Goal: Task Accomplishment & Management: Complete application form

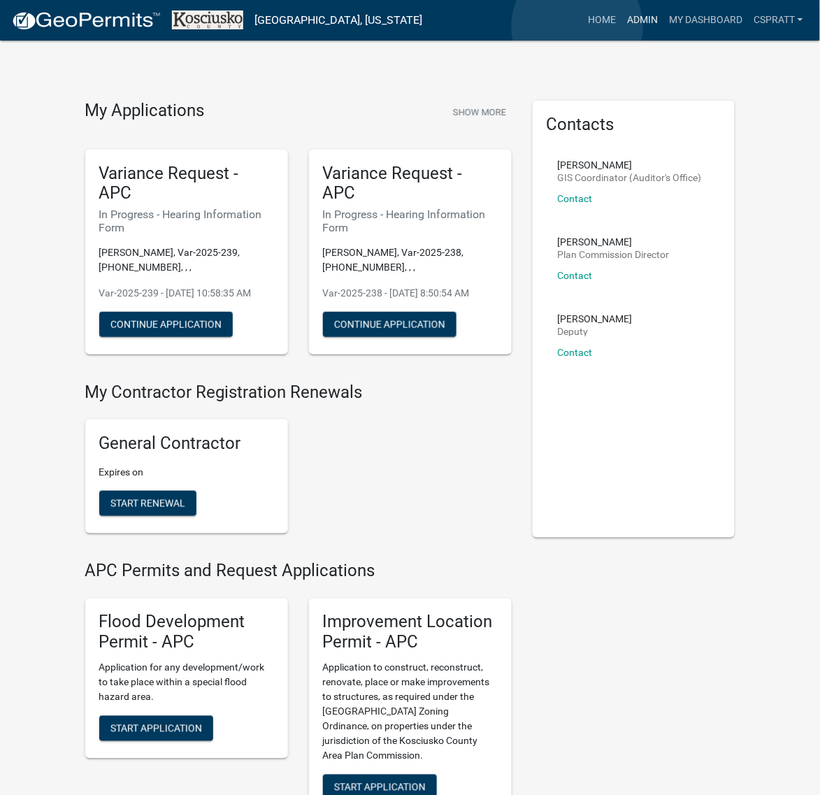
click at [622, 27] on link "Admin" at bounding box center [643, 20] width 42 height 27
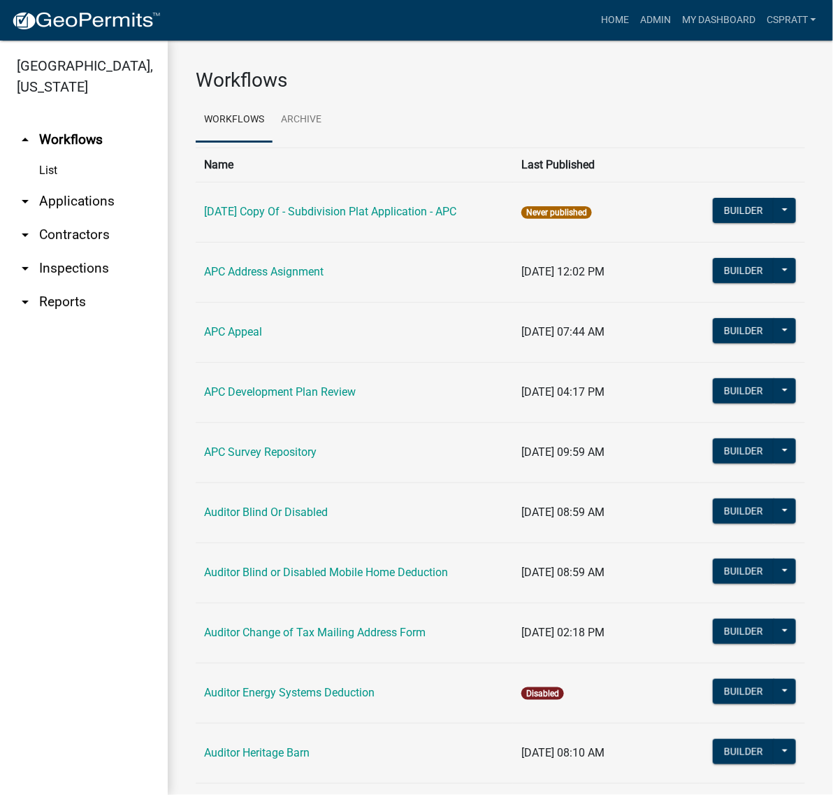
click at [96, 218] on link "arrow_drop_down Applications" at bounding box center [84, 202] width 168 height 34
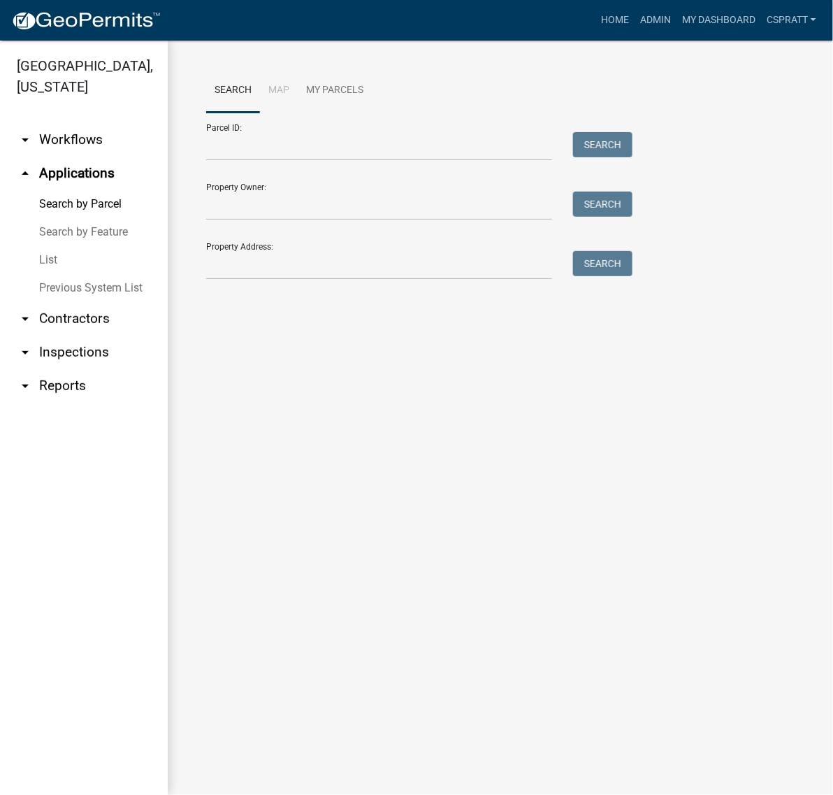
click at [60, 274] on link "List" at bounding box center [84, 260] width 168 height 28
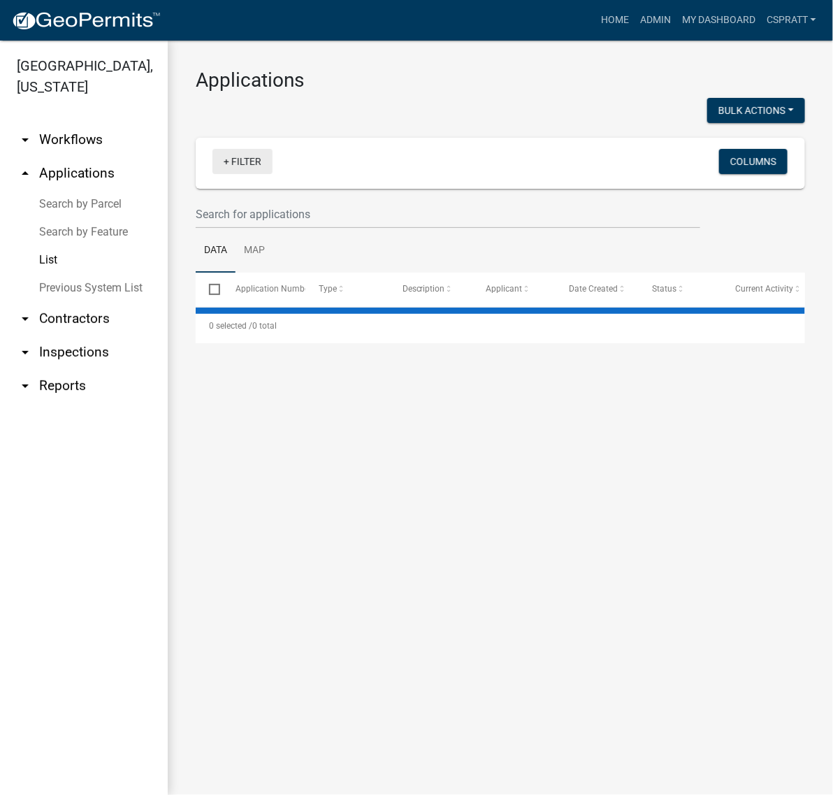
click at [259, 174] on link "+ Filter" at bounding box center [243, 161] width 60 height 25
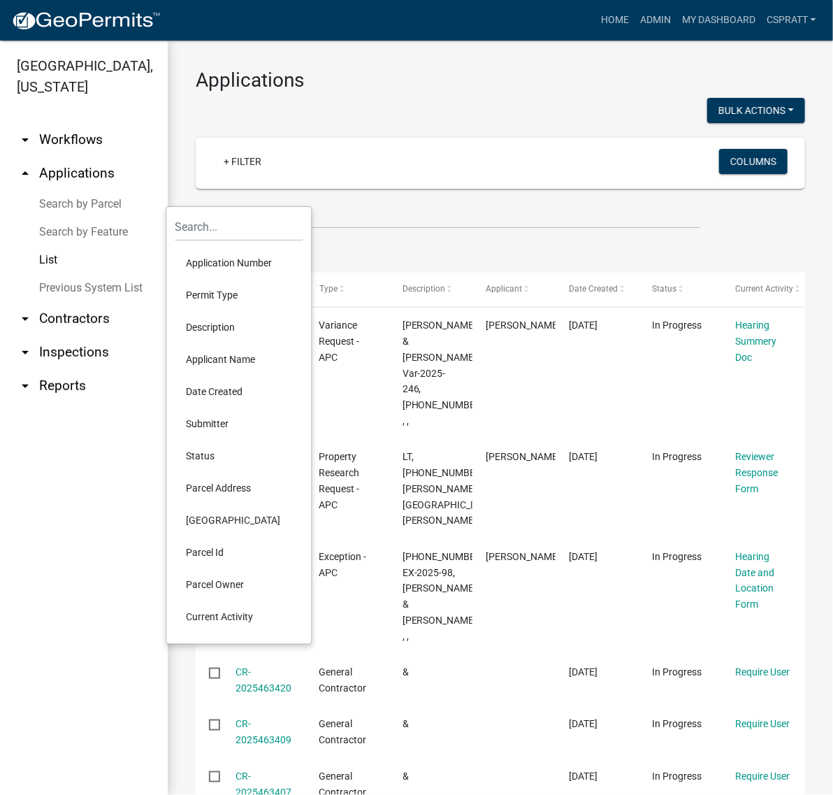
click at [243, 311] on li "Permit Type" at bounding box center [239, 295] width 128 height 32
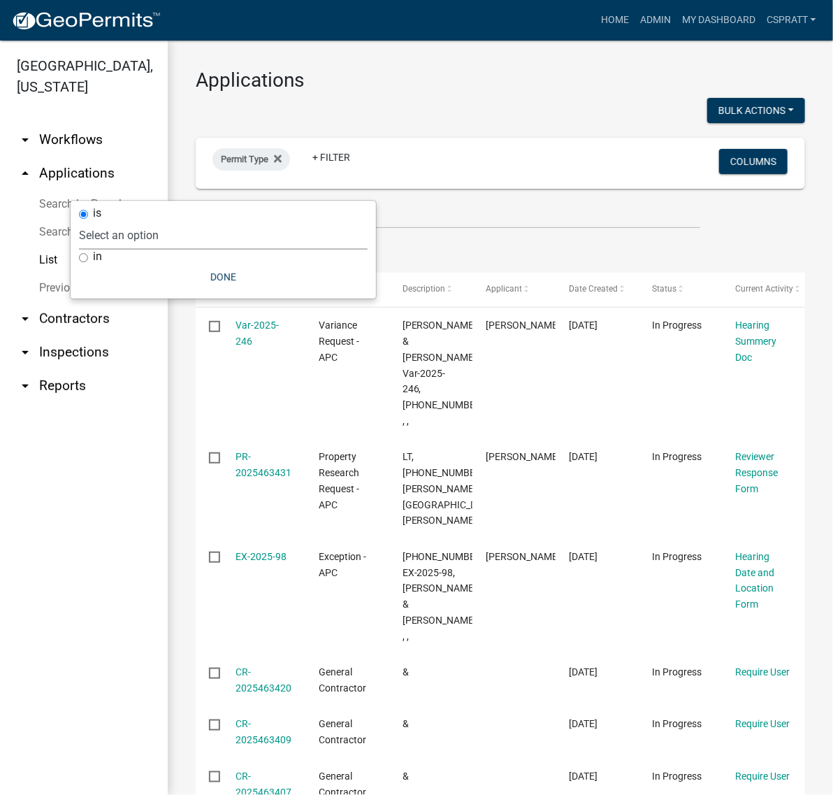
click at [231, 250] on select "Select an option 6 27 2024 Copy Of - Subdivision Plat Application - APC APC Add…" at bounding box center [223, 235] width 289 height 29
select select "a2c991f8-68ce-43d3-971c-57015753063b"
click at [159, 226] on select "Select an option 6 27 2024 Copy Of - Subdivision Plat Application - APC APC Add…" at bounding box center [223, 235] width 289 height 29
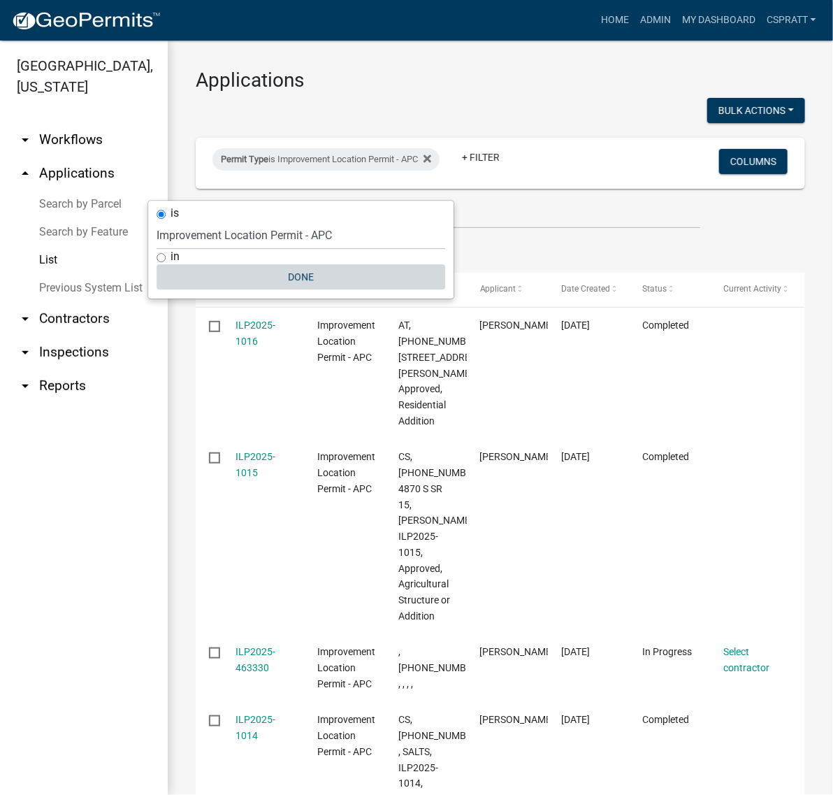
click at [320, 289] on button "Done" at bounding box center [301, 276] width 289 height 25
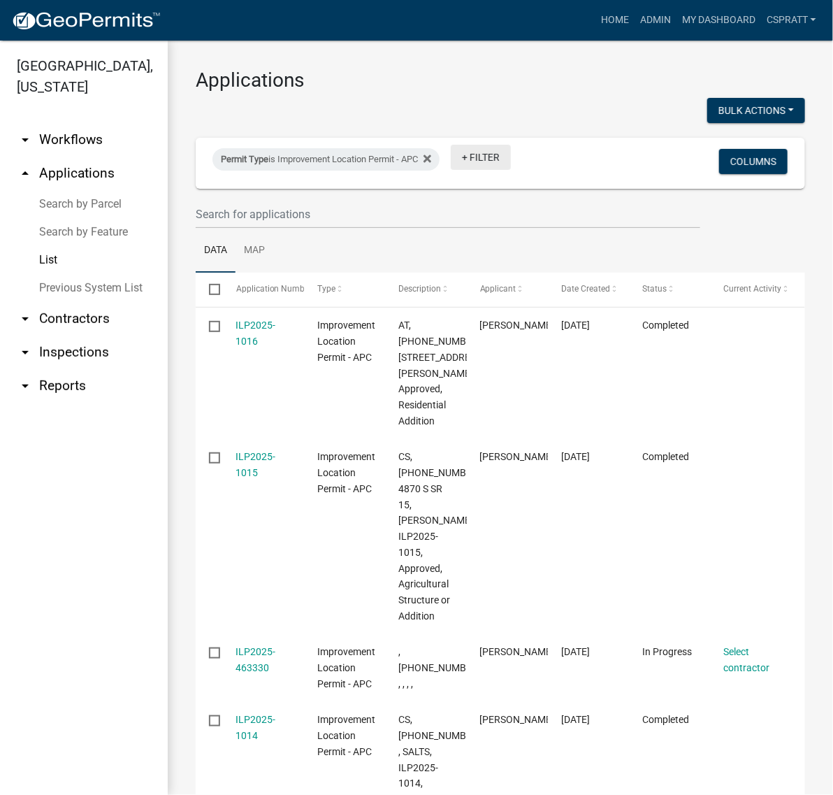
click at [502, 170] on link "+ Filter" at bounding box center [481, 157] width 60 height 25
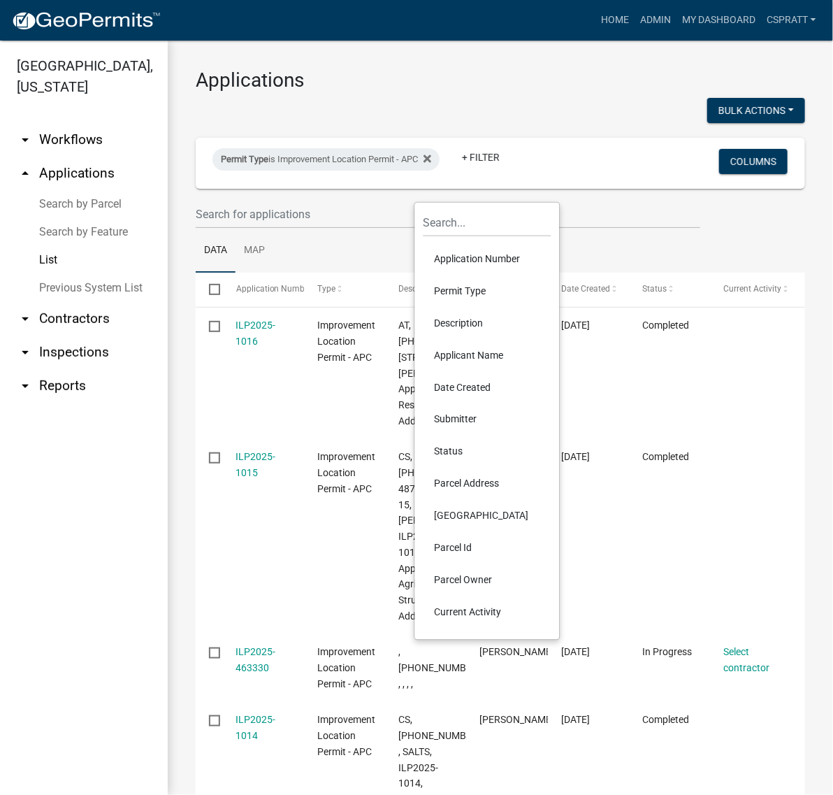
click at [466, 468] on li "Status" at bounding box center [488, 452] width 128 height 32
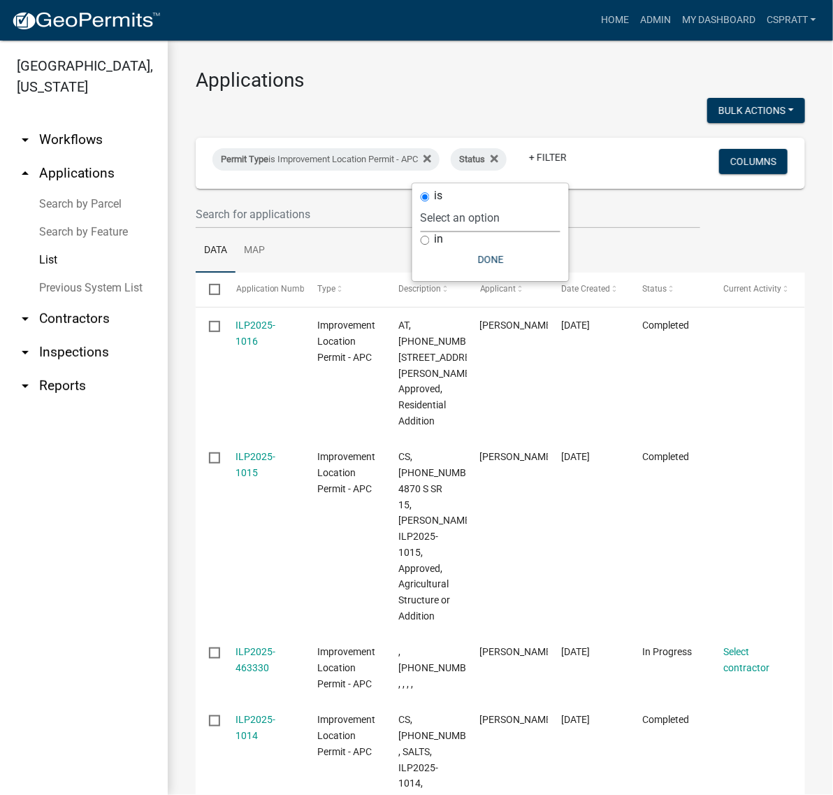
click at [494, 224] on select "Select an option Not Started In Progress Completed Voided Rejected Discarded" at bounding box center [491, 217] width 140 height 29
select select "1"
click at [421, 232] on select "Select an option Not Started In Progress Completed Voided Rejected Discarded" at bounding box center [491, 217] width 140 height 29
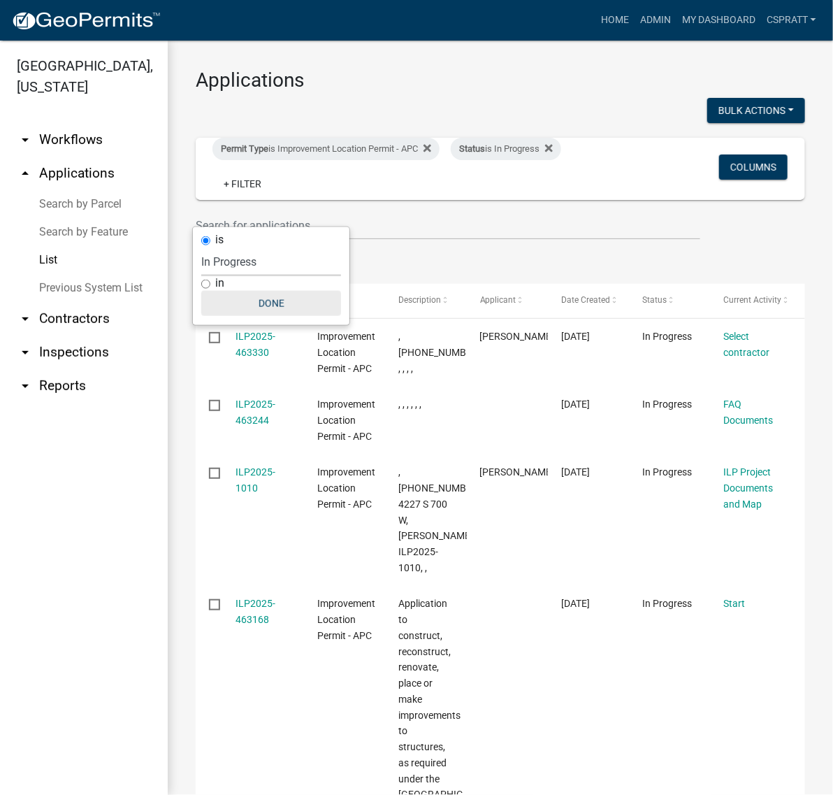
click at [282, 316] on button "Done" at bounding box center [271, 303] width 140 height 25
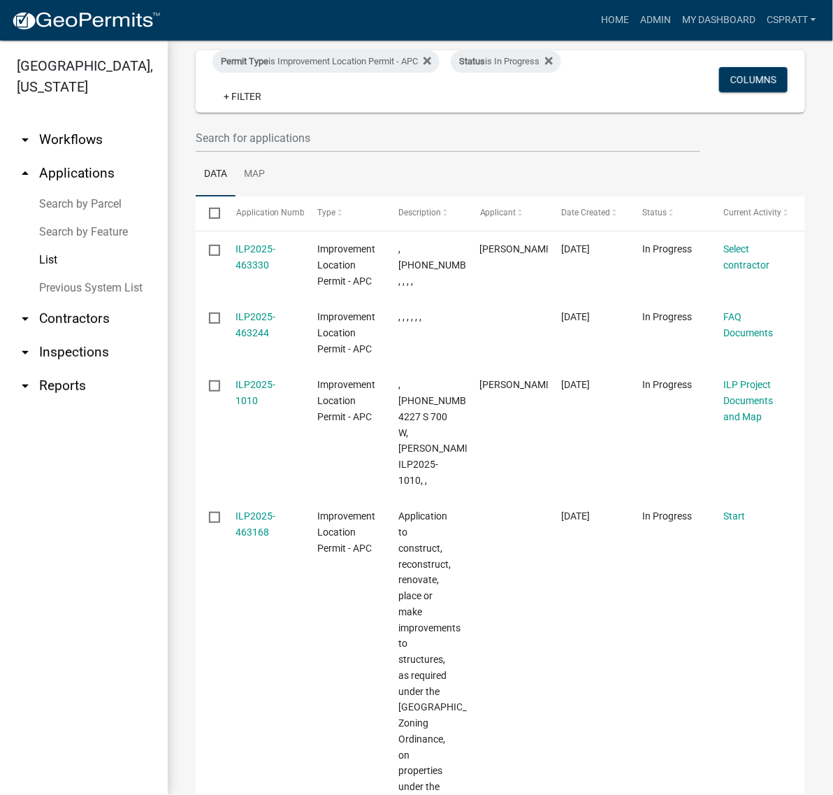
scroll to position [175, 0]
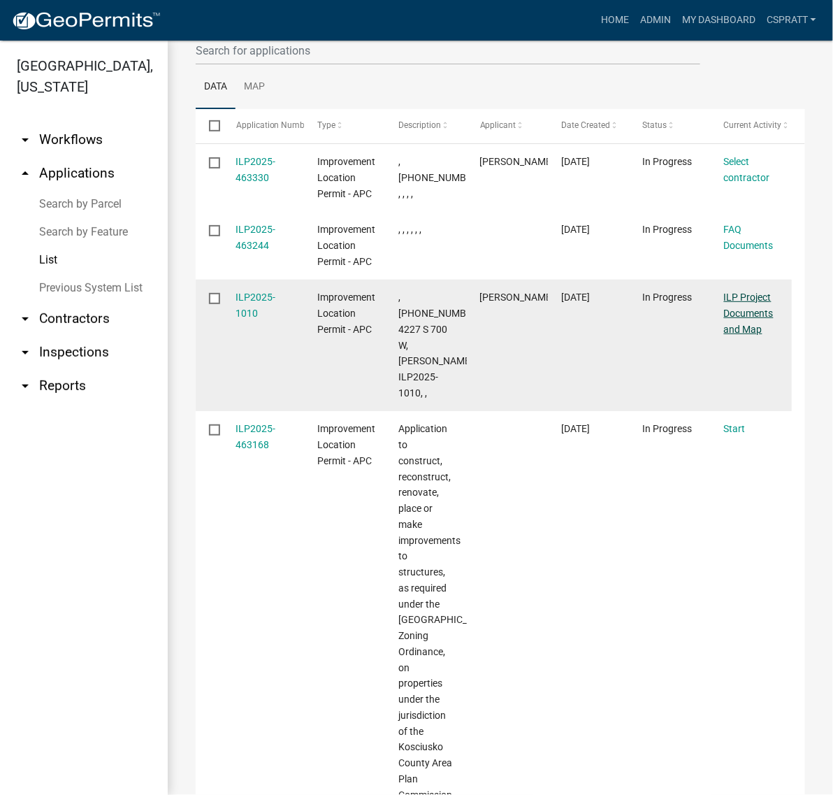
click at [757, 335] on link "ILP Project Documents and Map" at bounding box center [749, 313] width 50 height 43
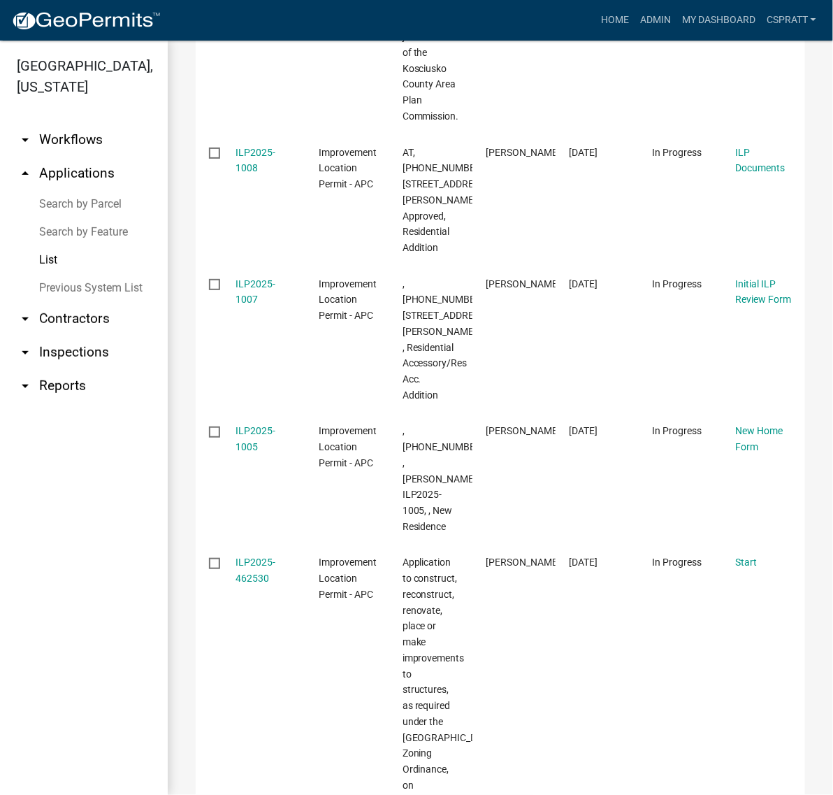
scroll to position [1311, 0]
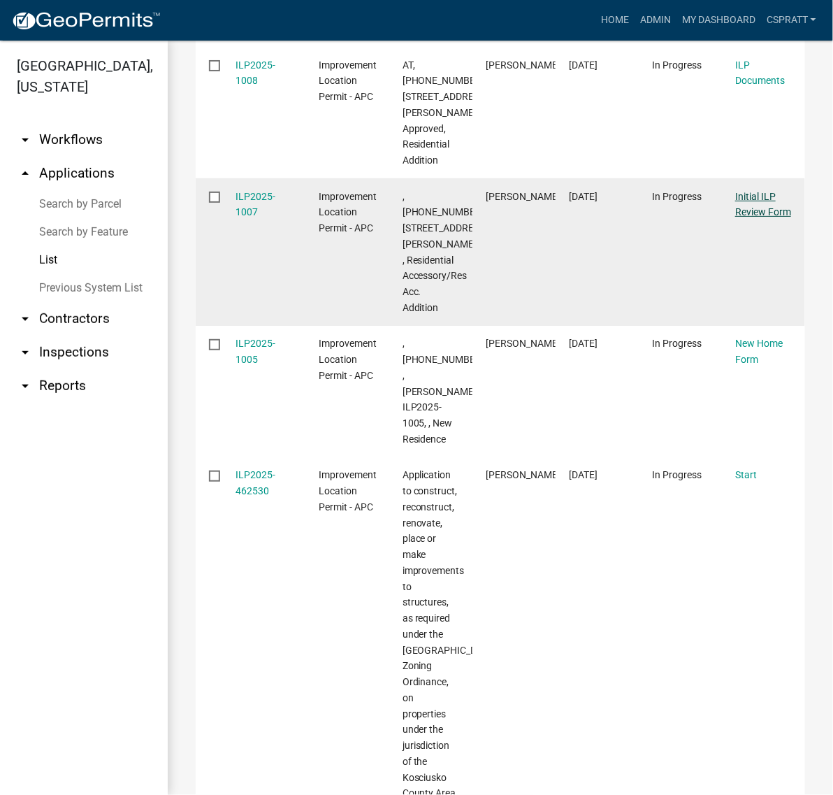
click at [759, 218] on link "Initial ILP Review Form" at bounding box center [763, 204] width 56 height 27
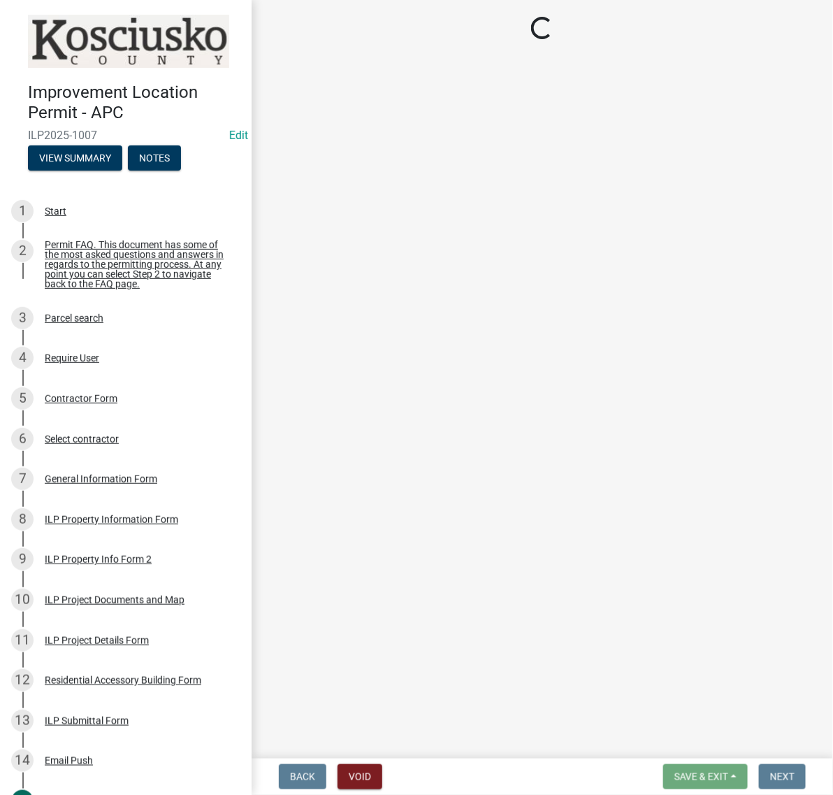
select select "d95389f4-ab5a-4603-9826-29cf73316391"
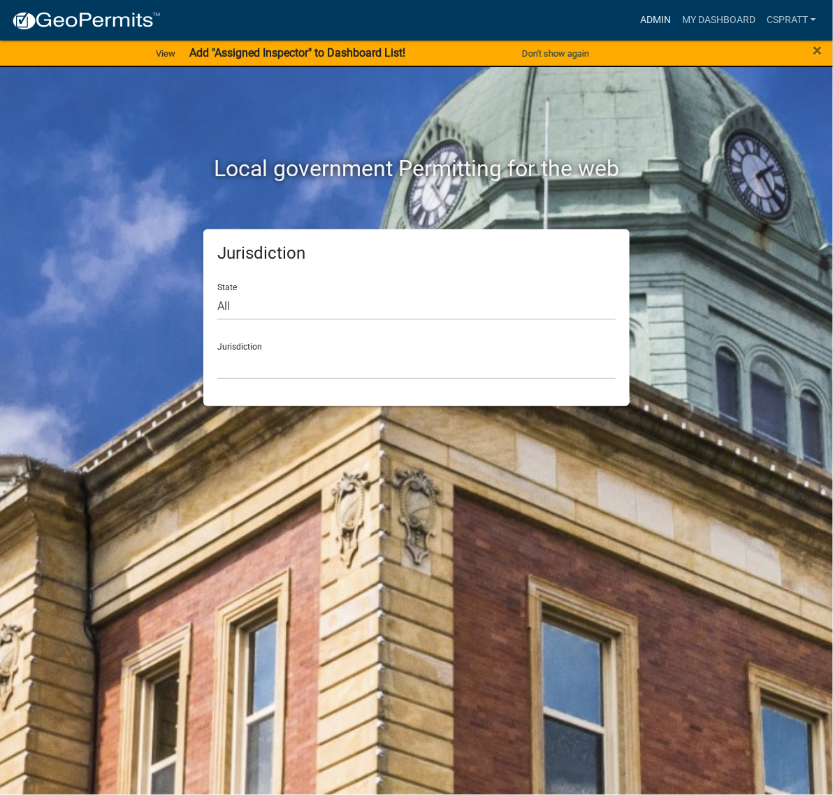
click at [635, 10] on link "Admin" at bounding box center [656, 20] width 42 height 27
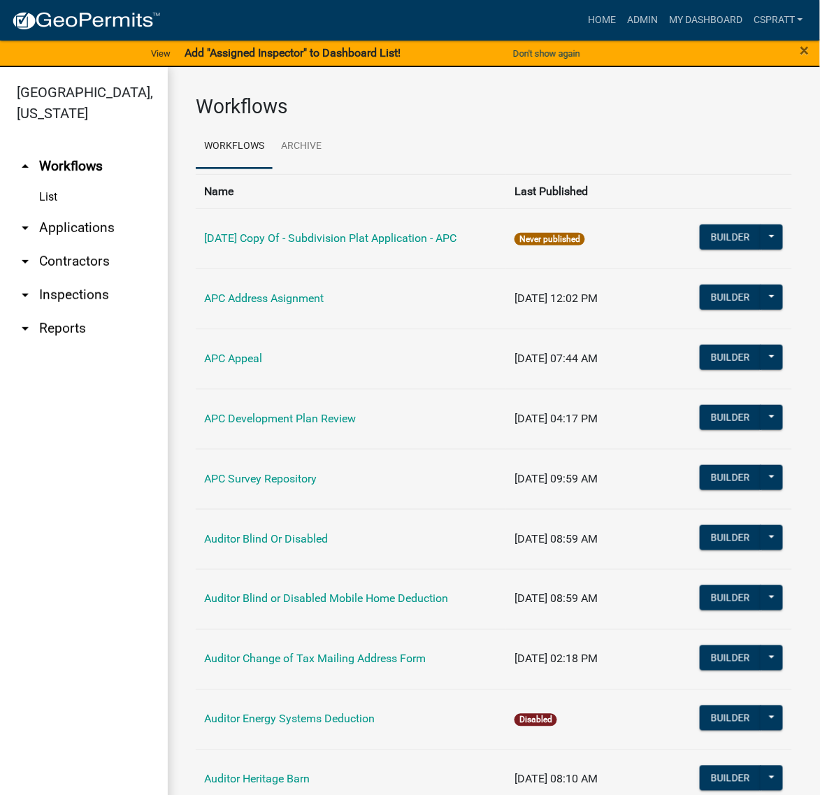
click at [92, 245] on link "arrow_drop_down Applications" at bounding box center [84, 228] width 168 height 34
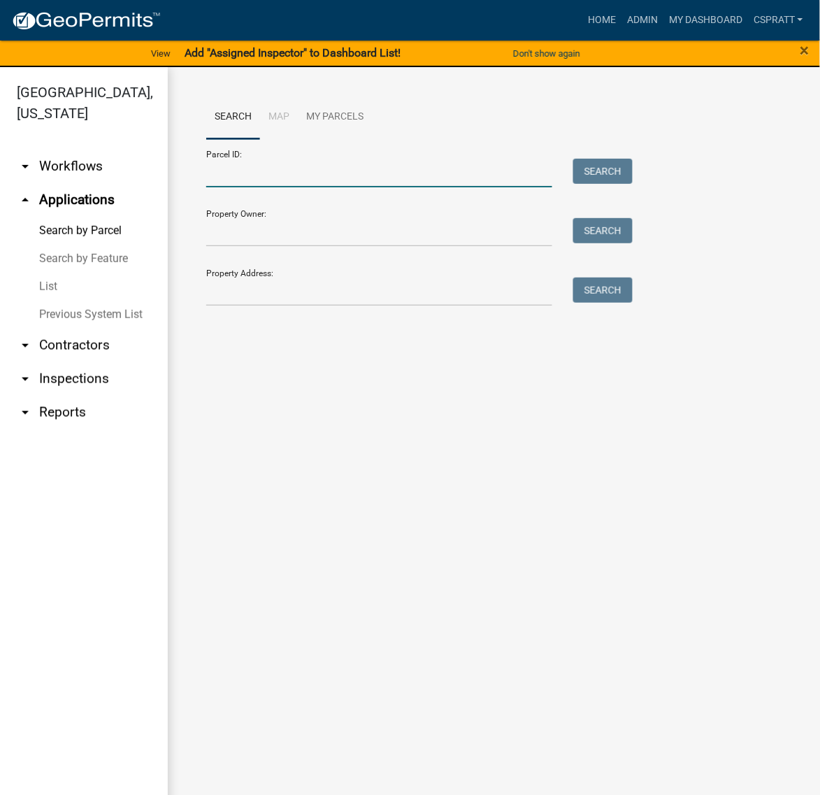
click at [222, 187] on input "Parcel ID:" at bounding box center [379, 173] width 346 height 29
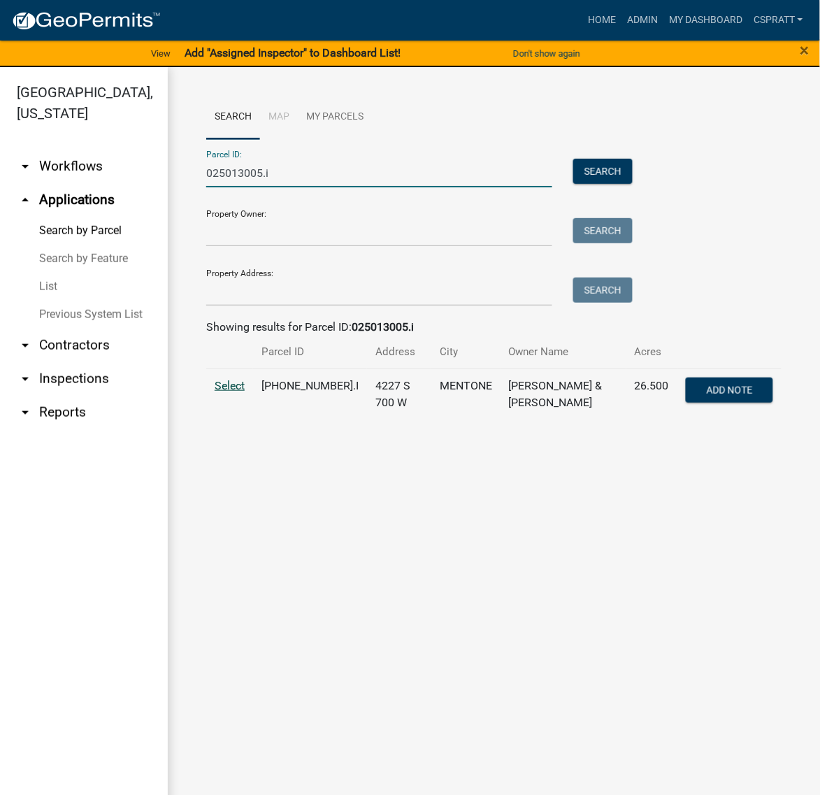
type input "025013005.i"
click at [245, 392] on span "Select" at bounding box center [230, 385] width 30 height 13
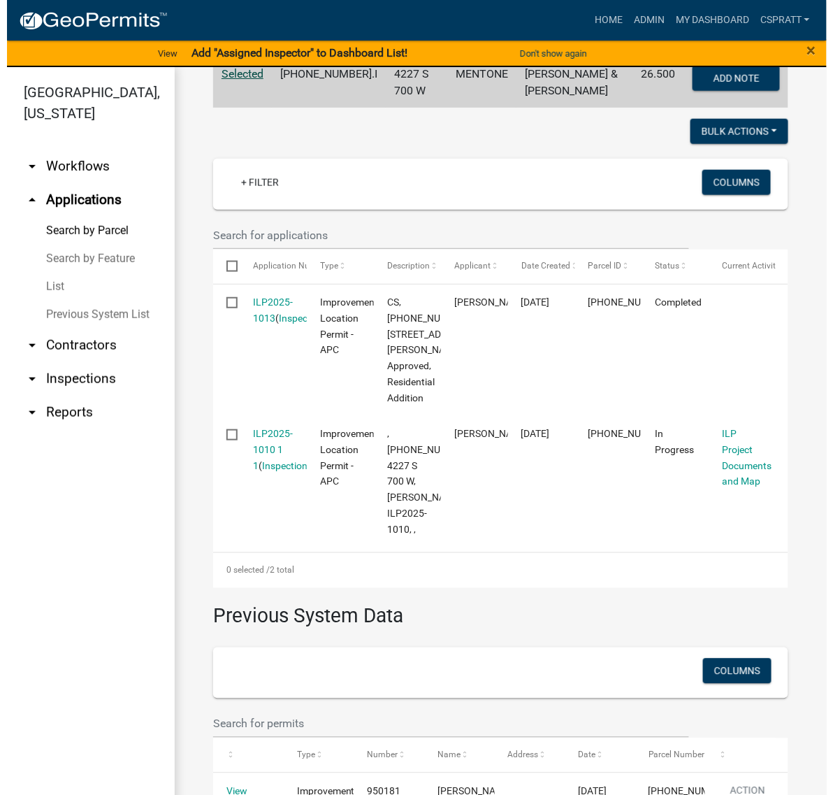
scroll to position [350, 0]
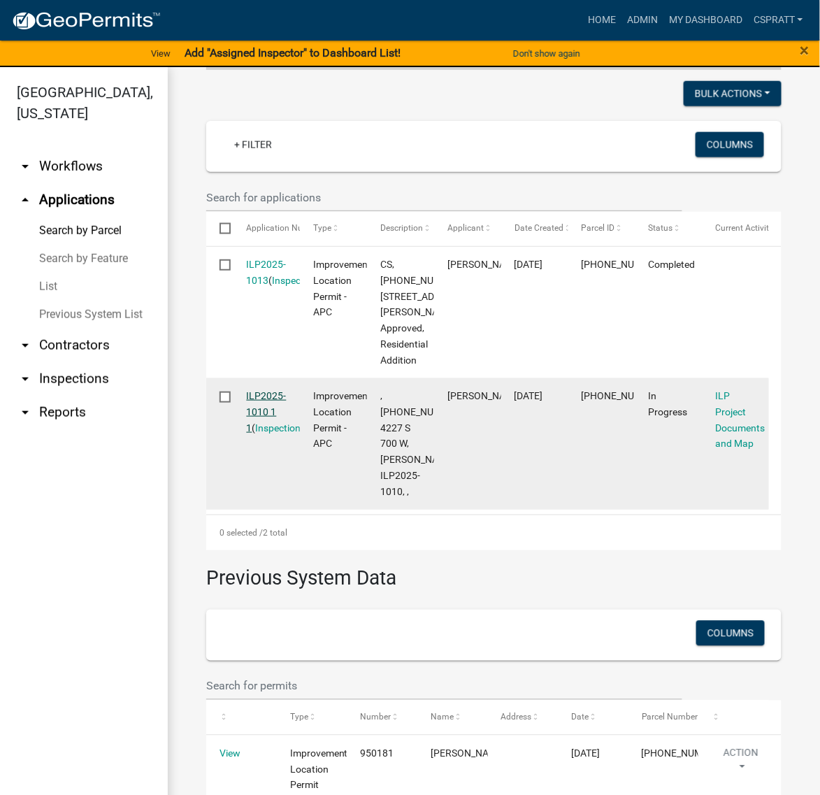
click at [278, 433] on link "ILP2025-1010 1 1" at bounding box center [267, 411] width 40 height 43
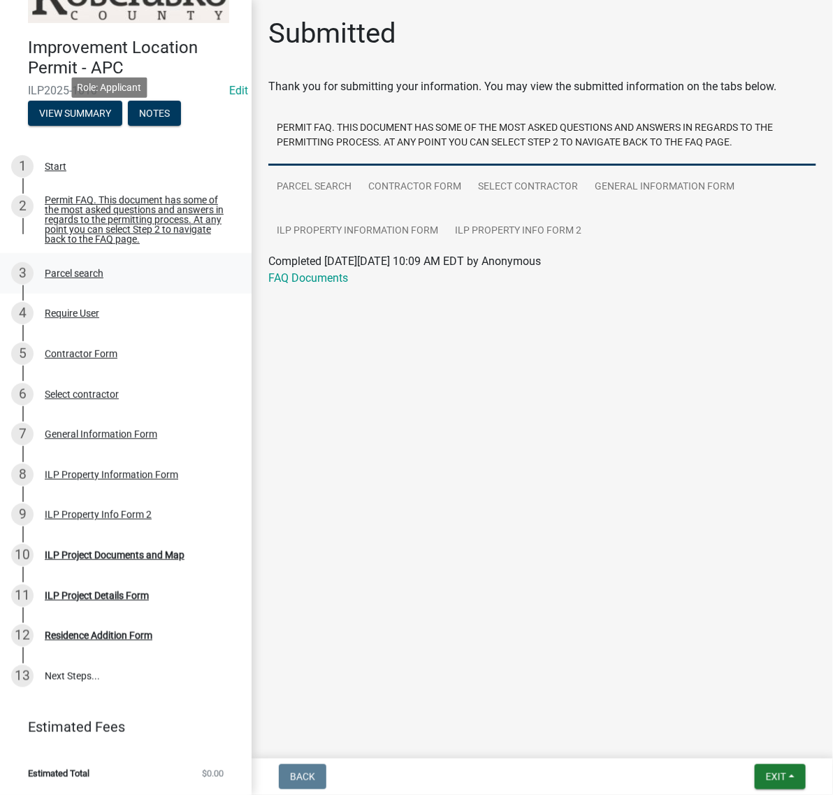
scroll to position [344, 0]
click at [766, 773] on span "Exit" at bounding box center [776, 776] width 20 height 11
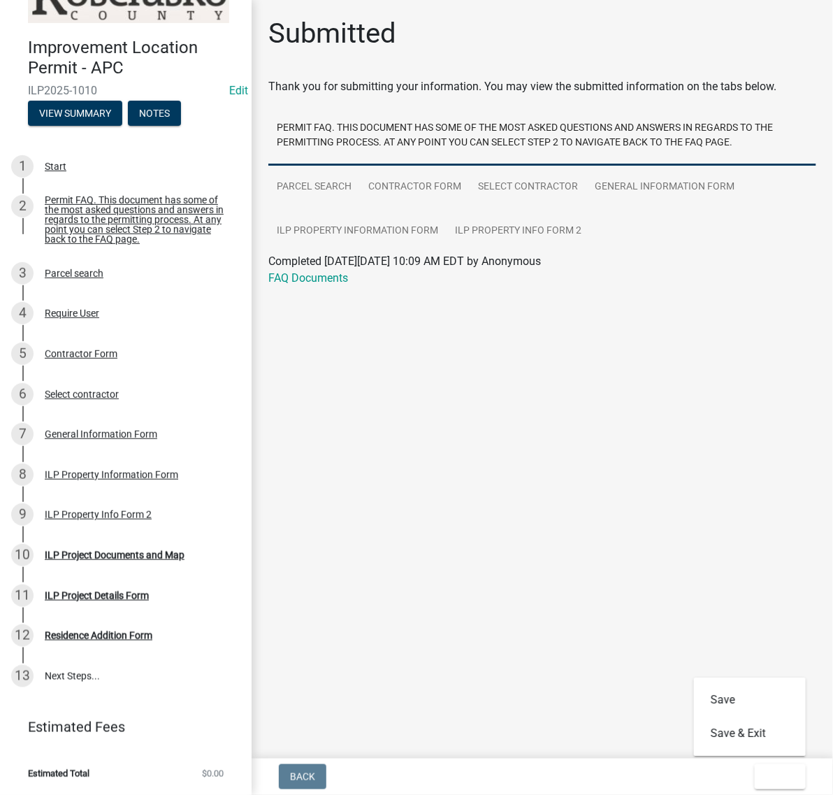
click at [509, 574] on main "Submitted Thank you for submitting your information. You may view the submitted…" at bounding box center [543, 376] width 582 height 753
click at [129, 535] on link "10 ILP Project Documents and Map" at bounding box center [126, 555] width 252 height 41
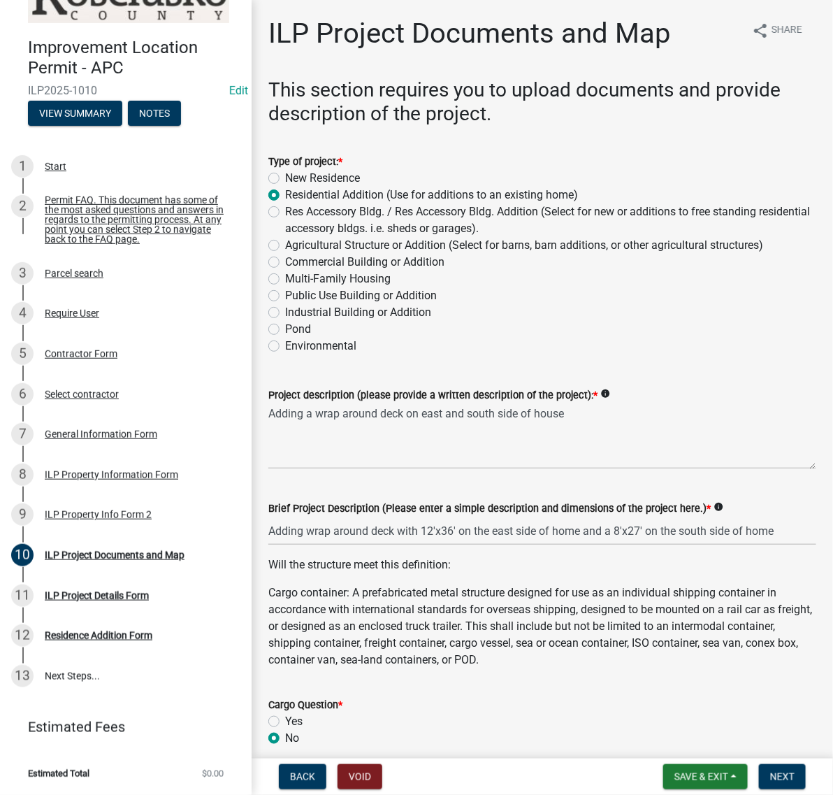
scroll to position [0, 0]
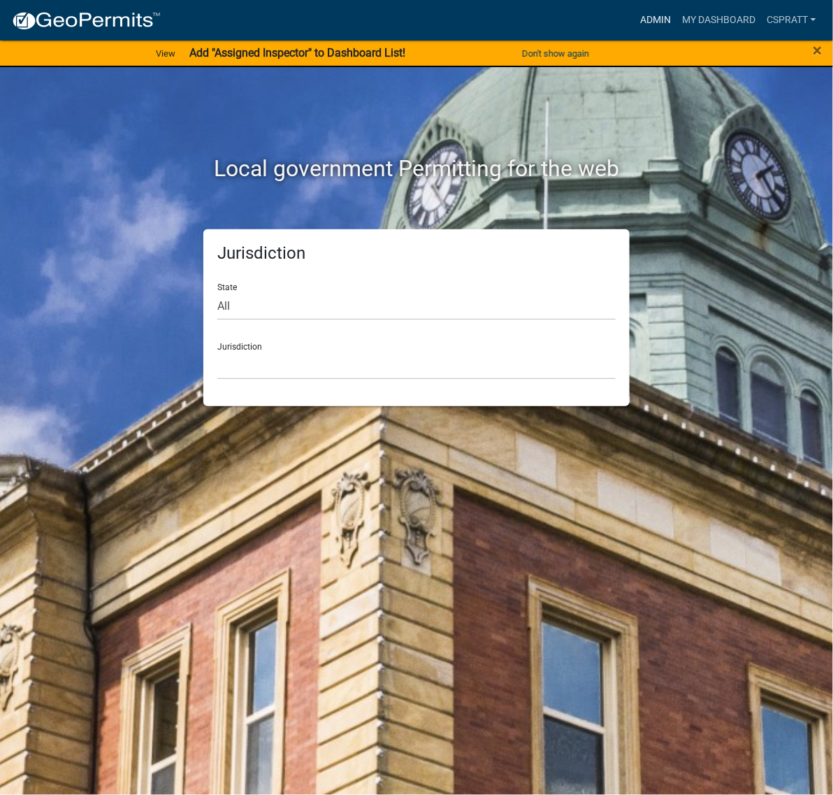
click at [635, 16] on link "Admin" at bounding box center [656, 20] width 42 height 27
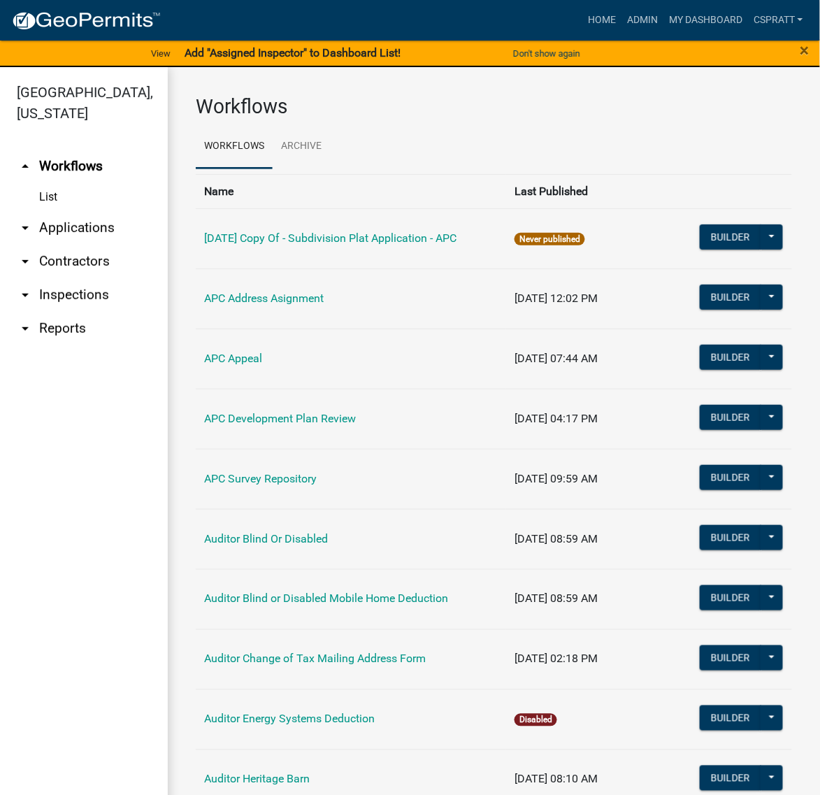
click at [107, 245] on link "arrow_drop_down Applications" at bounding box center [84, 228] width 168 height 34
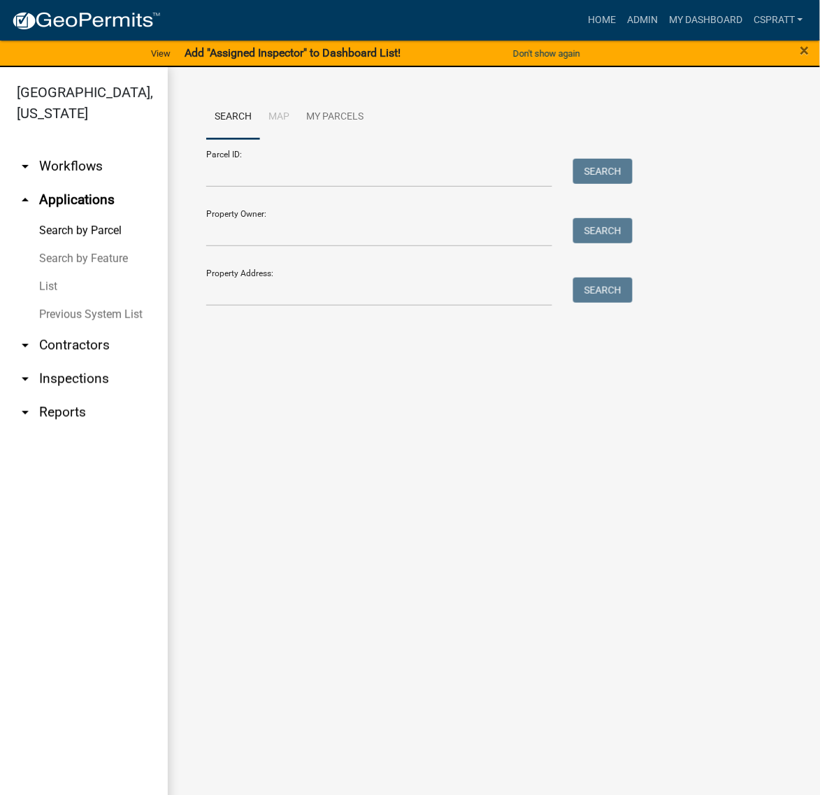
click at [64, 301] on link "List" at bounding box center [84, 287] width 168 height 28
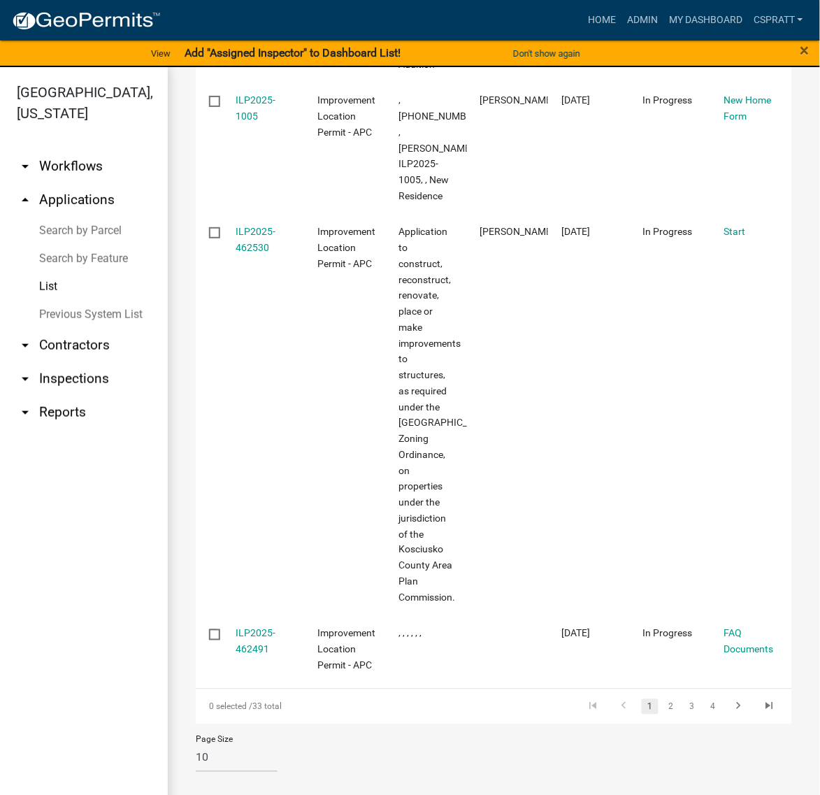
scroll to position [1956, 0]
click at [663, 699] on link "2" at bounding box center [671, 706] width 17 height 15
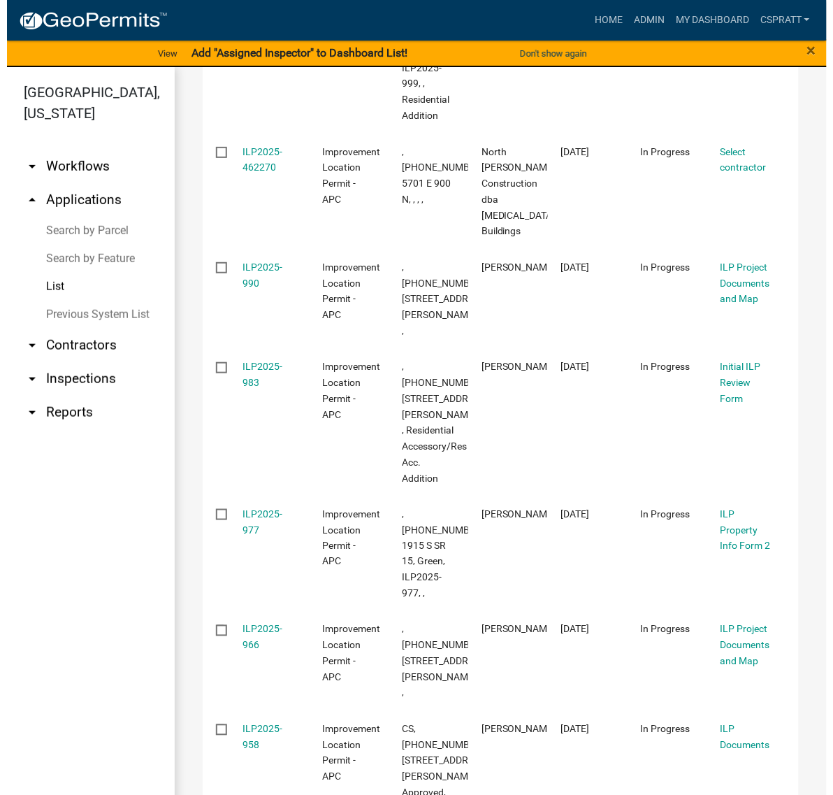
scroll to position [462, 0]
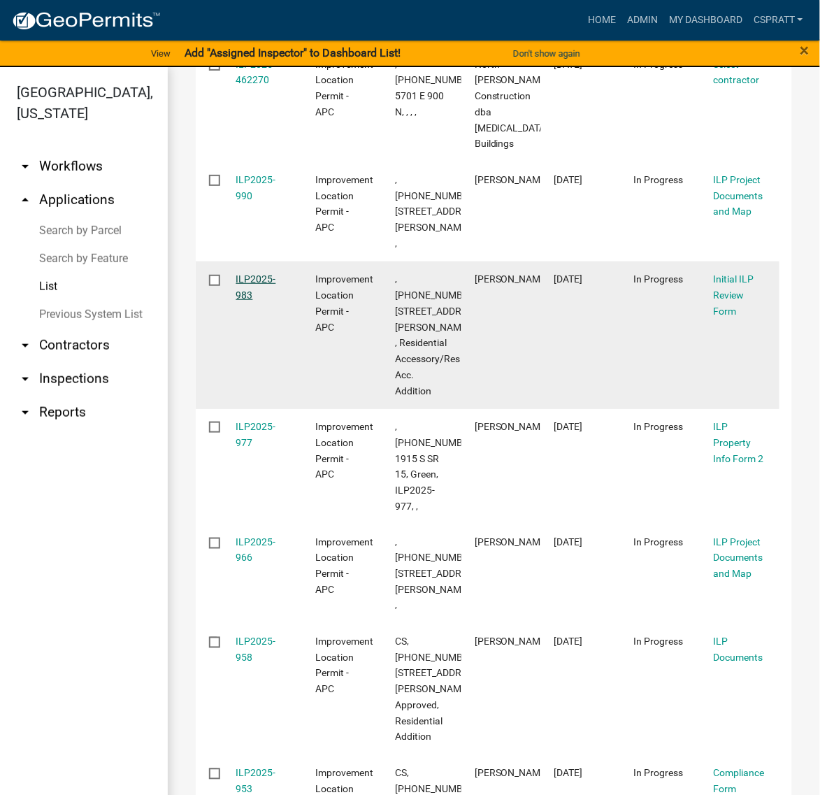
click at [275, 301] on link "ILP2025-983" at bounding box center [256, 286] width 40 height 27
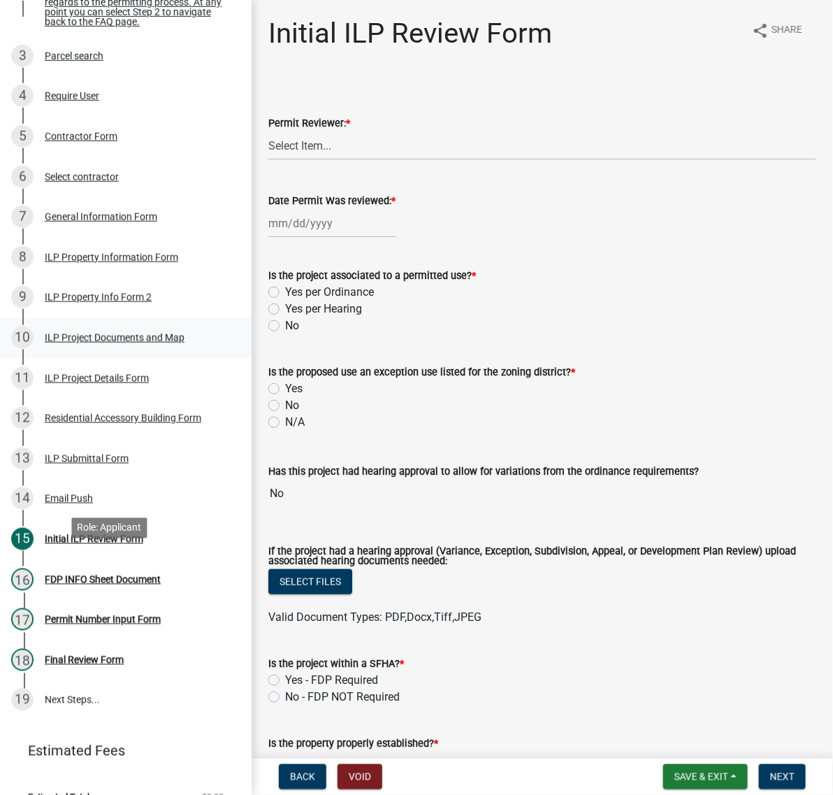
scroll to position [350, 0]
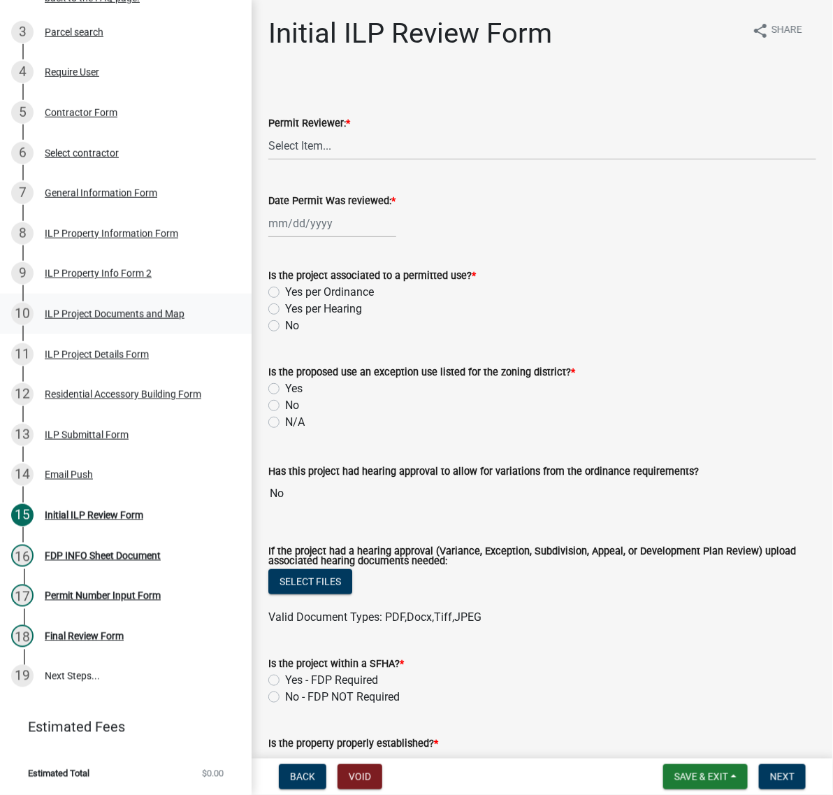
click at [67, 319] on div "ILP Project Documents and Map" at bounding box center [115, 314] width 140 height 10
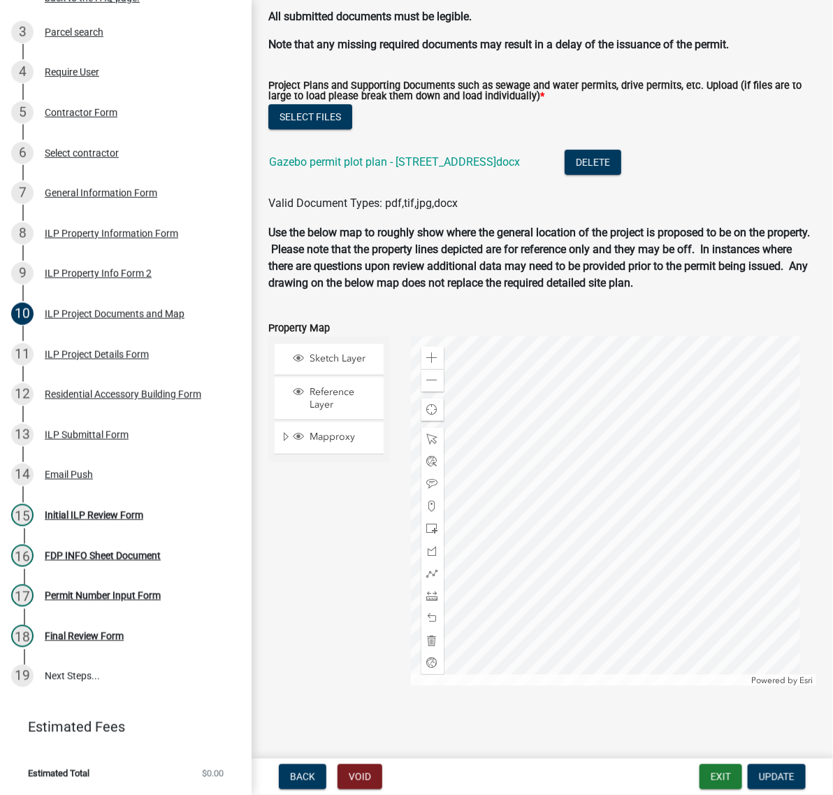
scroll to position [1486, 0]
click at [417, 168] on link "Gazebo permit plot plan - 5118 N Dovewood Trl.docx" at bounding box center [394, 161] width 251 height 13
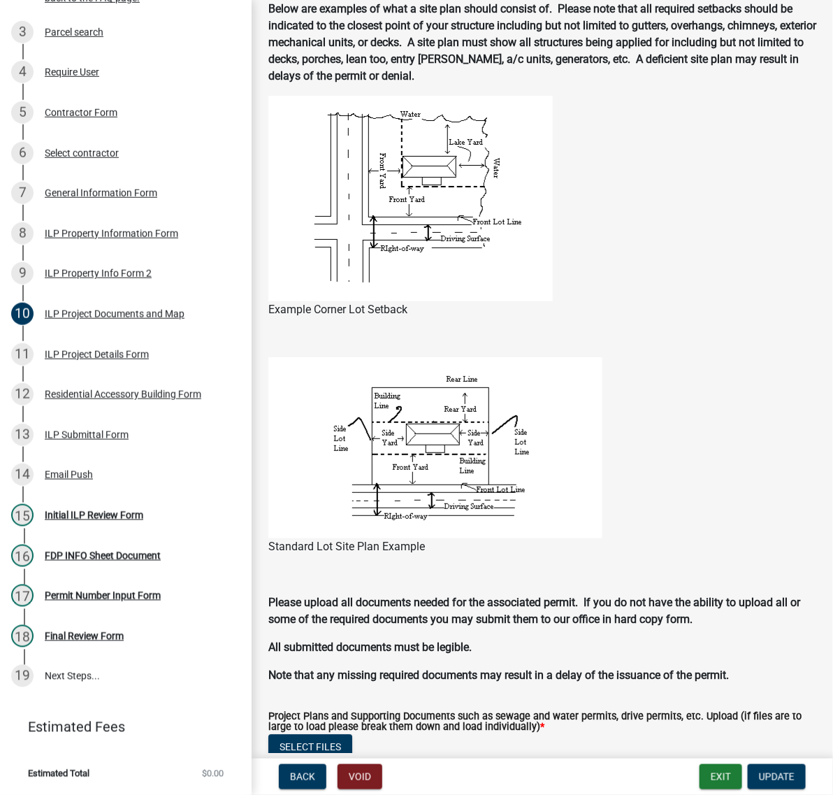
scroll to position [437, 0]
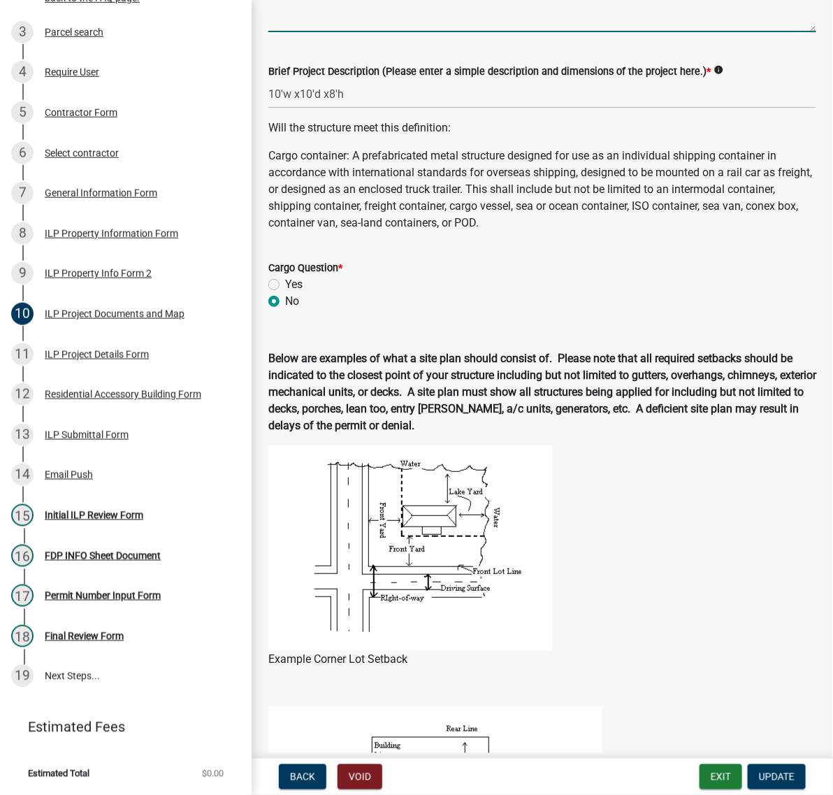
type textarea "10' x 10' x 8' tall open sides, metal gazebo with fabric canopy attached with s…"
click at [301, 108] on input "10'w x10'd x8'h" at bounding box center [542, 94] width 548 height 29
click at [329, 108] on input "10' x10'd x8'h" at bounding box center [542, 94] width 548 height 29
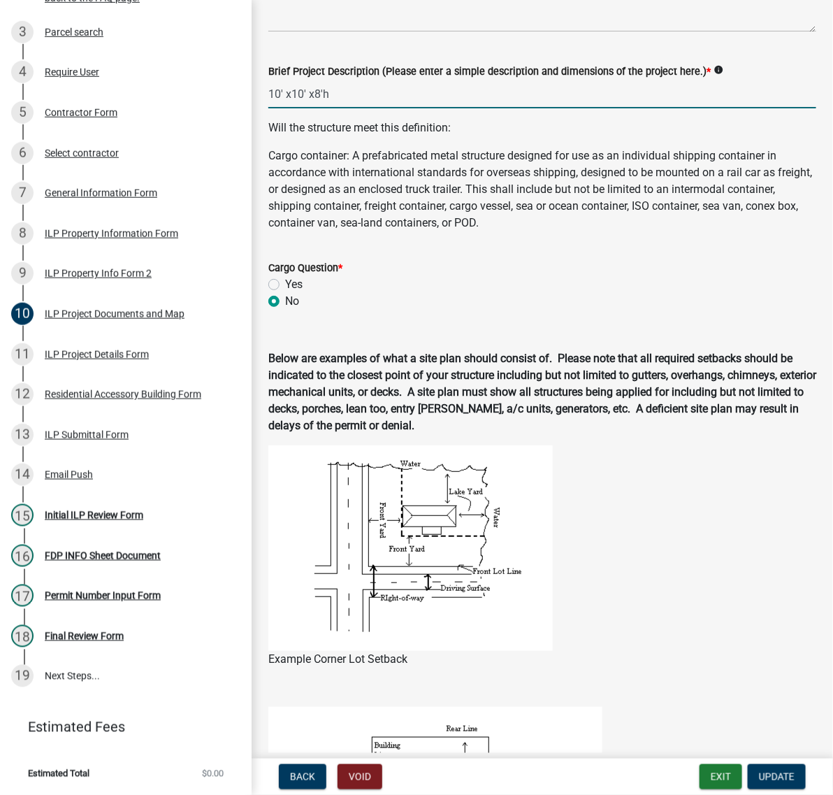
click at [351, 108] on input "10' x10' x8'h" at bounding box center [542, 94] width 548 height 29
type input "10' x10' x8' gazebo"
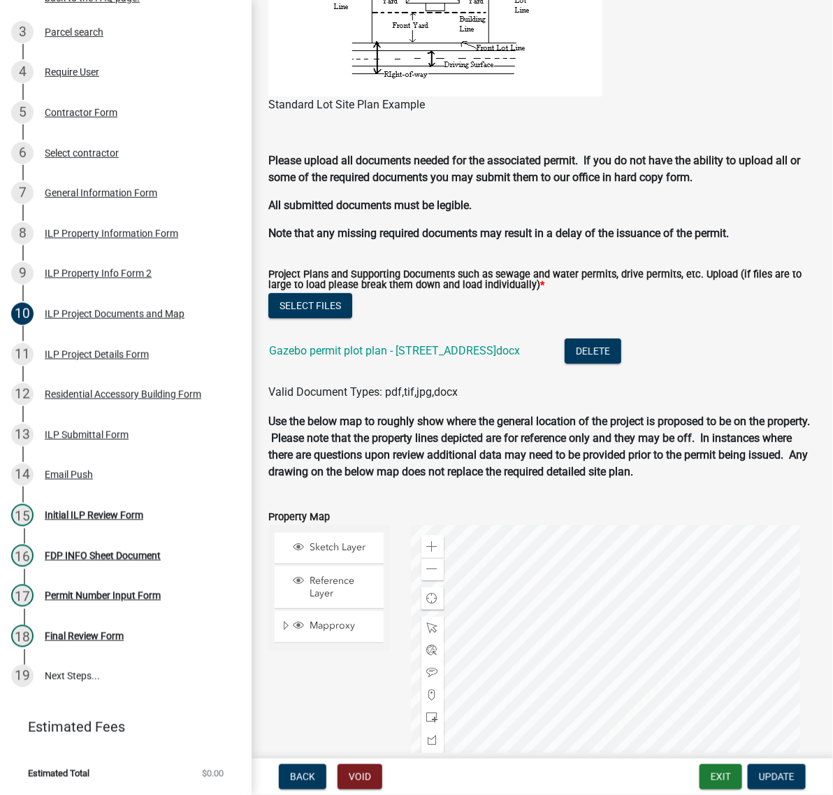
scroll to position [1486, 0]
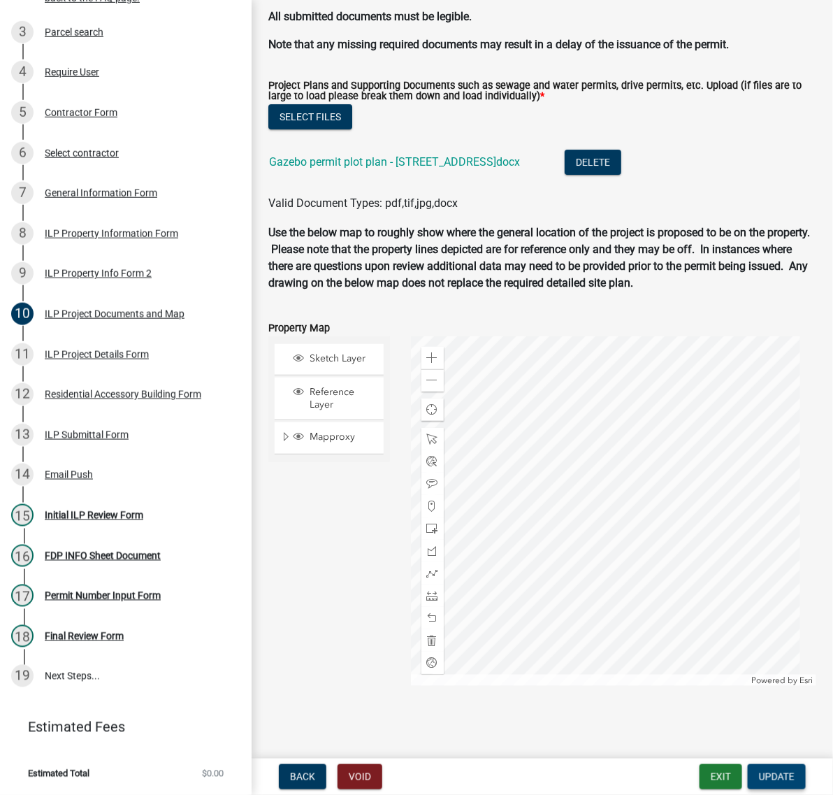
click at [768, 773] on span "Update" at bounding box center [777, 776] width 36 height 11
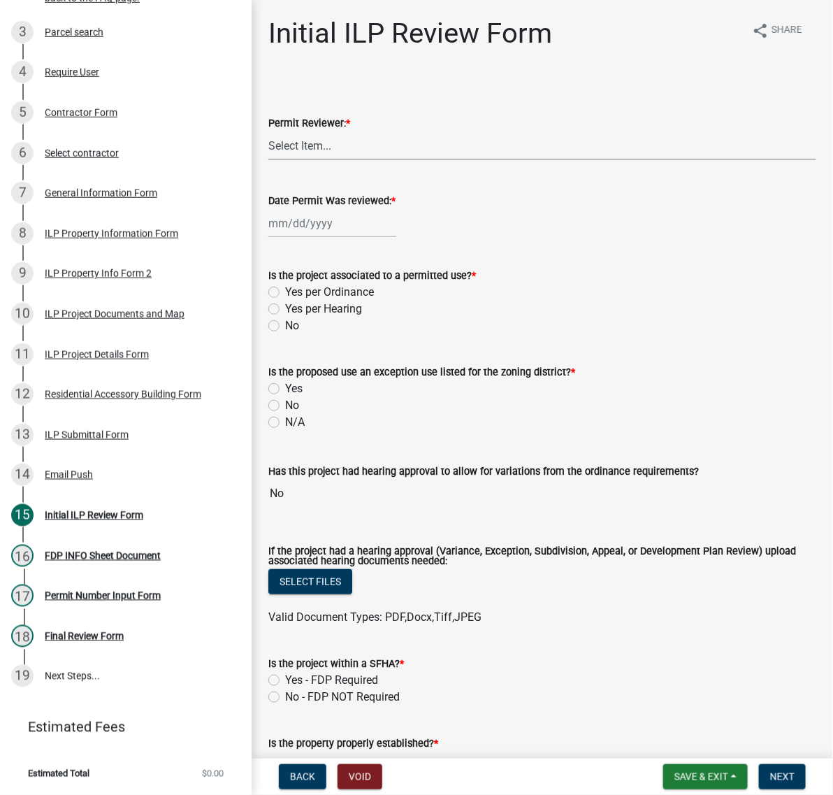
click at [292, 160] on select "Select Item... MMS LT AT CS Vacant Vacant" at bounding box center [542, 145] width 548 height 29
click at [273, 160] on select "Select Item... MMS LT AT CS Vacant Vacant" at bounding box center [542, 145] width 548 height 29
select select "c872cdc8-ca01-49f1-a213-e4b05fa58cd2"
click at [306, 238] on div at bounding box center [332, 223] width 128 height 29
select select "8"
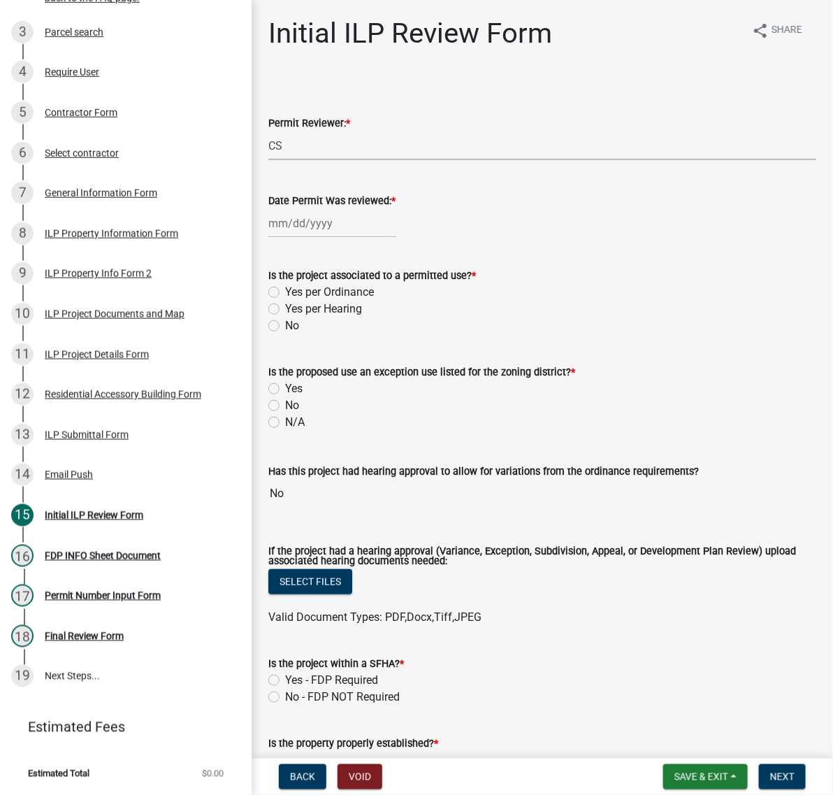
select select "2025"
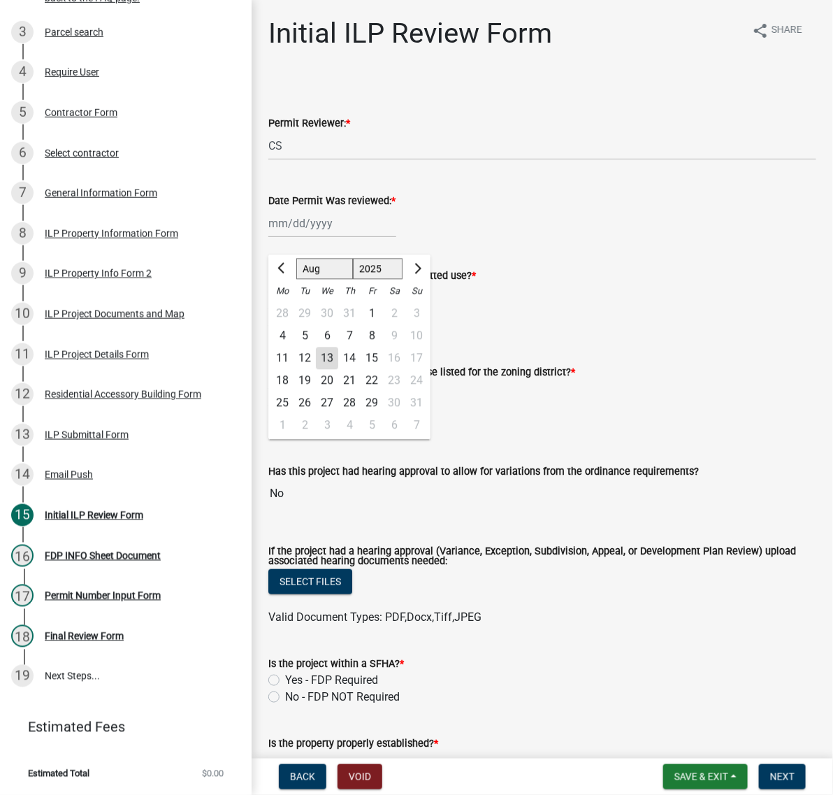
click at [337, 370] on div "13" at bounding box center [327, 358] width 22 height 22
type input "[DATE]"
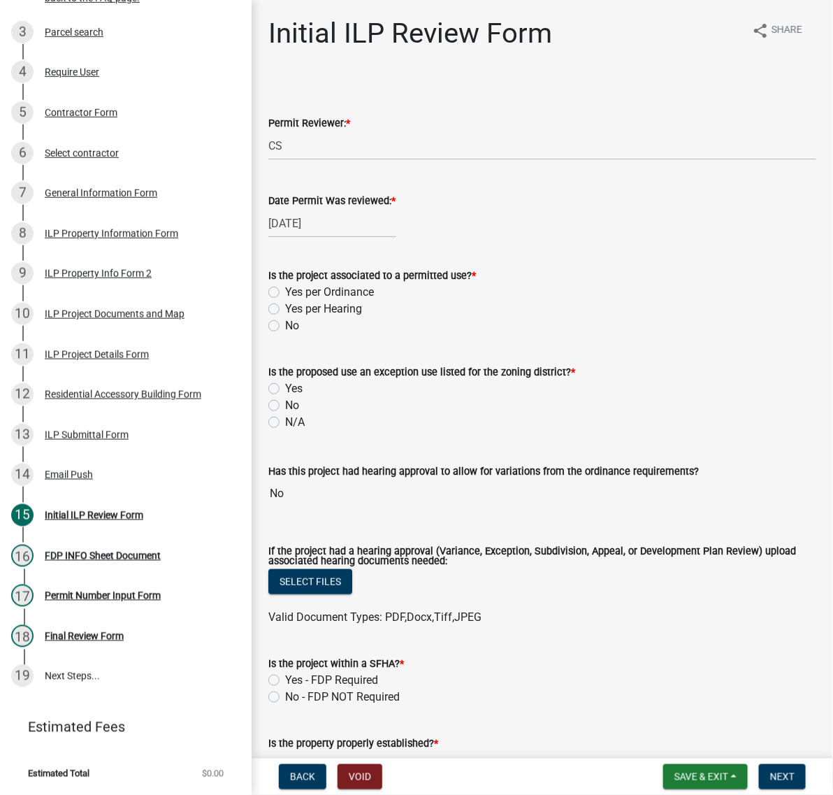
click at [285, 301] on label "Yes per Ordinance" at bounding box center [329, 292] width 89 height 17
click at [285, 293] on input "Yes per Ordinance" at bounding box center [289, 288] width 9 height 9
radio input "true"
click at [285, 414] on label "No" at bounding box center [292, 405] width 14 height 17
click at [285, 406] on input "No" at bounding box center [289, 401] width 9 height 9
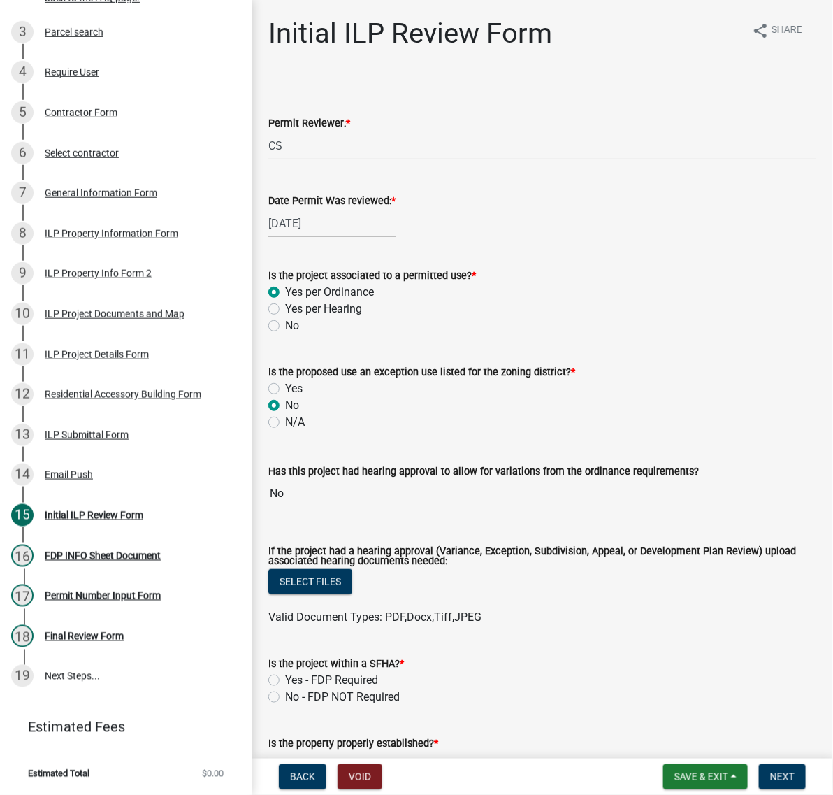
radio input "true"
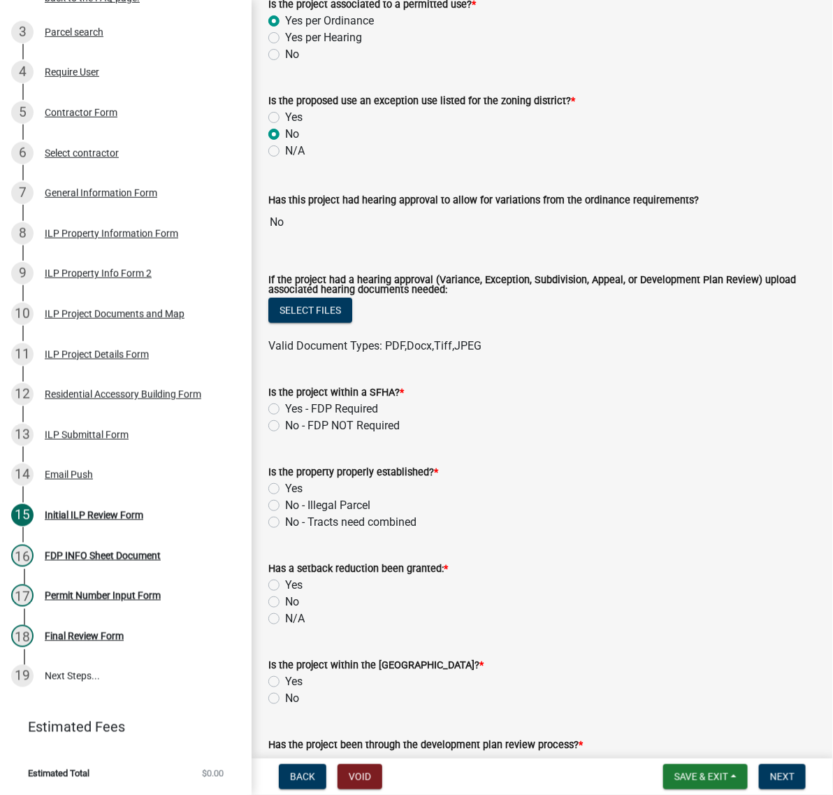
scroll to position [350, 0]
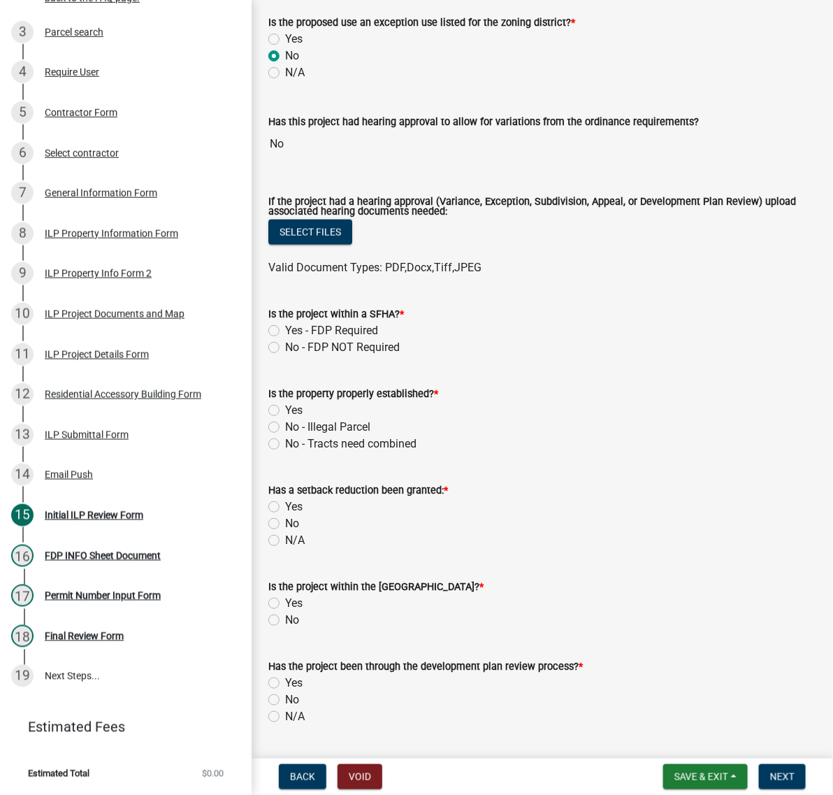
click at [556, 356] on div "No - FDP NOT Required" at bounding box center [542, 347] width 548 height 17
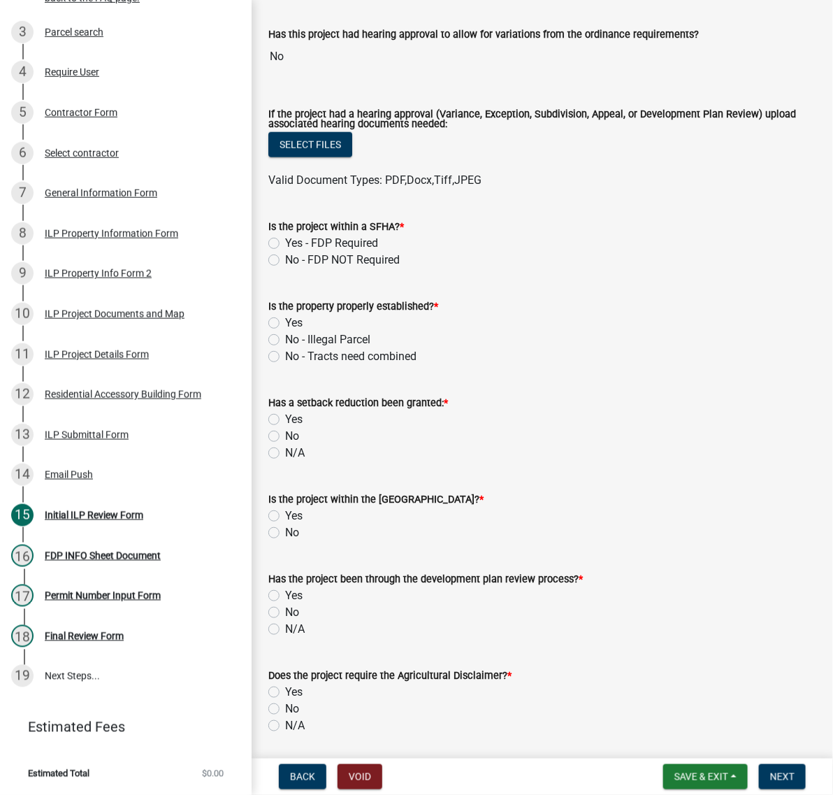
click at [285, 268] on label "No - FDP NOT Required" at bounding box center [342, 260] width 115 height 17
click at [285, 261] on input "No - FDP NOT Required" at bounding box center [289, 256] width 9 height 9
radio input "true"
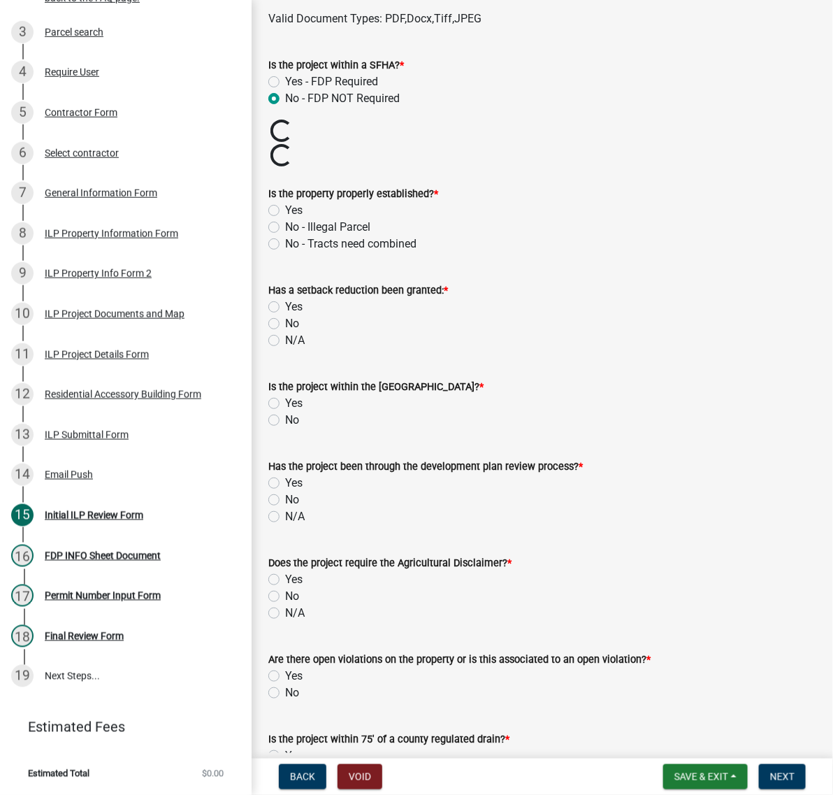
scroll to position [612, 0]
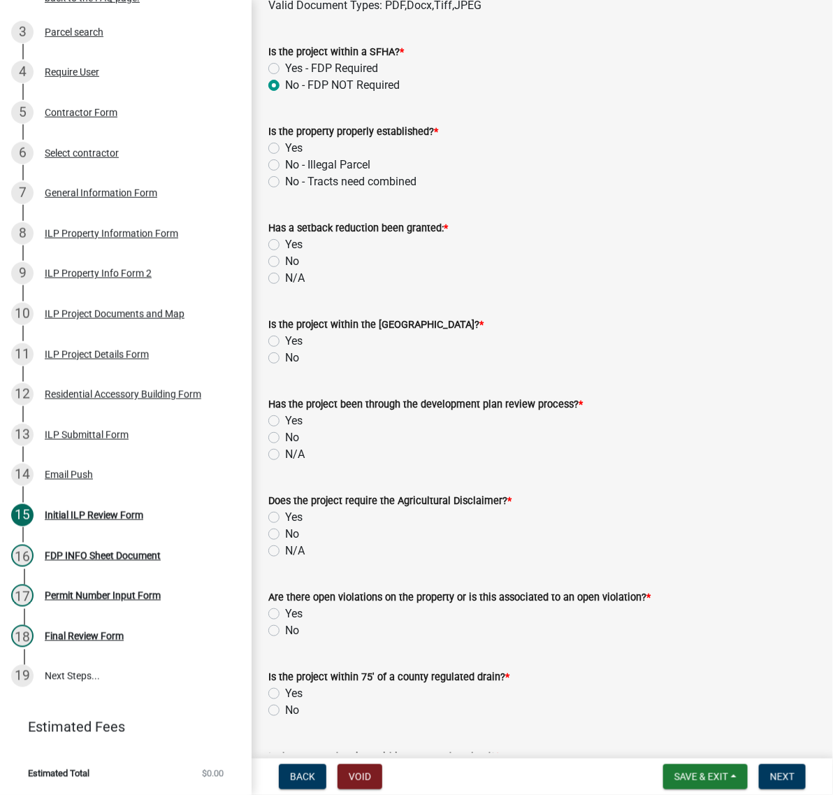
click at [285, 157] on label "Yes" at bounding box center [293, 148] width 17 height 17
click at [285, 149] on input "Yes" at bounding box center [289, 144] width 9 height 9
radio input "true"
click at [285, 270] on label "No" at bounding box center [292, 261] width 14 height 17
click at [285, 262] on input "No" at bounding box center [289, 257] width 9 height 9
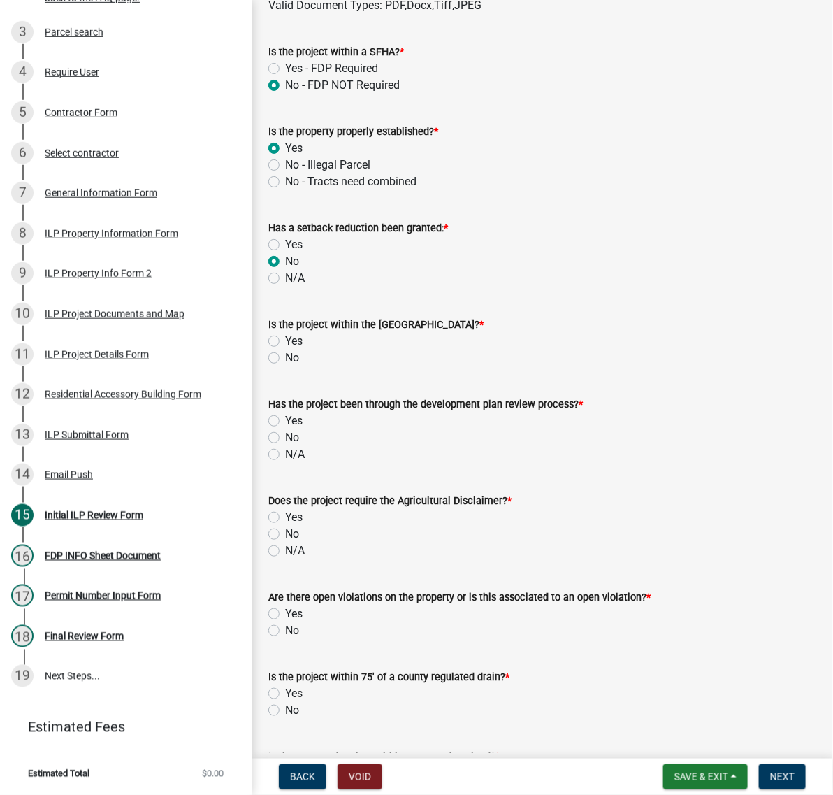
radio input "true"
click at [285, 366] on label "No" at bounding box center [292, 358] width 14 height 17
click at [285, 359] on input "No" at bounding box center [289, 354] width 9 height 9
radio input "true"
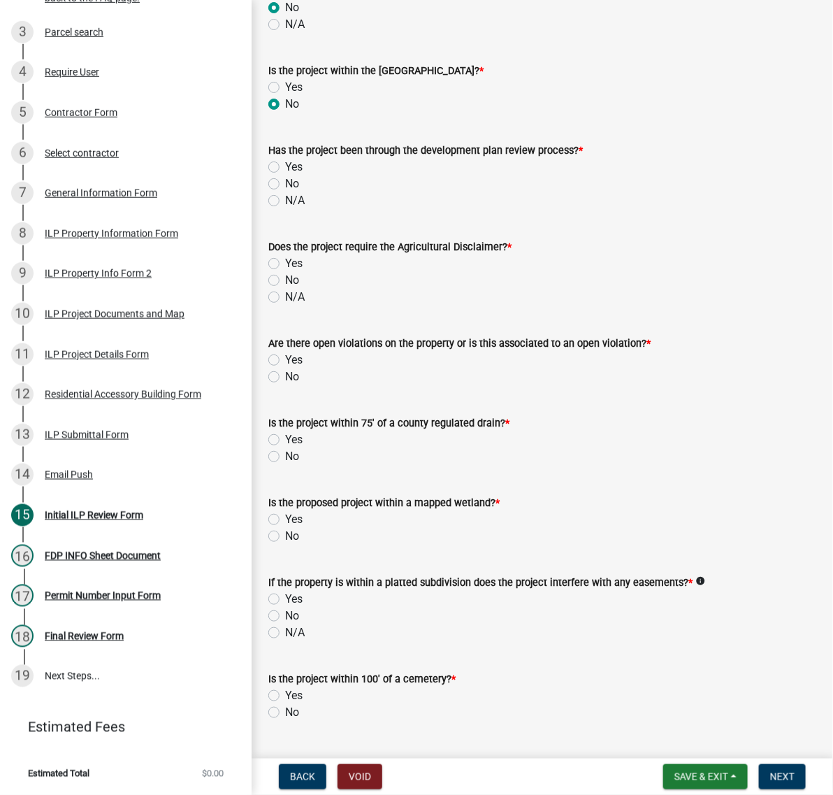
scroll to position [874, 0]
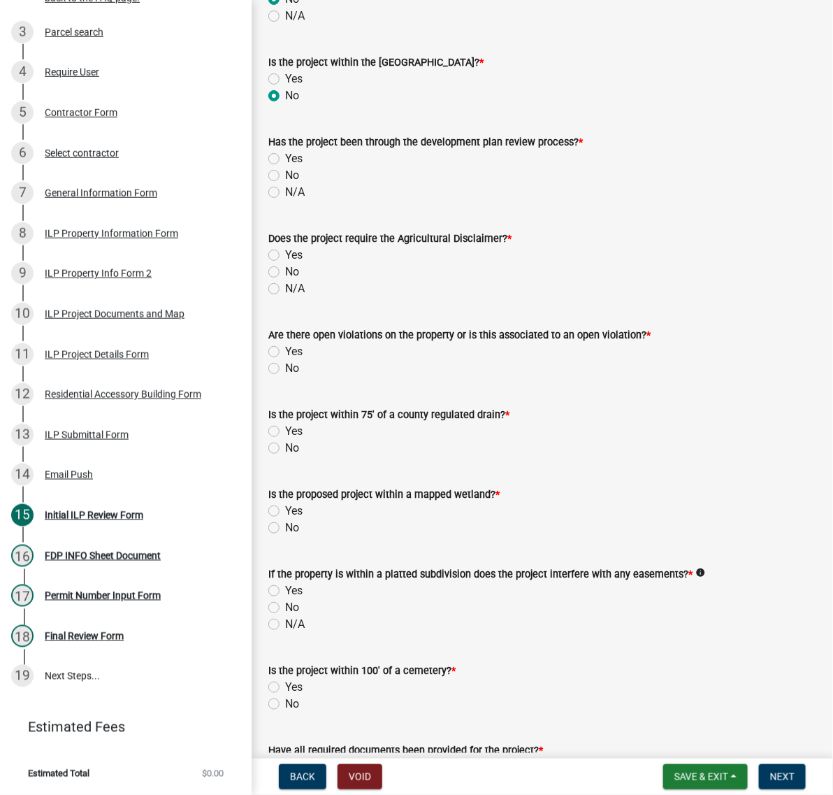
click at [285, 184] on label "No" at bounding box center [292, 175] width 14 height 17
click at [285, 176] on input "No" at bounding box center [289, 171] width 9 height 9
radio input "true"
click at [285, 280] on label "No" at bounding box center [292, 272] width 14 height 17
click at [285, 273] on input "No" at bounding box center [289, 268] width 9 height 9
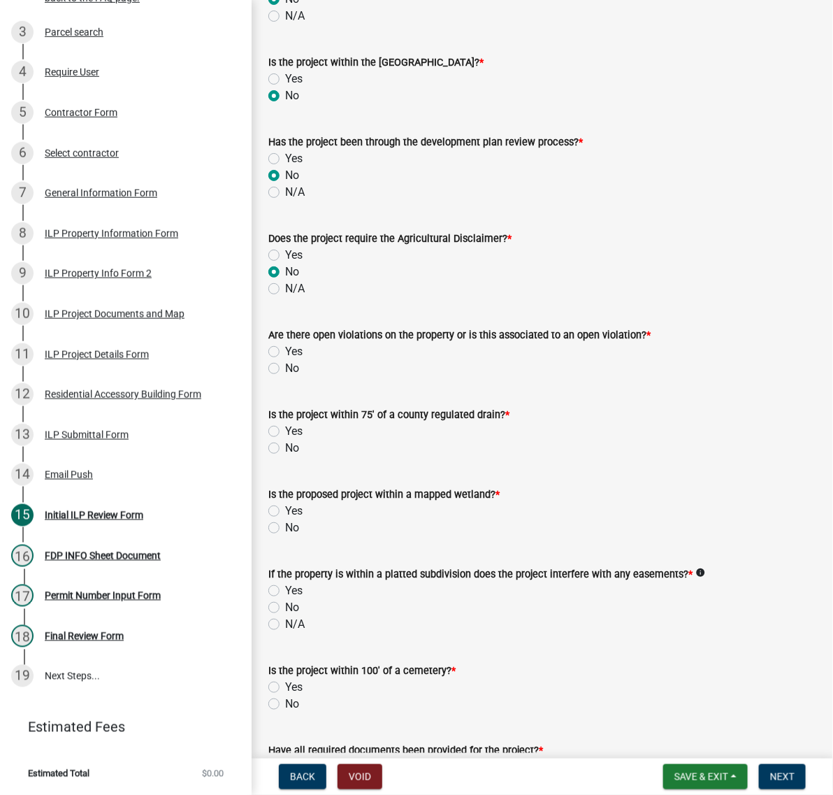
radio input "true"
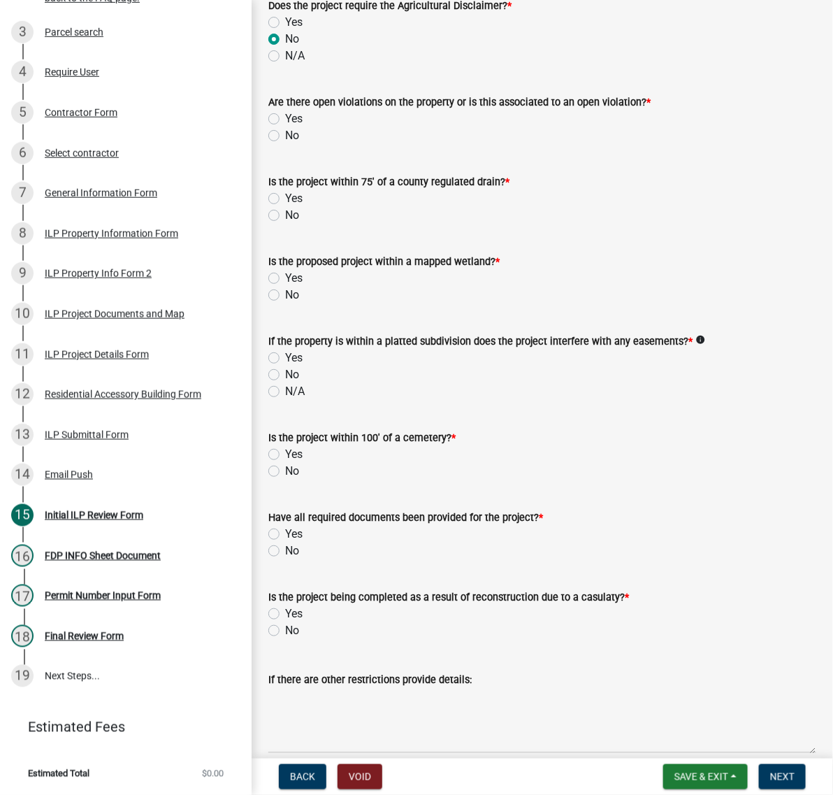
scroll to position [1136, 0]
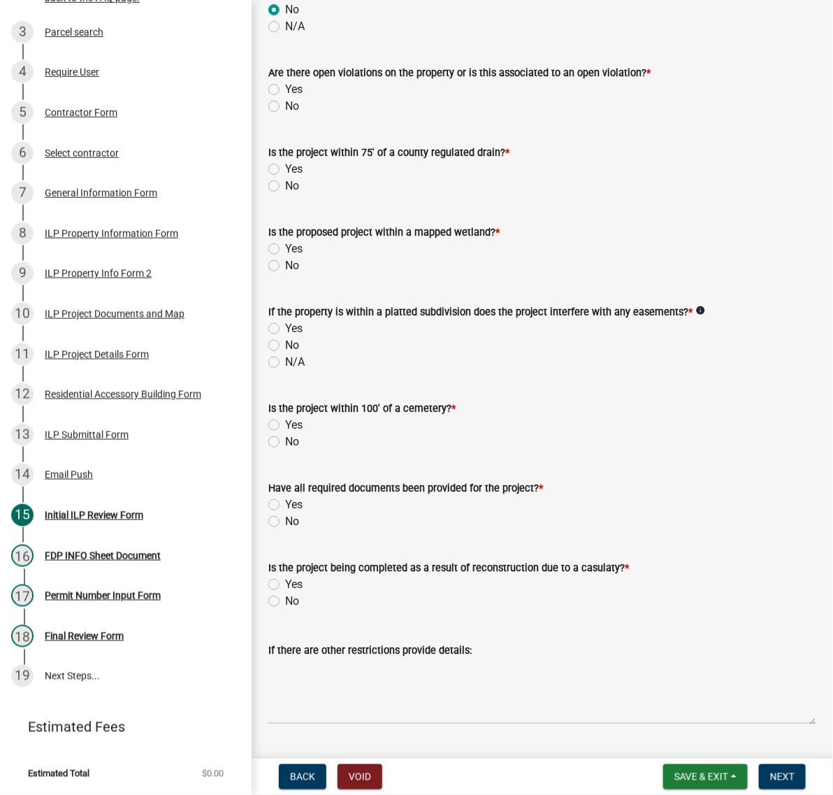
click at [285, 98] on label "Yes" at bounding box center [293, 89] width 17 height 17
click at [285, 90] on input "Yes" at bounding box center [289, 85] width 9 height 9
radio input "true"
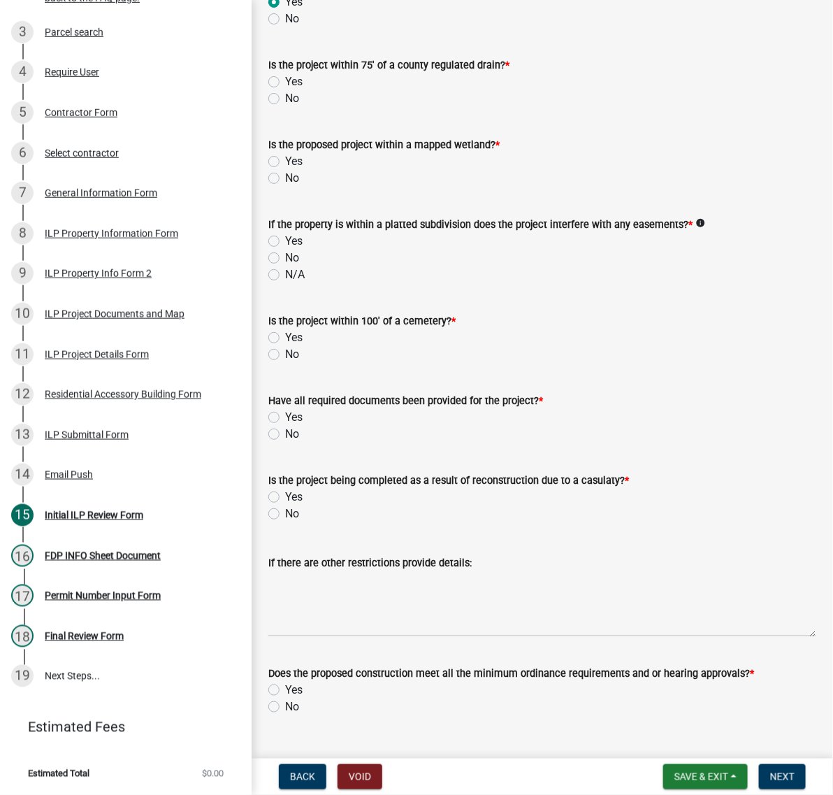
click at [285, 107] on label "No" at bounding box center [292, 98] width 14 height 17
click at [285, 99] on input "No" at bounding box center [289, 94] width 9 height 9
radio input "true"
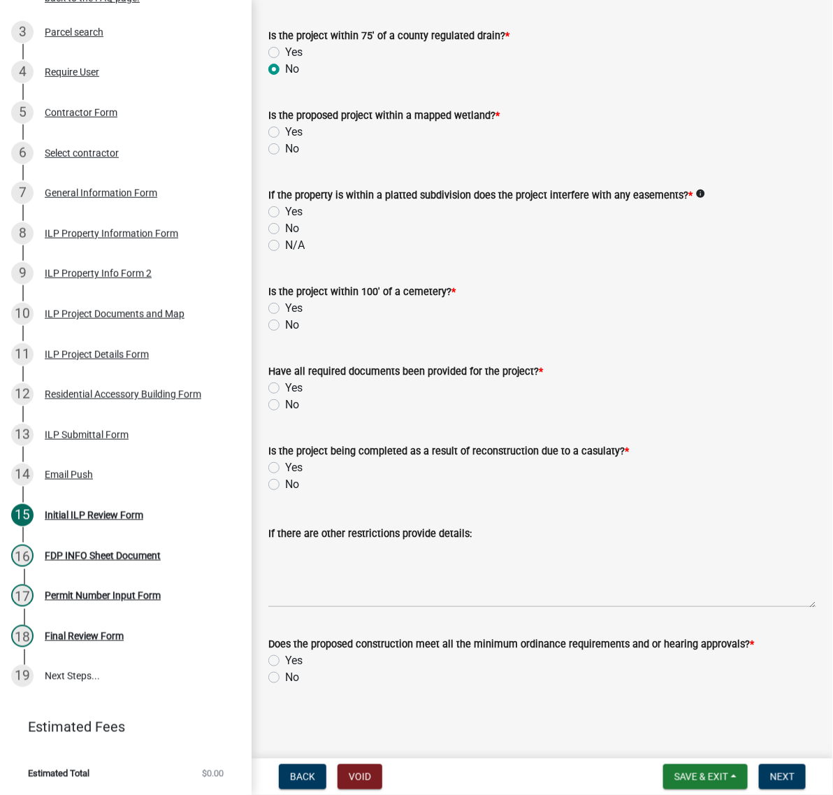
scroll to position [1311, 0]
click at [285, 157] on label "No" at bounding box center [292, 149] width 14 height 17
click at [285, 150] on input "No" at bounding box center [289, 145] width 9 height 9
radio input "true"
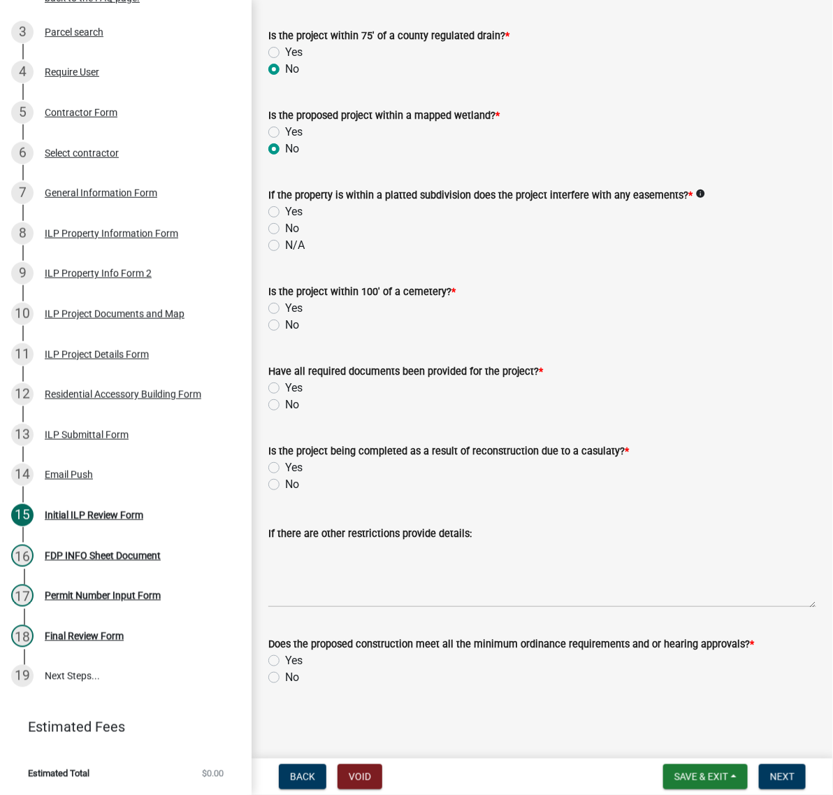
click at [285, 237] on label "No" at bounding box center [292, 228] width 14 height 17
click at [285, 229] on input "No" at bounding box center [289, 224] width 9 height 9
radio input "true"
click at [285, 329] on label "No" at bounding box center [292, 325] width 14 height 17
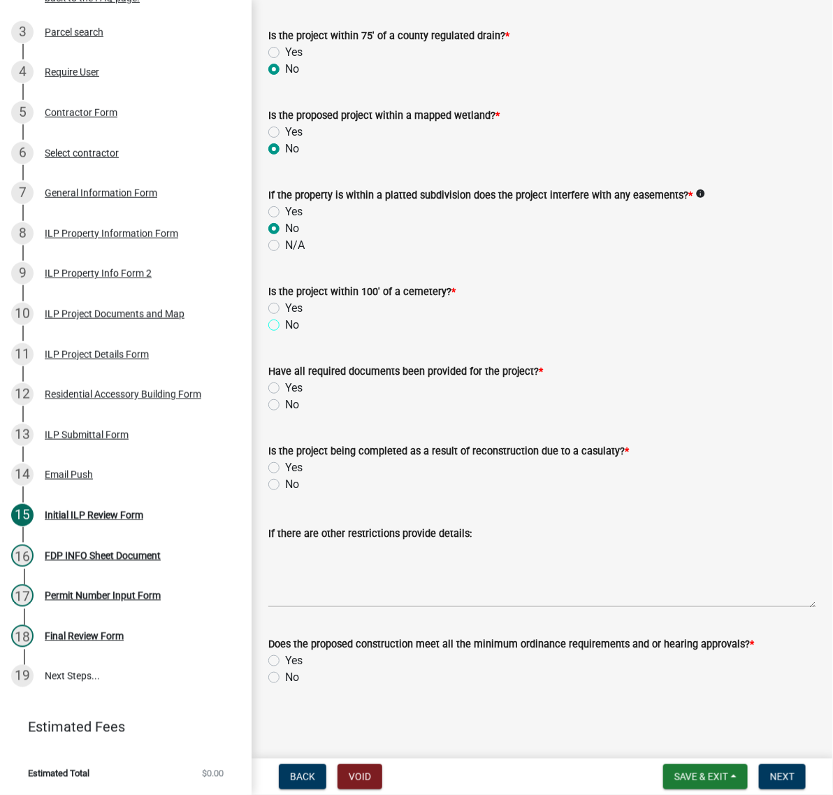
click at [285, 326] on input "No" at bounding box center [289, 321] width 9 height 9
radio input "true"
click at [285, 413] on label "No" at bounding box center [292, 404] width 14 height 17
click at [285, 405] on input "No" at bounding box center [289, 400] width 9 height 9
radio input "true"
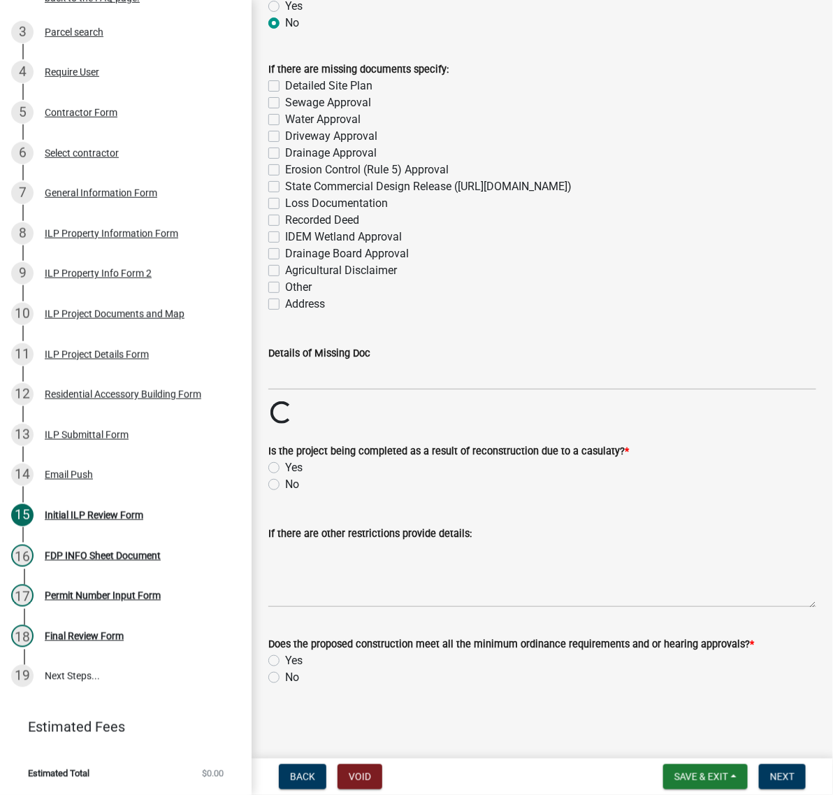
scroll to position [1835, 0]
click at [285, 94] on label "Detailed Site Plan" at bounding box center [328, 86] width 87 height 17
click at [285, 87] on input "Detailed Site Plan" at bounding box center [289, 82] width 9 height 9
checkbox input "true"
checkbox input "false"
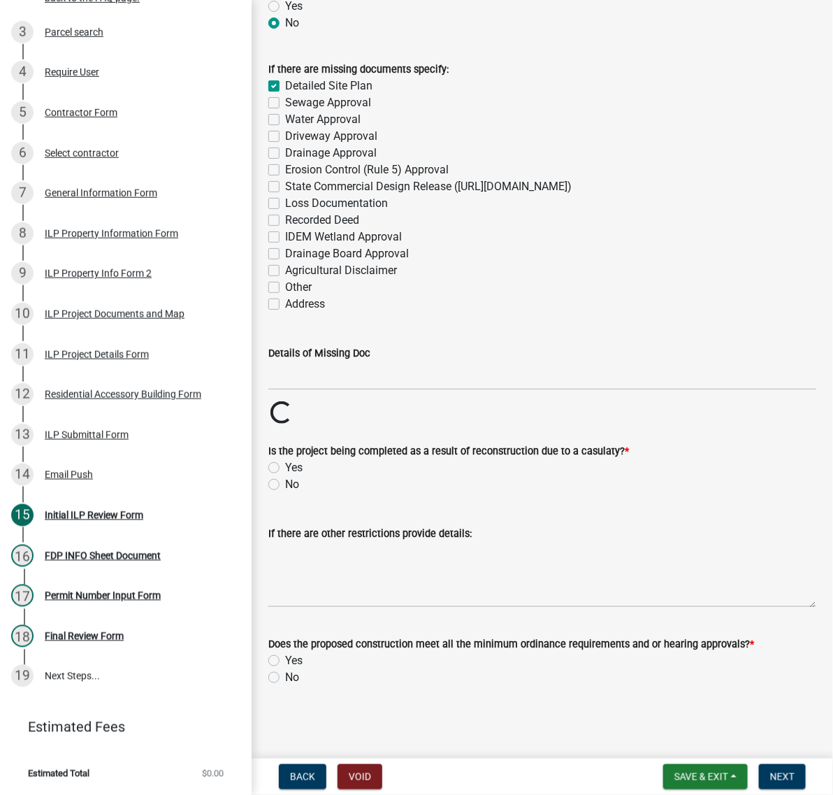
checkbox input "false"
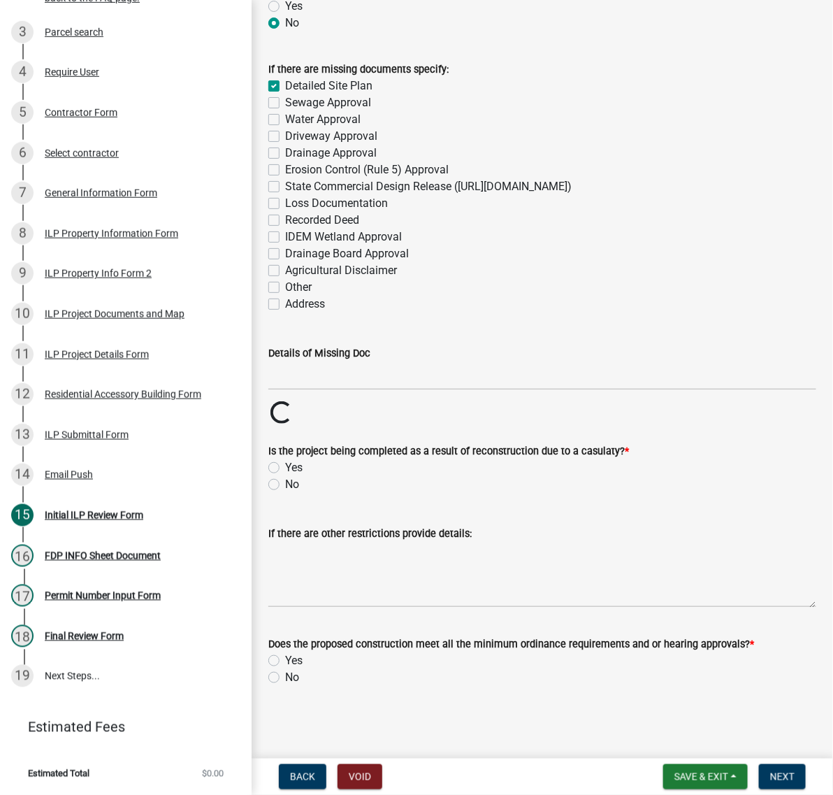
checkbox input "false"
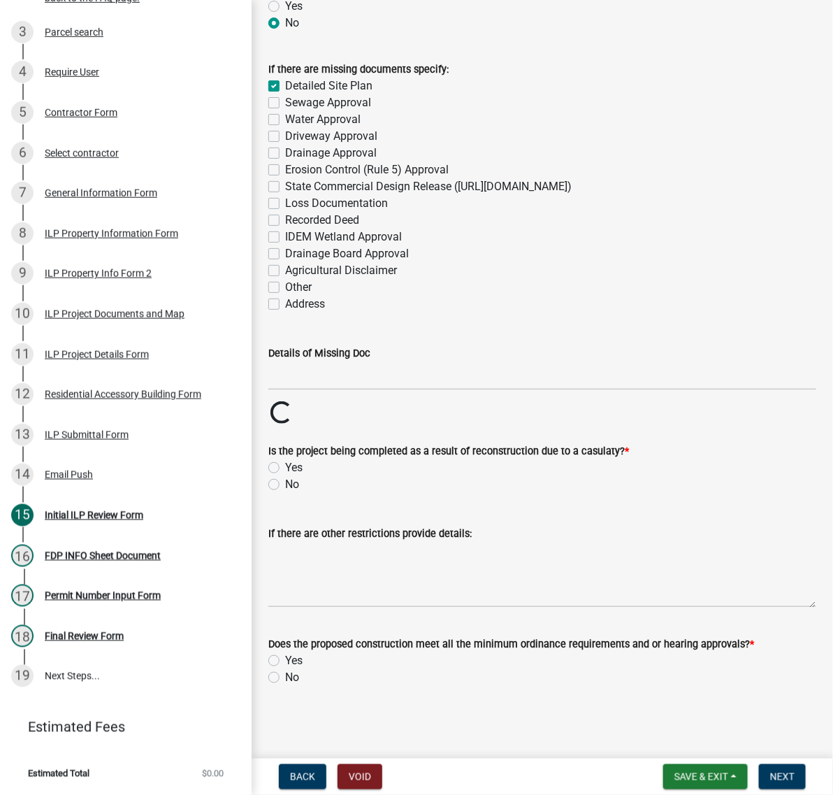
checkbox input "false"
click at [285, 111] on label "Sewage Approval" at bounding box center [328, 102] width 86 height 17
click at [285, 103] on input "Sewage Approval" at bounding box center [289, 98] width 9 height 9
checkbox input "true"
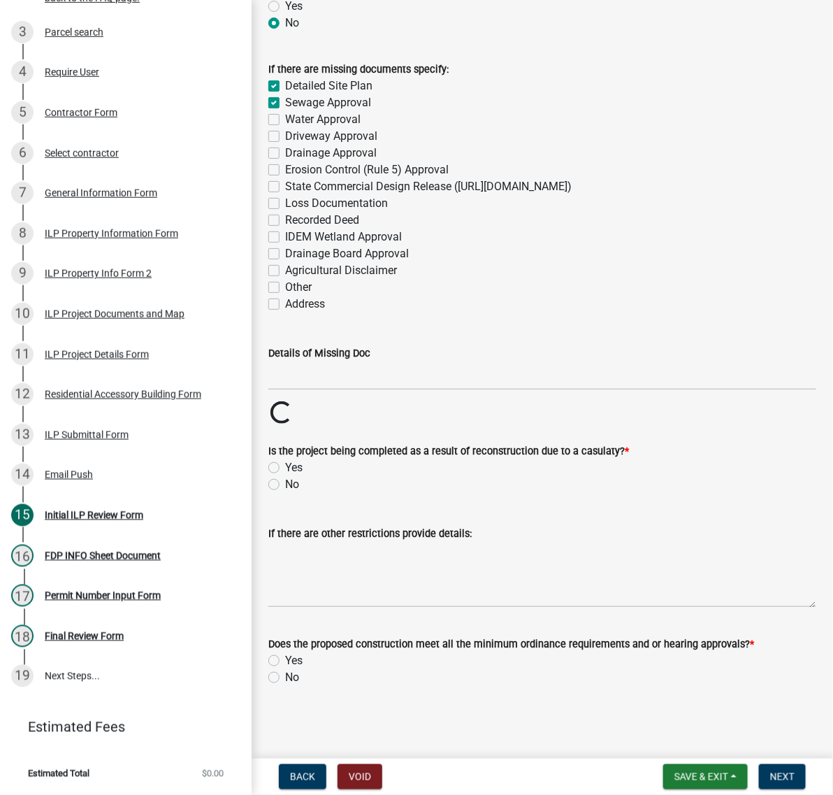
checkbox input "true"
checkbox input "false"
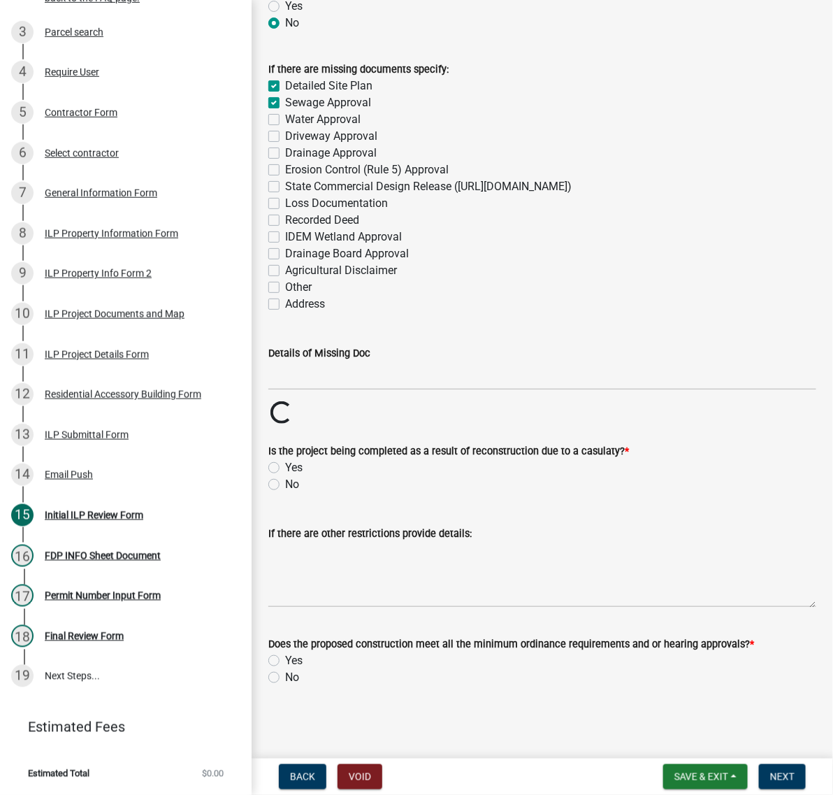
checkbox input "false"
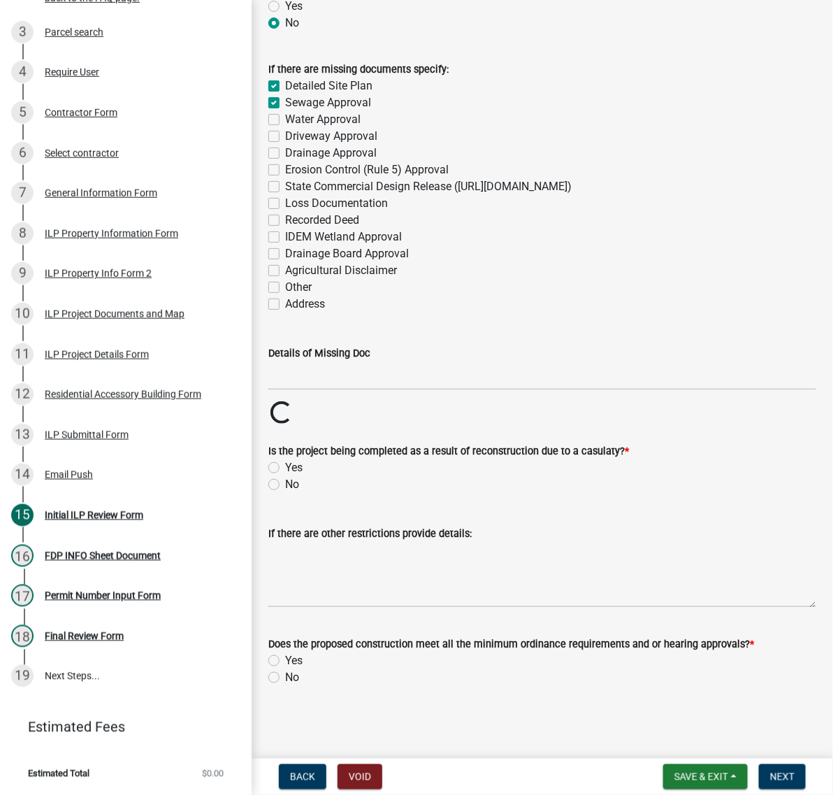
checkbox input "false"
click at [285, 128] on label "Water Approval" at bounding box center [323, 119] width 76 height 17
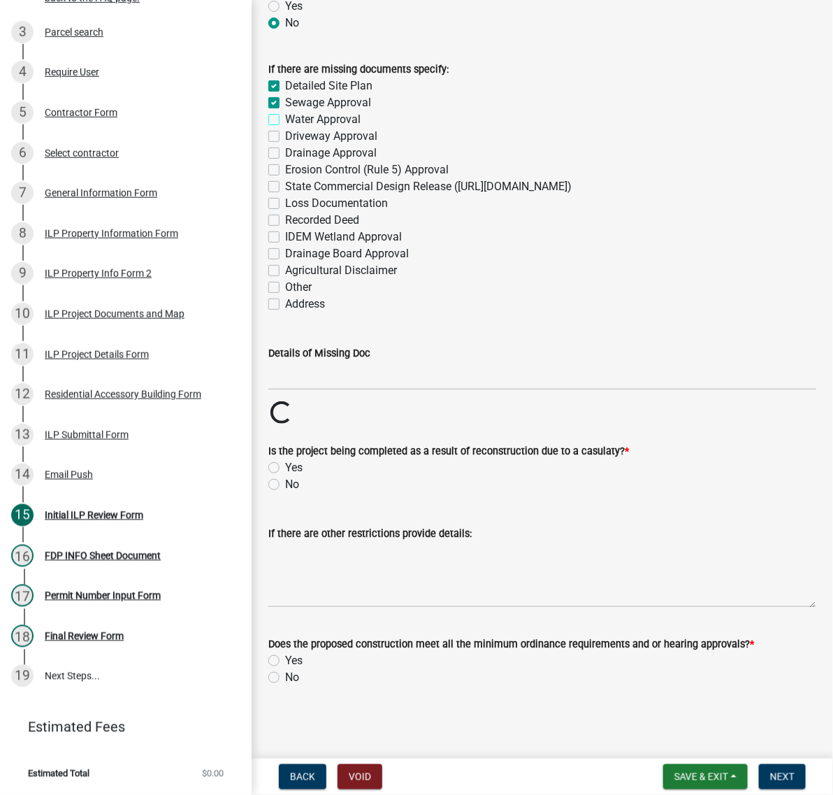
click at [285, 120] on input "Water Approval" at bounding box center [289, 115] width 9 height 9
checkbox input "true"
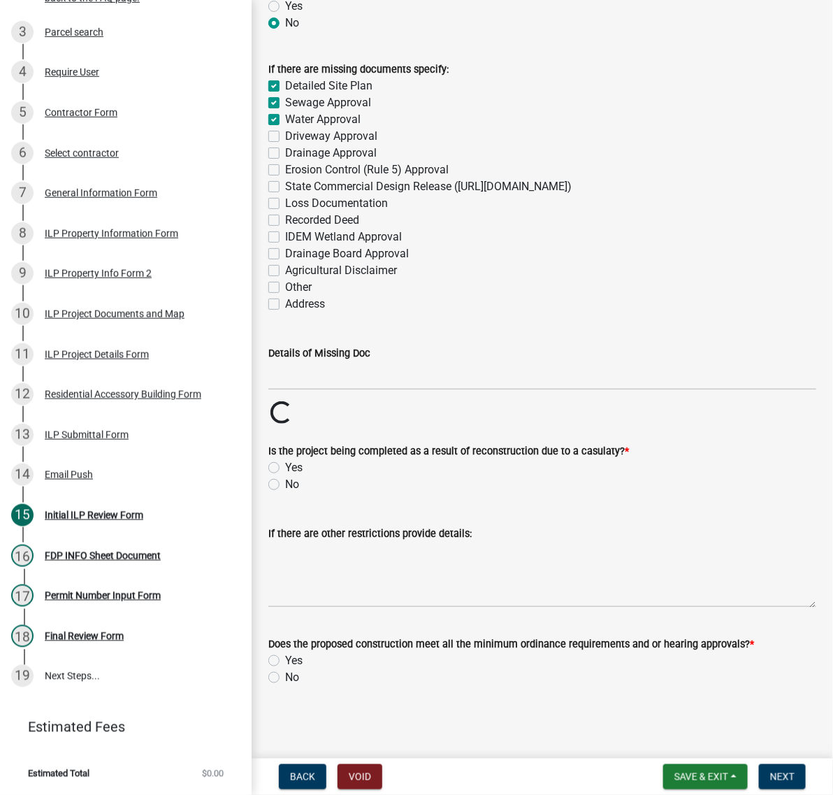
checkbox input "false"
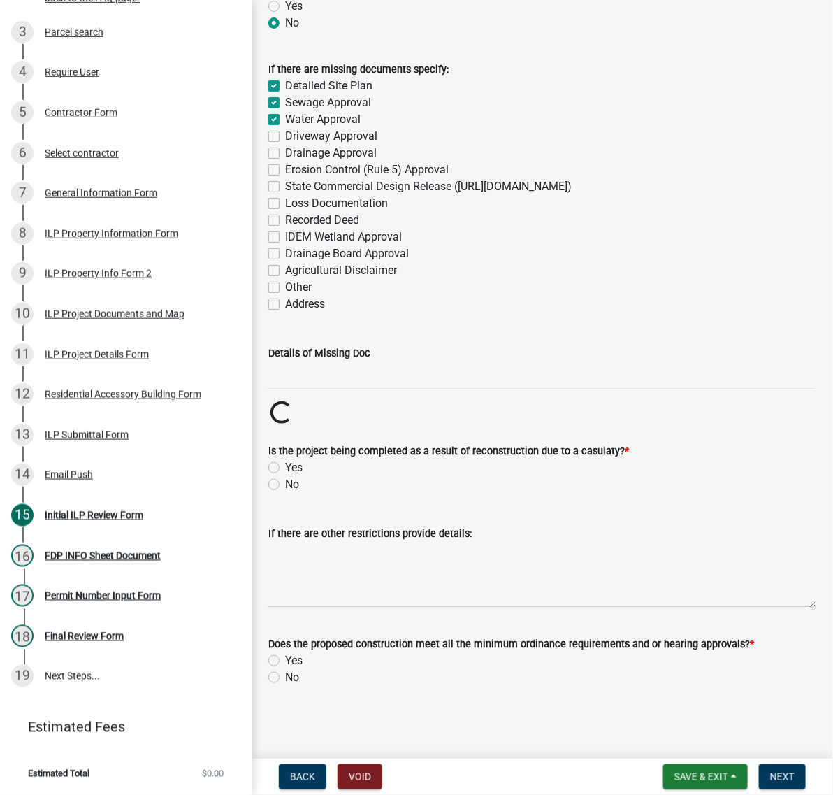
checkbox input "false"
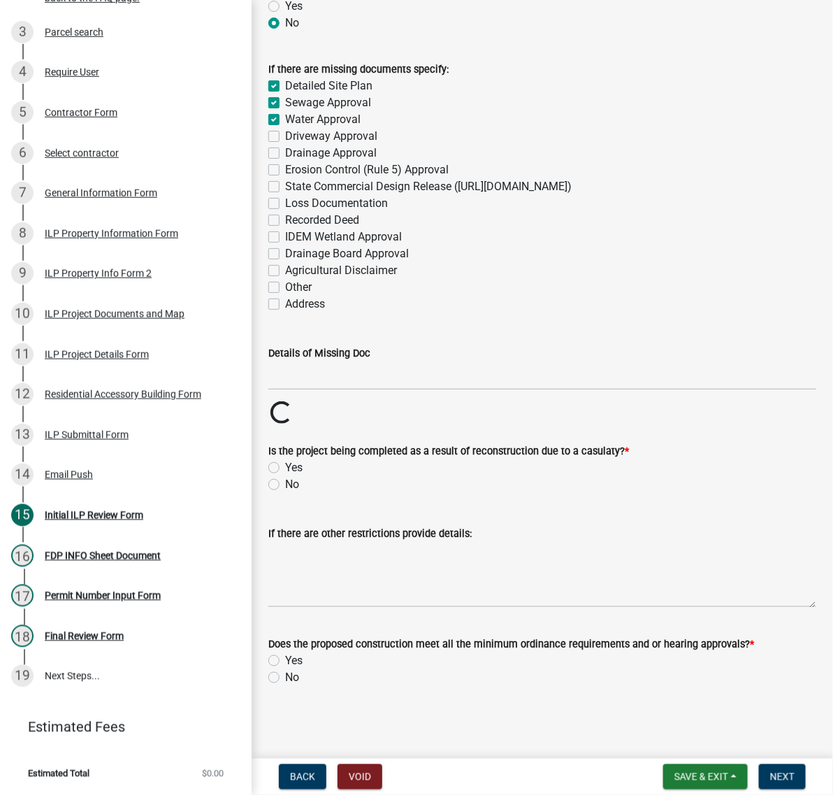
checkbox input "false"
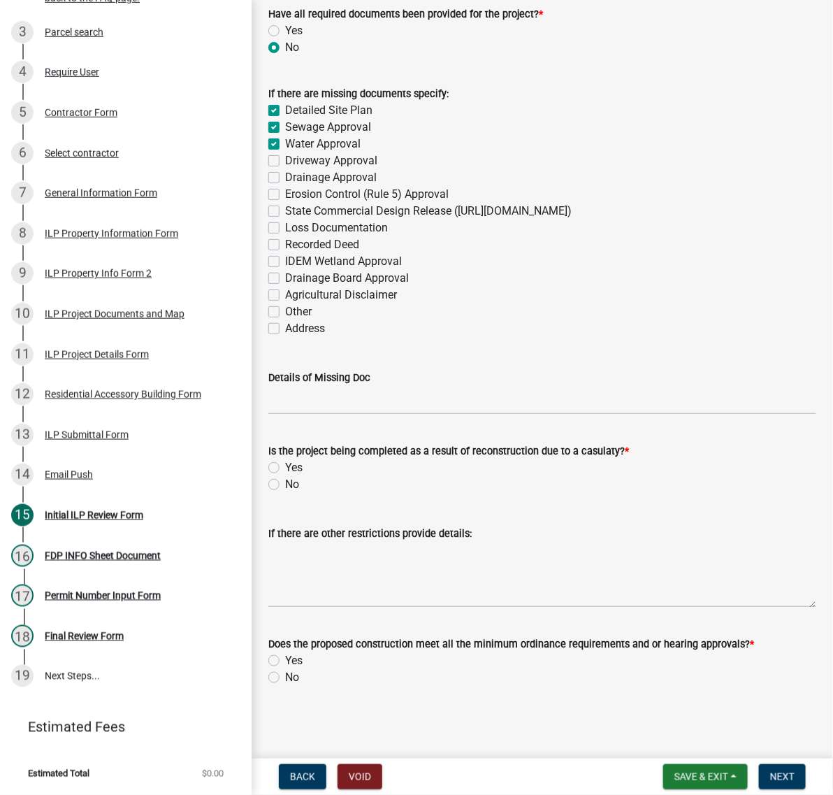
click at [285, 320] on label "Other" at bounding box center [298, 311] width 27 height 17
click at [285, 313] on input "Other" at bounding box center [289, 307] width 9 height 9
checkbox input "true"
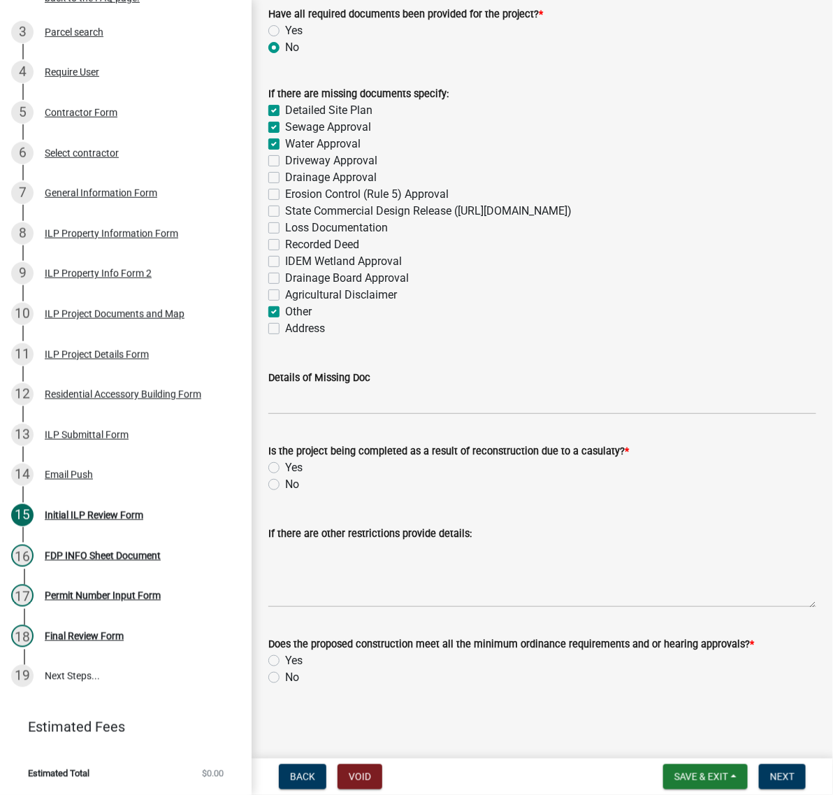
checkbox input "true"
checkbox input "false"
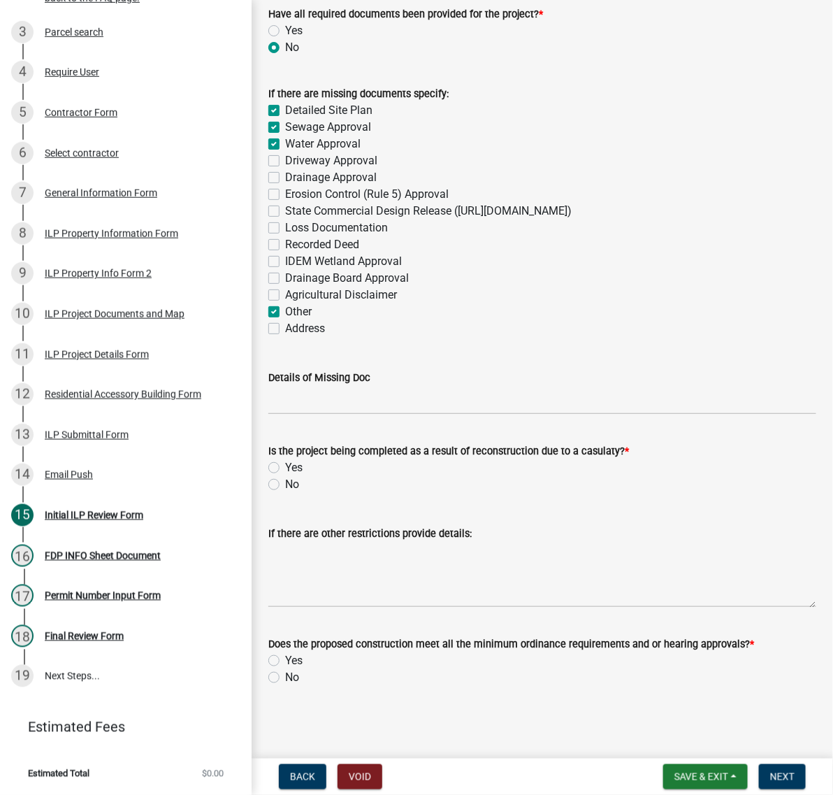
checkbox input "false"
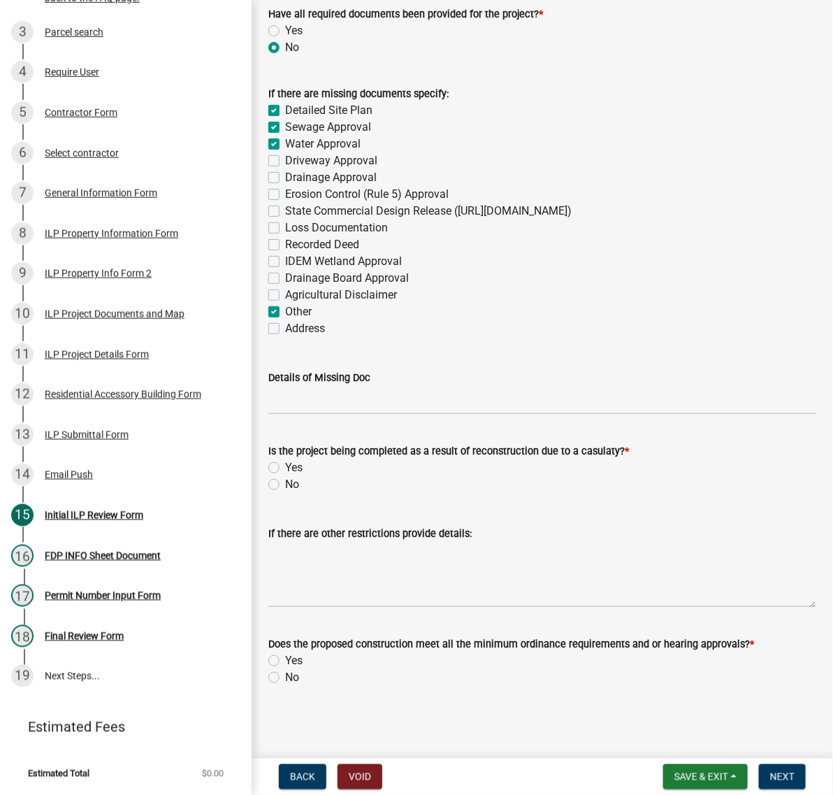
checkbox input "true"
checkbox input "false"
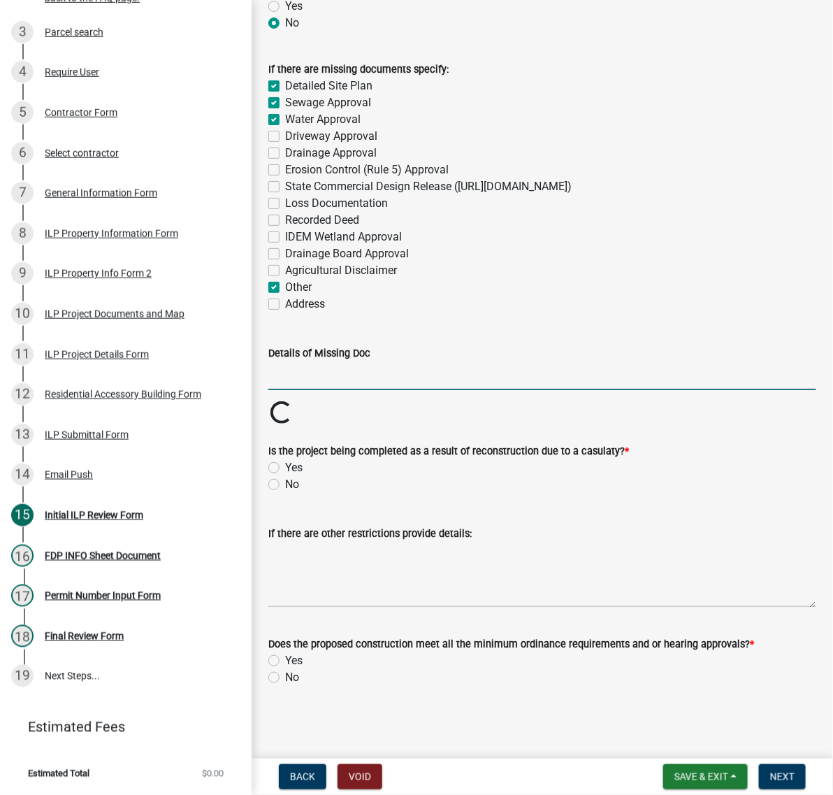
click at [313, 390] on input "Details of Missing Doc" at bounding box center [542, 375] width 548 height 29
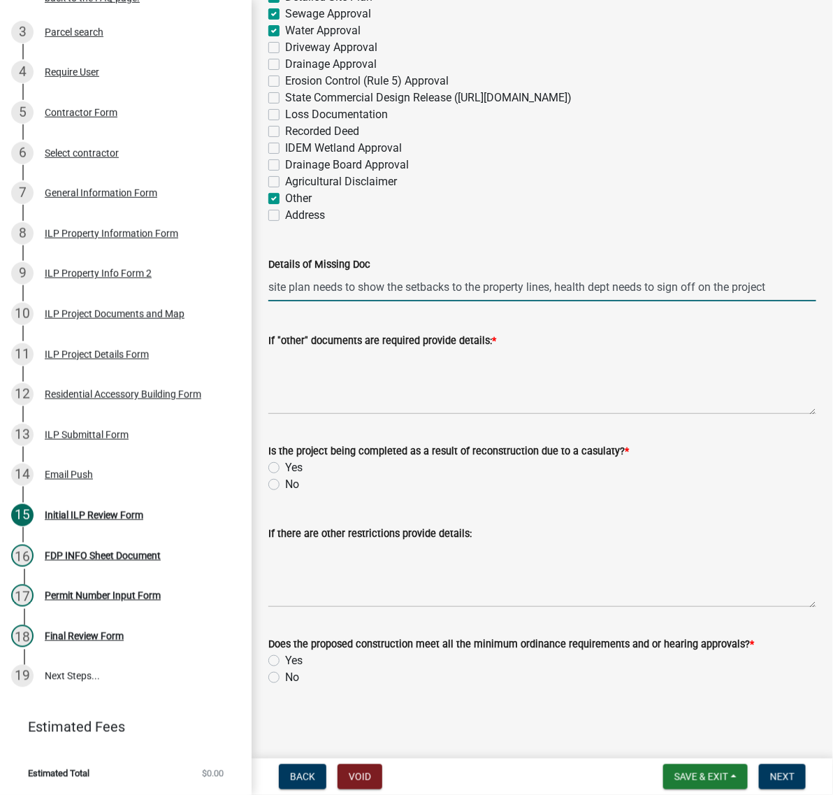
scroll to position [2360, 0]
type input "site plan needs to show the setbacks to the property lines, health dept needs t…"
click at [285, 476] on label "No" at bounding box center [292, 484] width 14 height 17
click at [285, 476] on input "No" at bounding box center [289, 480] width 9 height 9
radio input "true"
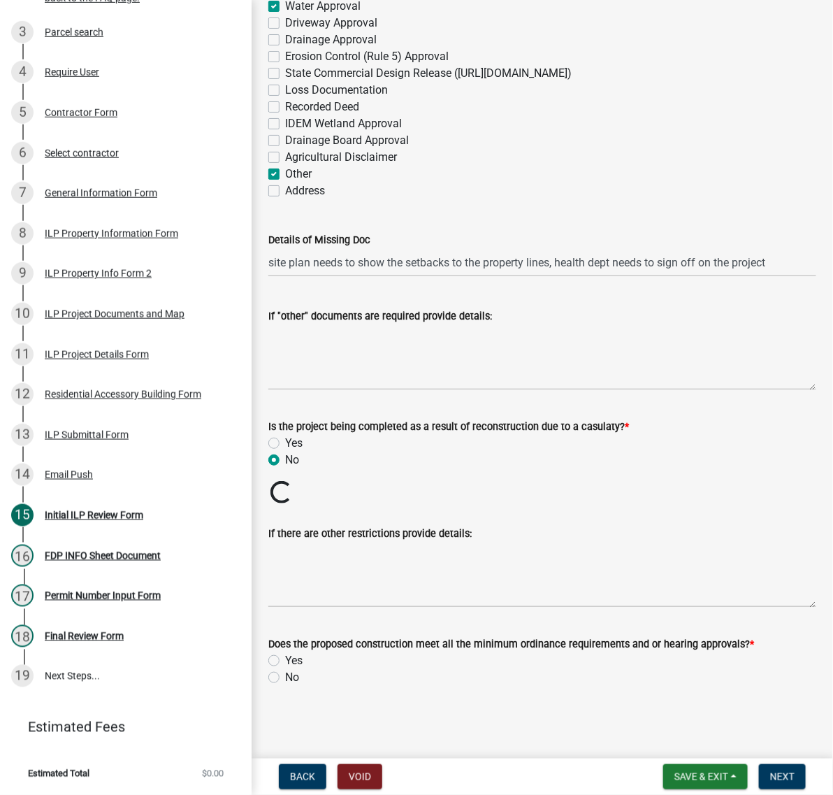
scroll to position [2382, 0]
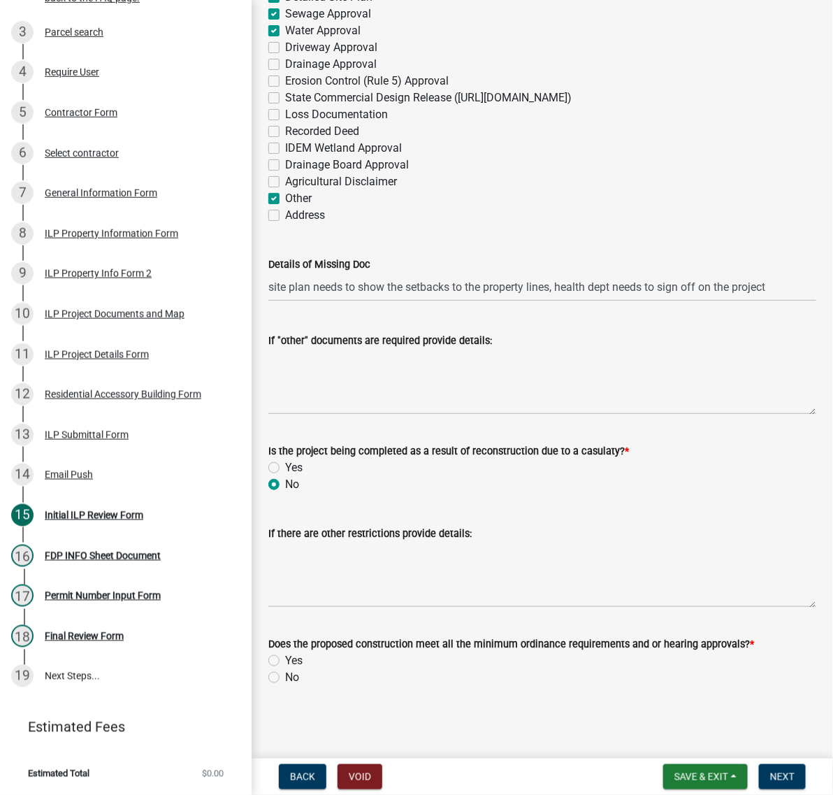
click at [285, 652] on label "Yes" at bounding box center [293, 660] width 17 height 17
click at [285, 652] on input "Yes" at bounding box center [289, 656] width 9 height 9
radio input "true"
click at [773, 771] on span "Next" at bounding box center [782, 776] width 24 height 11
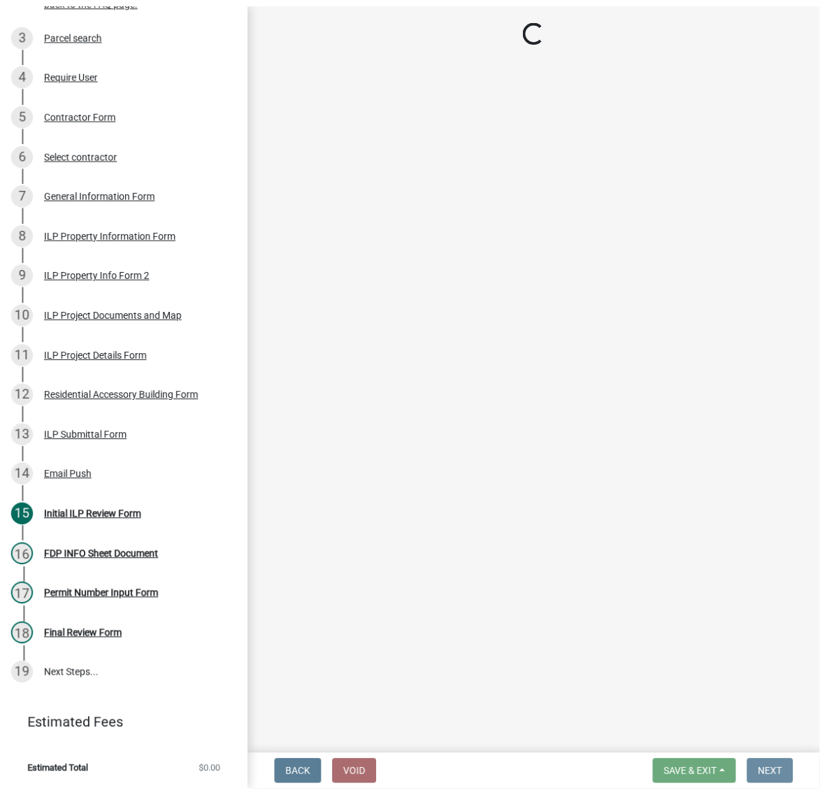
scroll to position [0, 0]
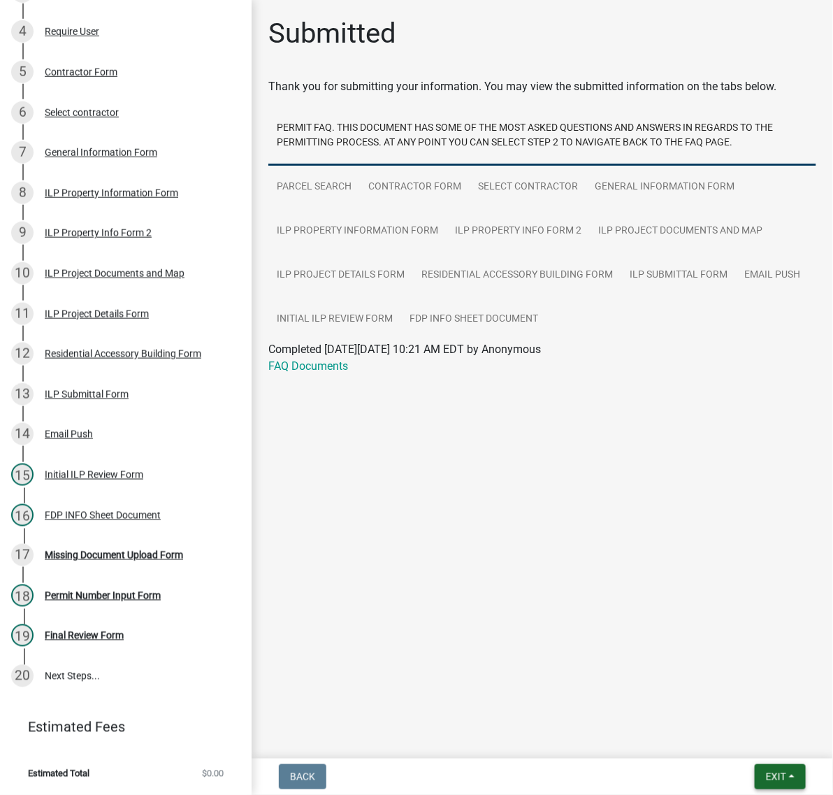
click at [766, 777] on span "Exit" at bounding box center [776, 776] width 20 height 11
click at [741, 742] on button "Save & Exit" at bounding box center [750, 734] width 112 height 34
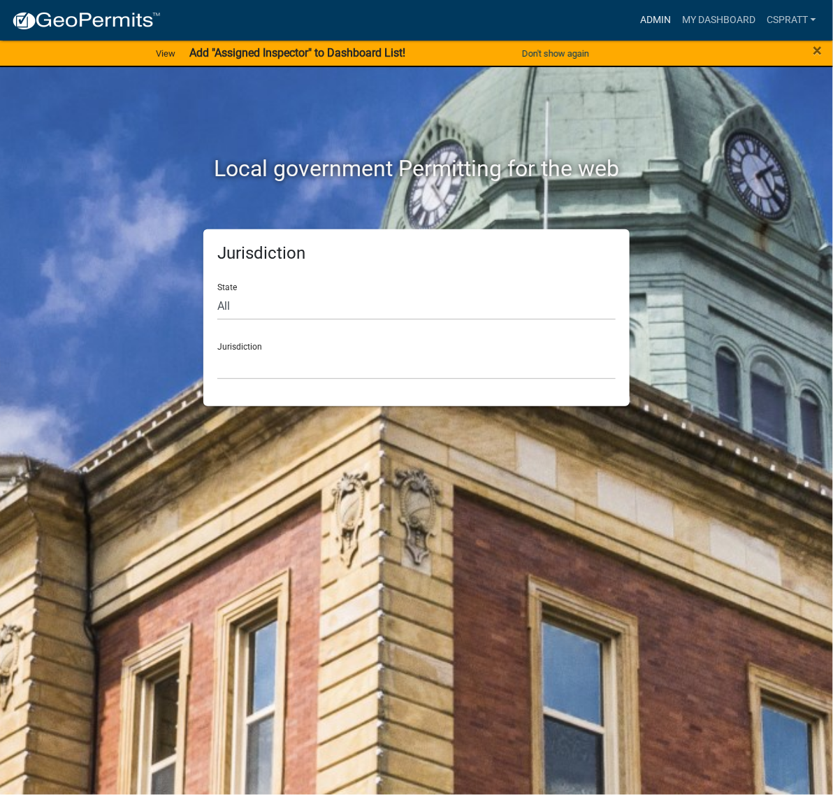
click at [635, 19] on link "Admin" at bounding box center [656, 20] width 42 height 27
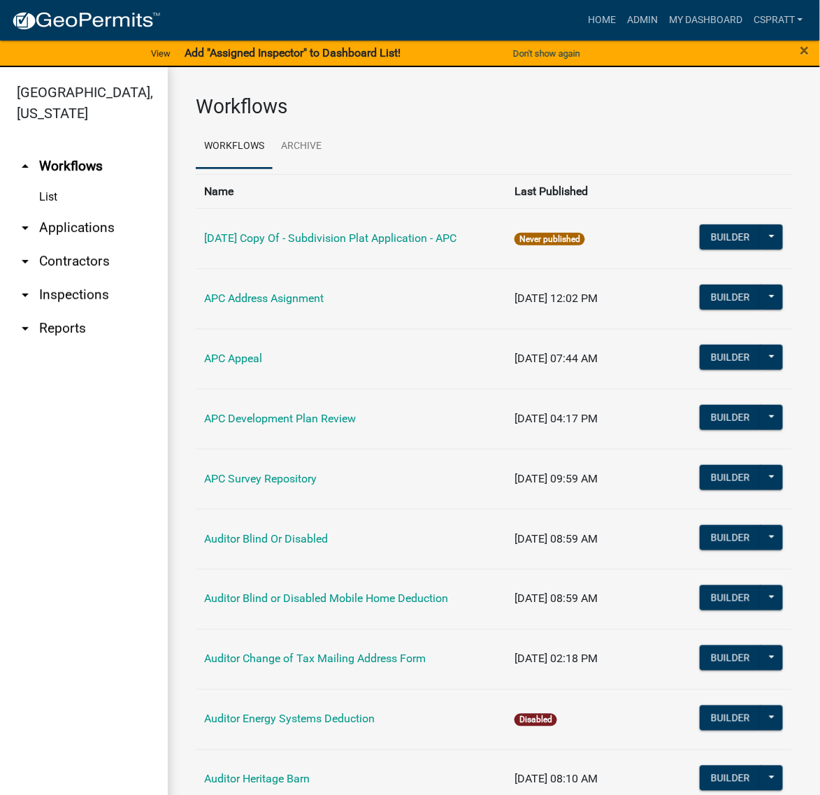
click at [100, 245] on link "arrow_drop_down Applications" at bounding box center [84, 228] width 168 height 34
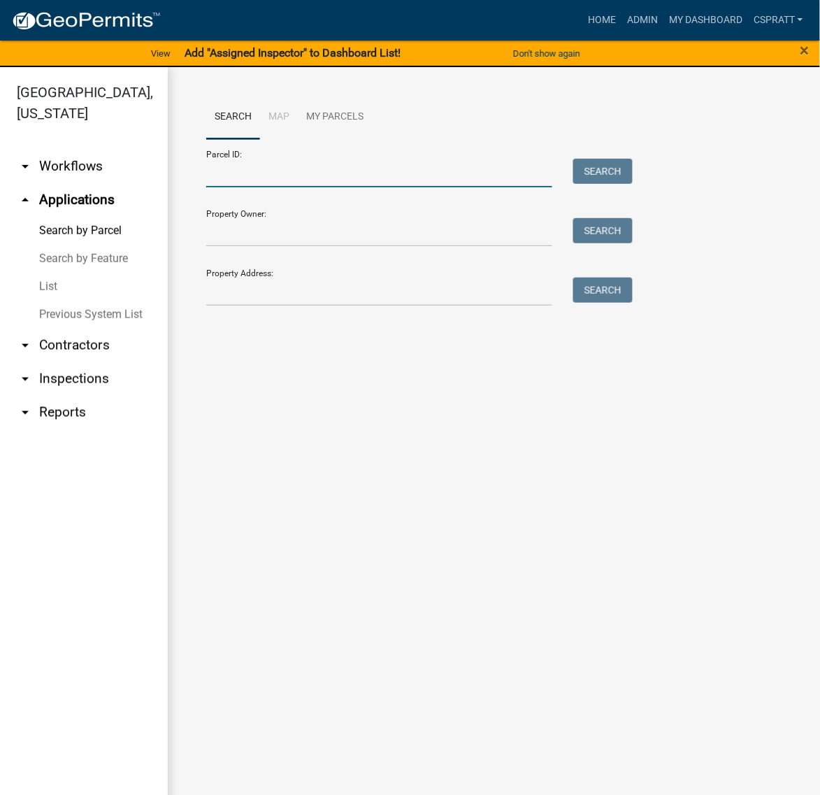
click at [238, 187] on input "Parcel ID:" at bounding box center [379, 173] width 346 height 29
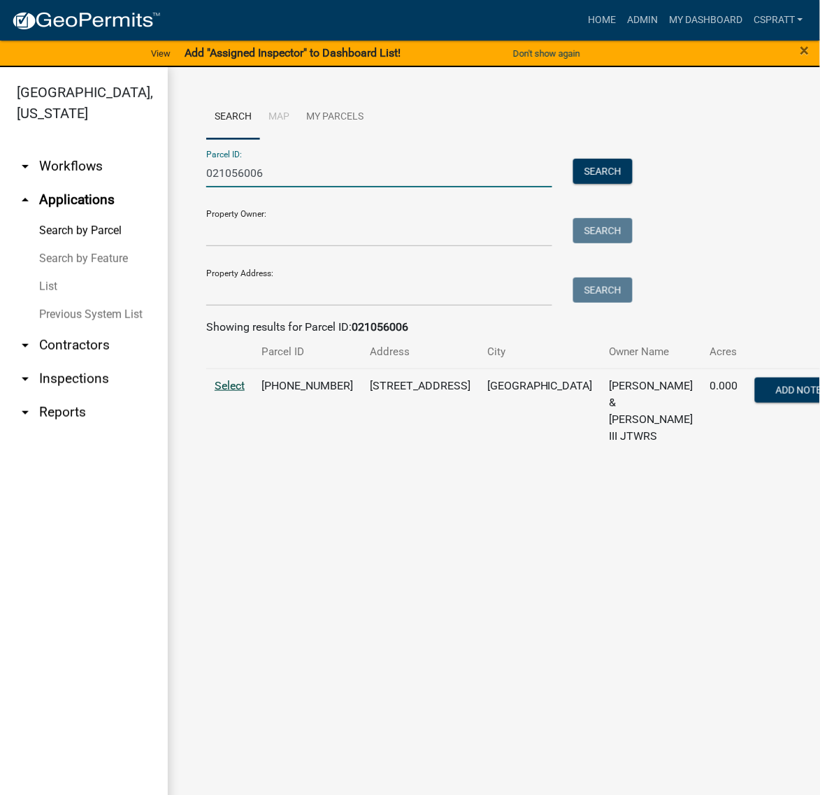
type input "021056006"
click at [245, 392] on span "Select" at bounding box center [230, 385] width 30 height 13
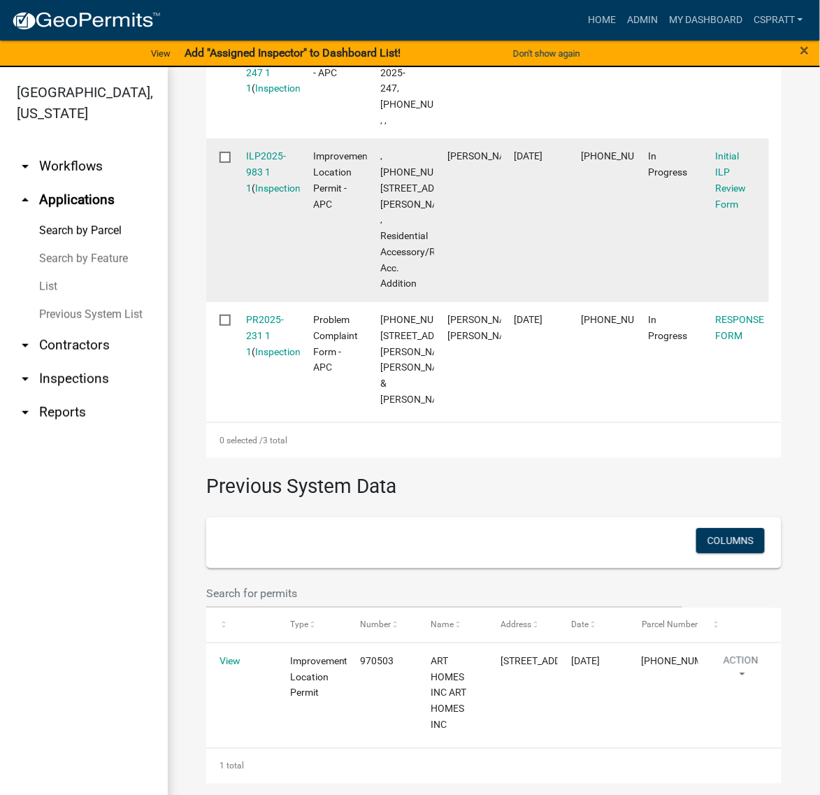
scroll to position [787, 0]
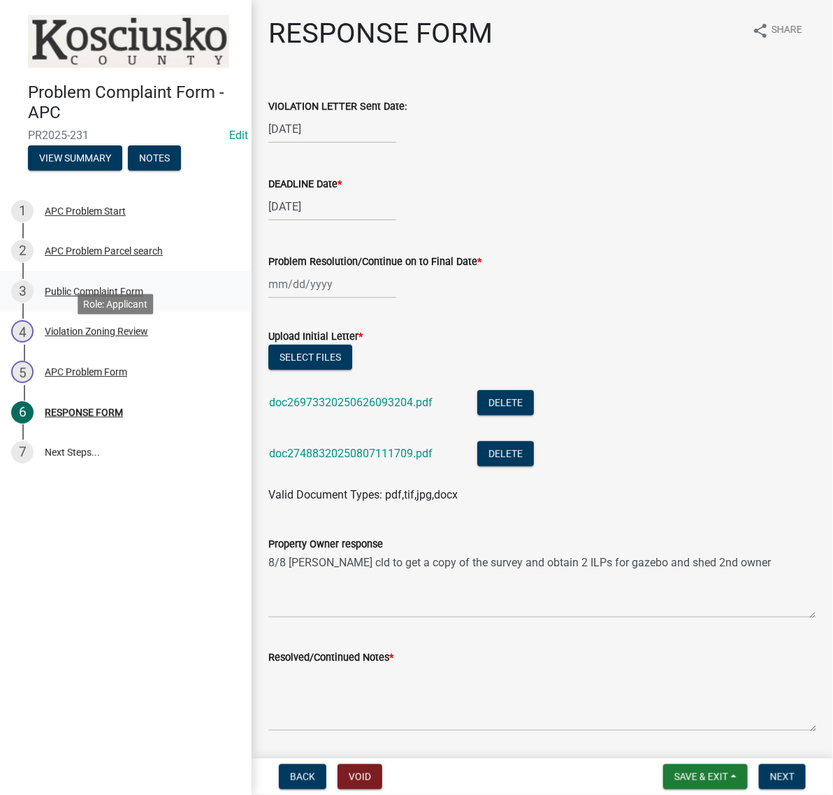
click at [128, 296] on div "Public Complaint Form" at bounding box center [94, 292] width 99 height 10
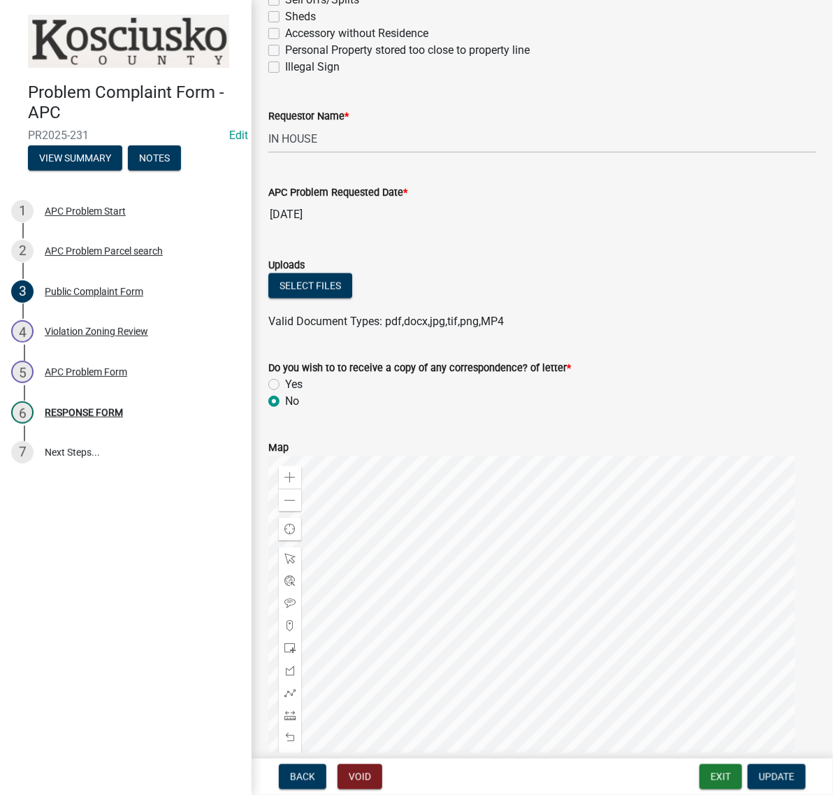
scroll to position [612, 0]
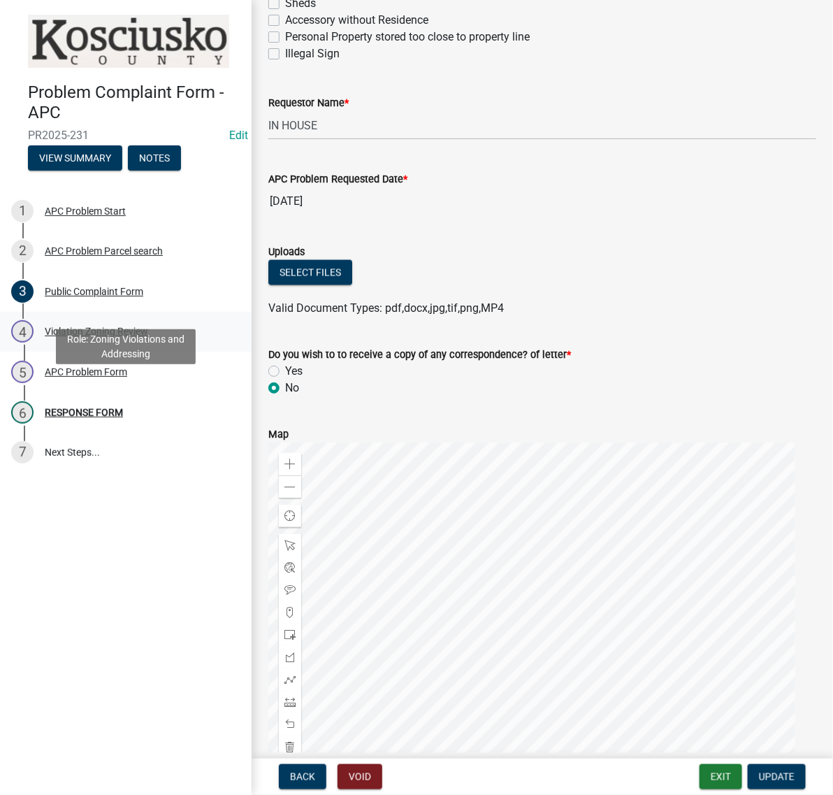
click at [124, 336] on div "Violation Zoning Review" at bounding box center [96, 331] width 103 height 10
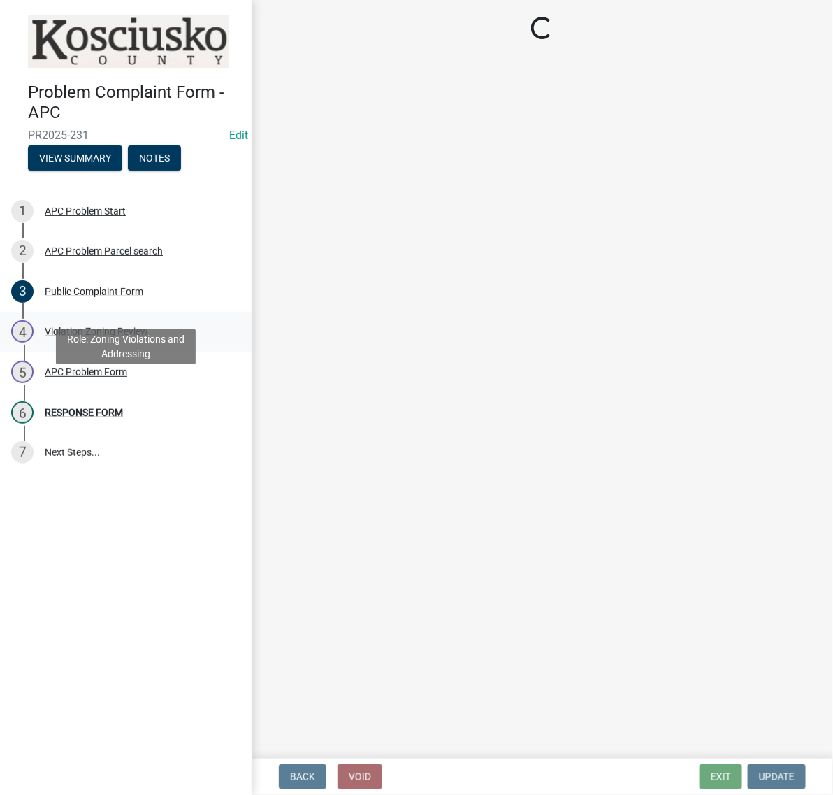
select select "1a0df9d1-9b85-4f0f-a9bd-f69fcb724106"
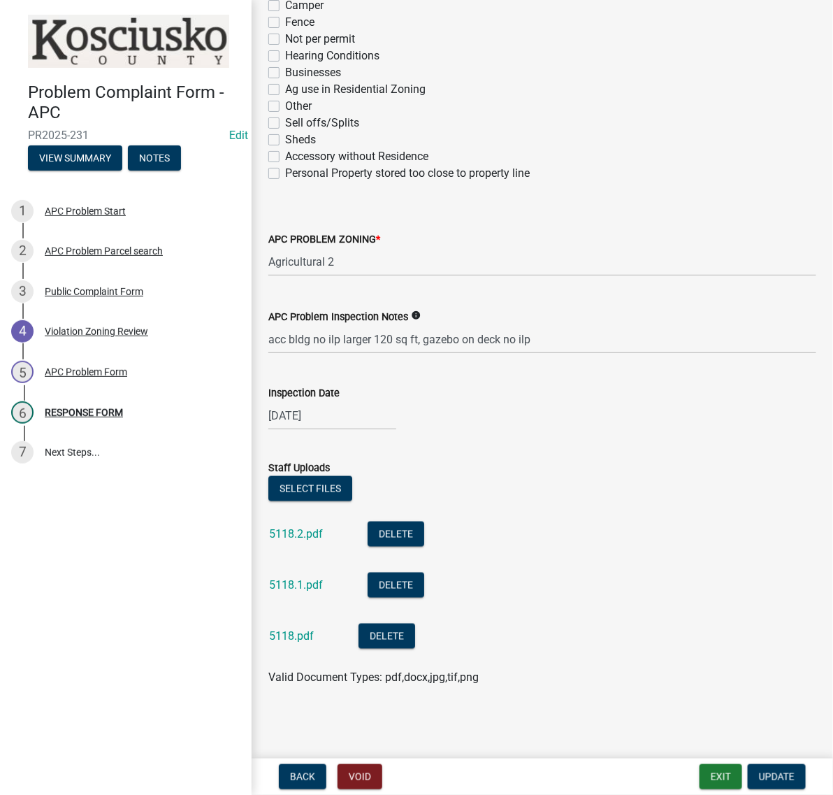
scroll to position [524, 0]
click at [306, 527] on link "5118.2.pdf" at bounding box center [296, 533] width 54 height 13
click at [308, 591] on link "5118.1.pdf" at bounding box center [296, 584] width 54 height 13
click at [304, 642] on link "5118.pdf" at bounding box center [291, 635] width 45 height 13
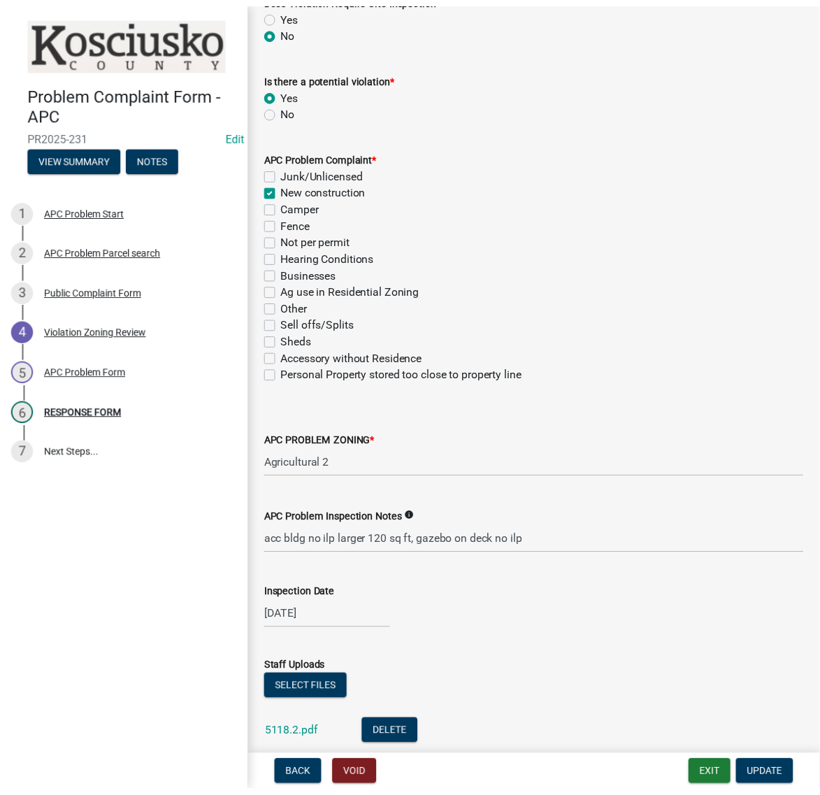
scroll to position [0, 0]
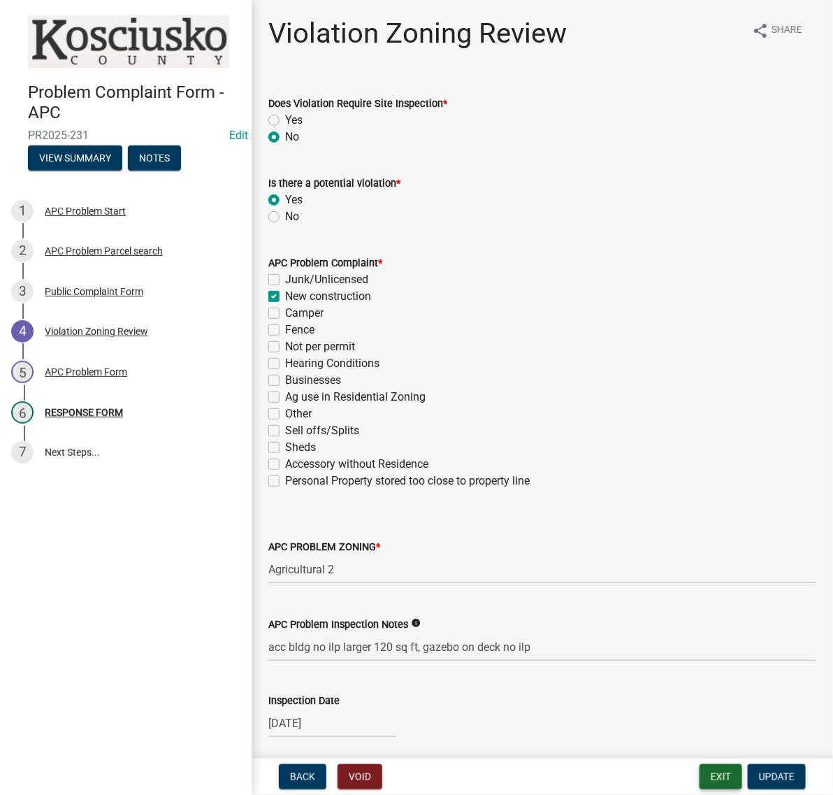
click at [712, 764] on button "Exit" at bounding box center [721, 776] width 43 height 25
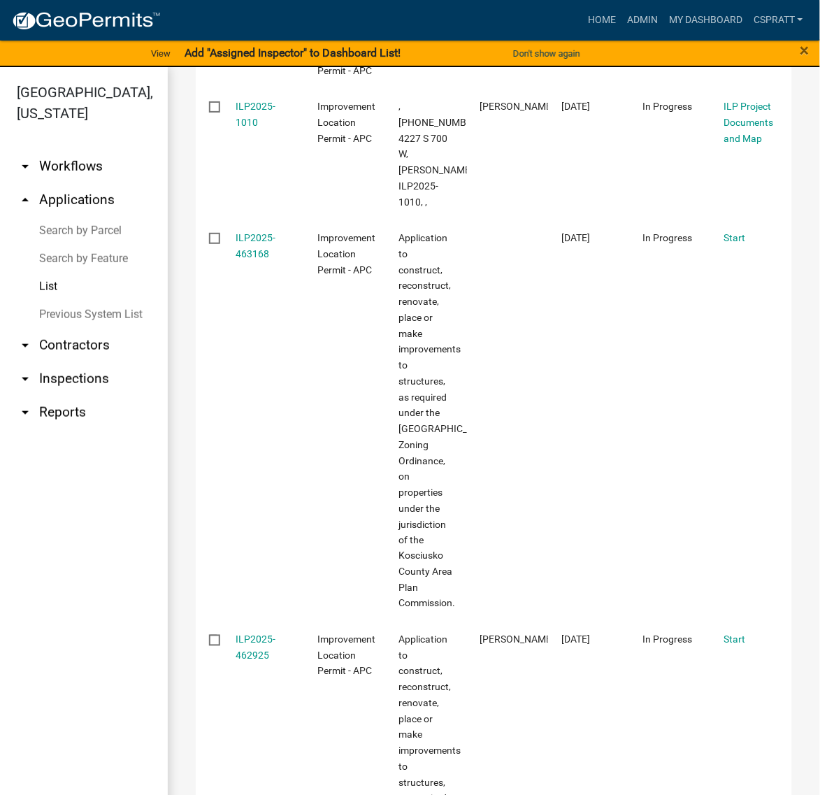
scroll to position [437, 0]
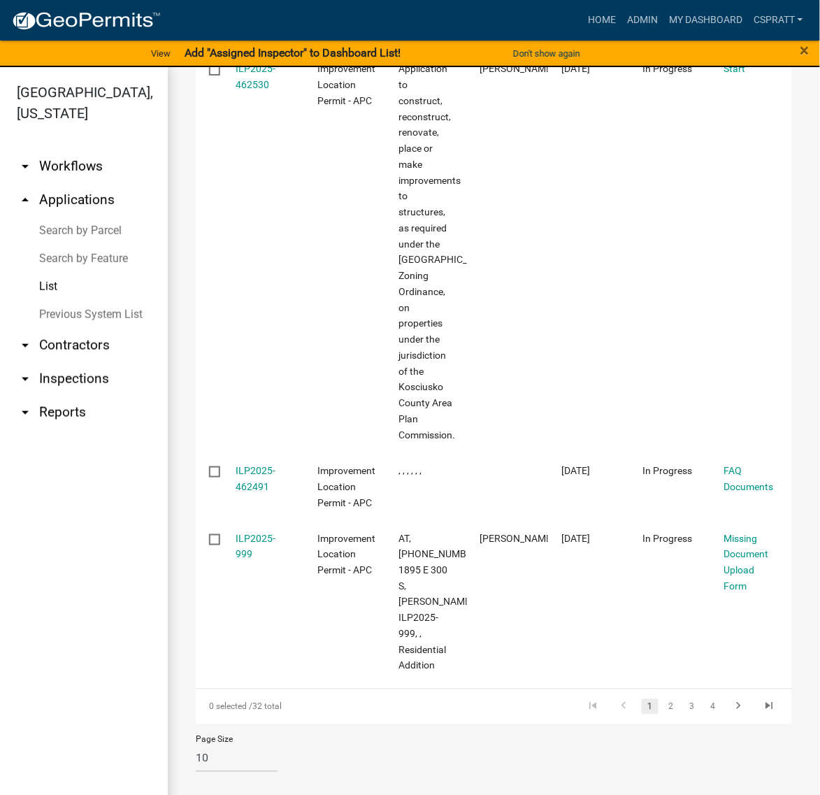
scroll to position [1988, 0]
click at [663, 699] on link "2" at bounding box center [671, 706] width 17 height 15
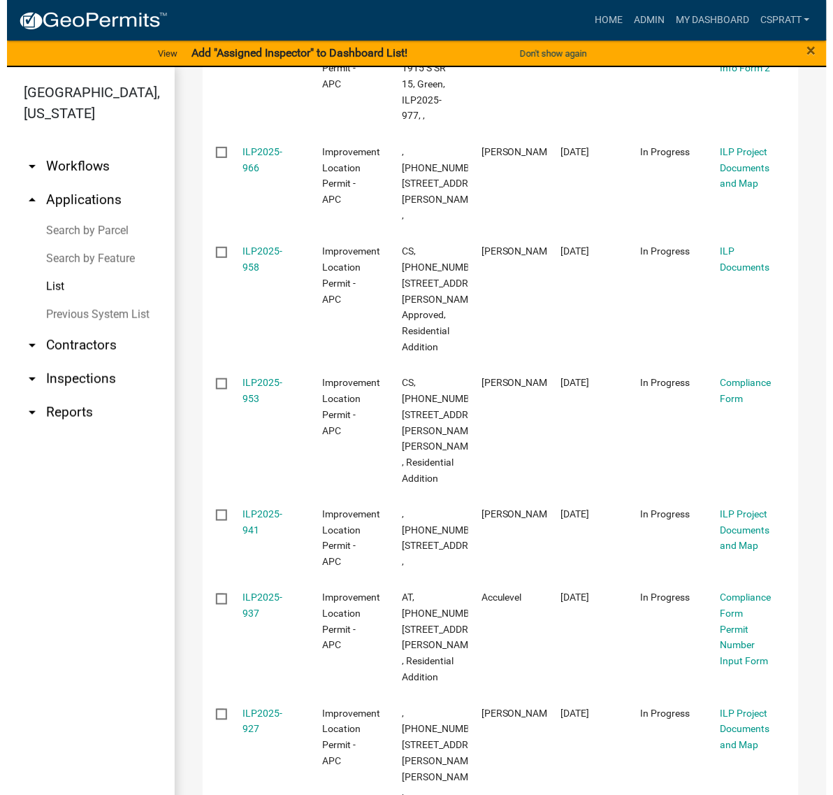
scroll to position [693, 0]
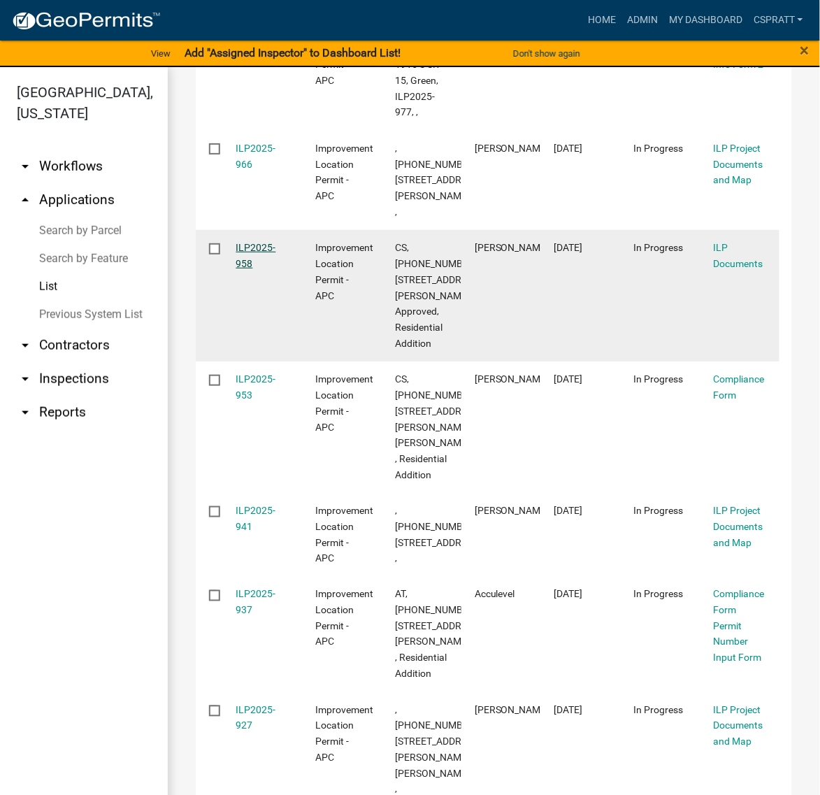
click at [269, 269] on link "ILP2025-958" at bounding box center [256, 255] width 40 height 27
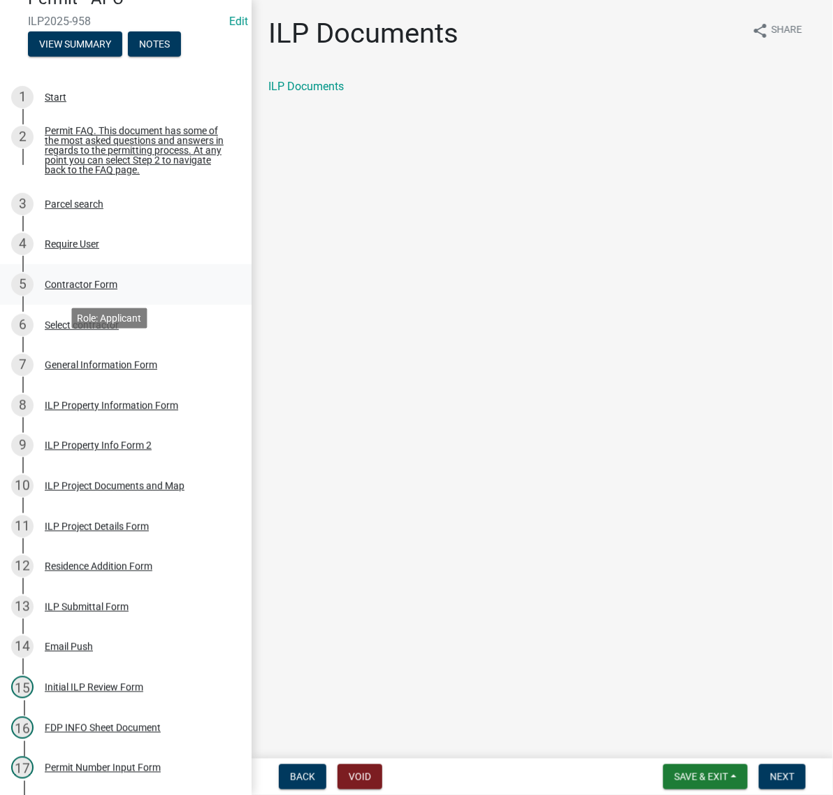
scroll to position [350, 0]
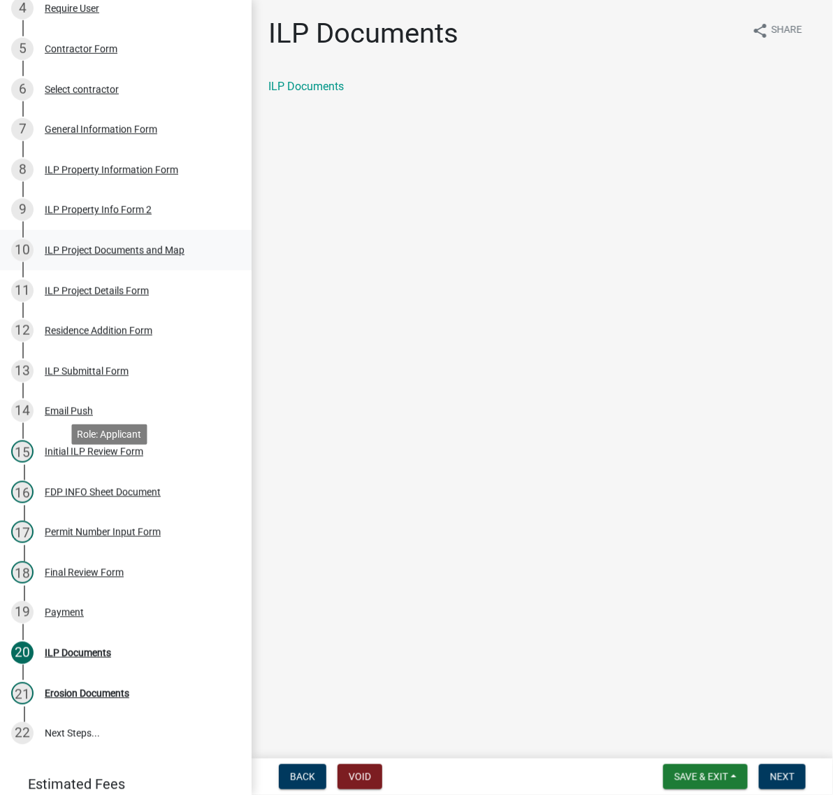
click at [70, 255] on div "ILP Project Documents and Map" at bounding box center [115, 250] width 140 height 10
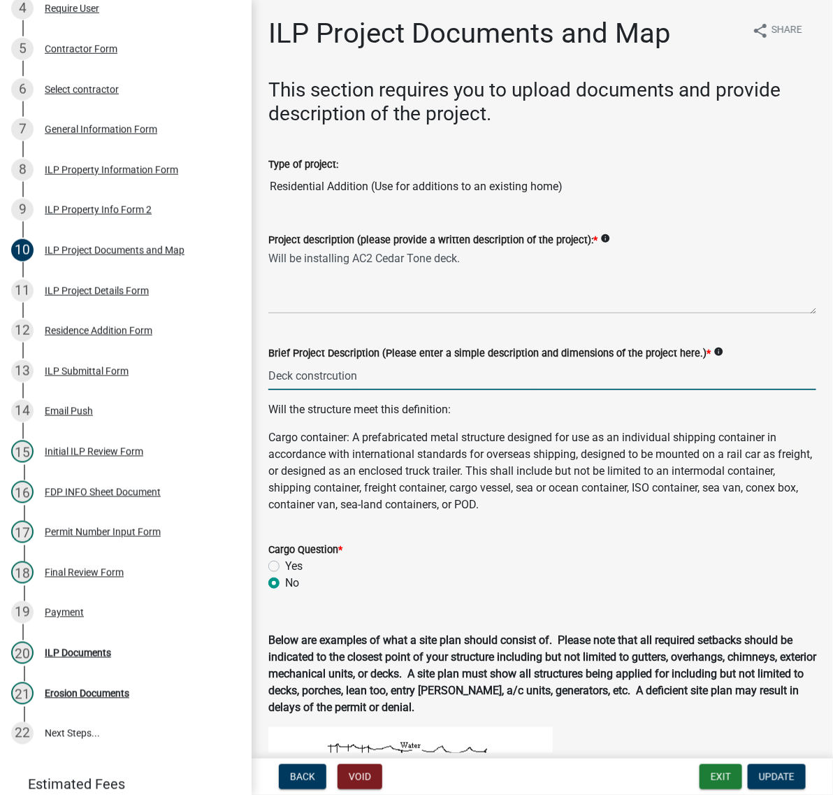
click at [354, 390] on input "Deck constrcution" at bounding box center [542, 375] width 548 height 29
click at [400, 390] on input "Deck construction" at bounding box center [542, 375] width 548 height 29
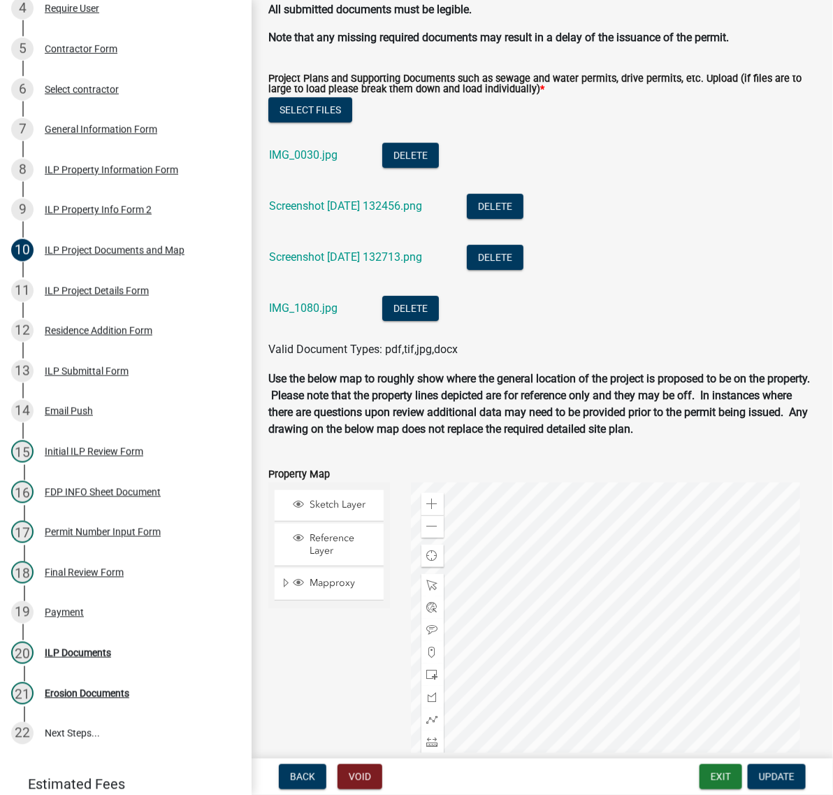
scroll to position [1311, 0]
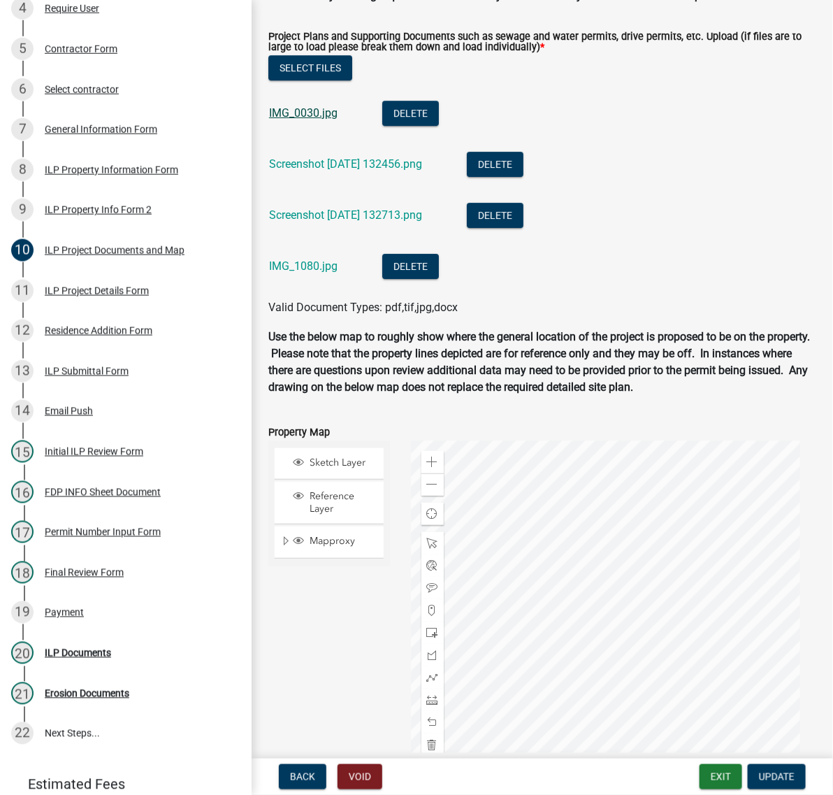
click at [332, 120] on link "IMG_0030.jpg" at bounding box center [303, 112] width 69 height 13
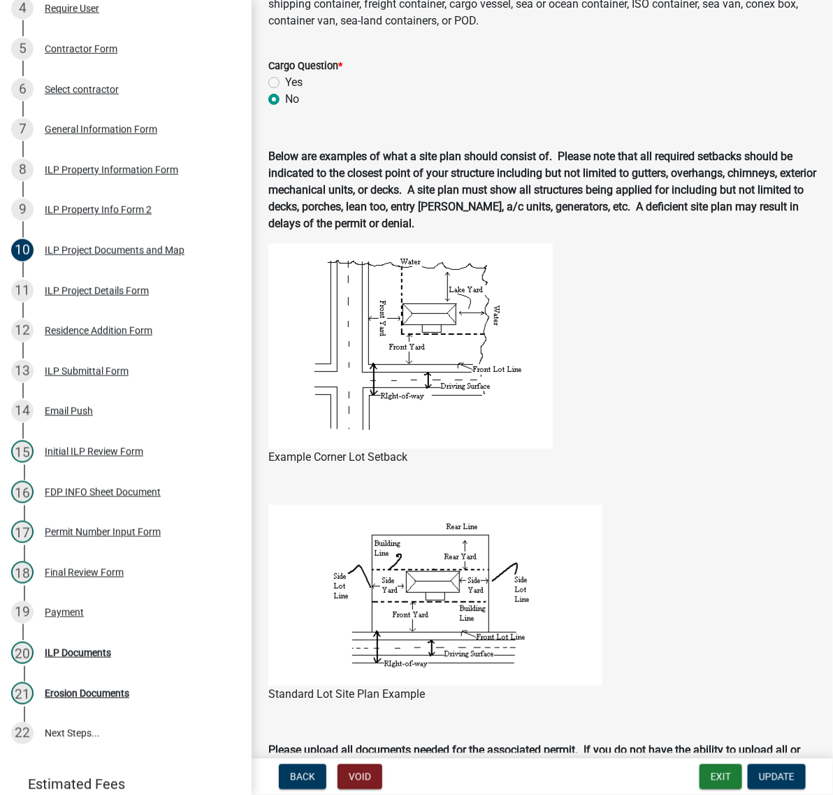
scroll to position [350, 0]
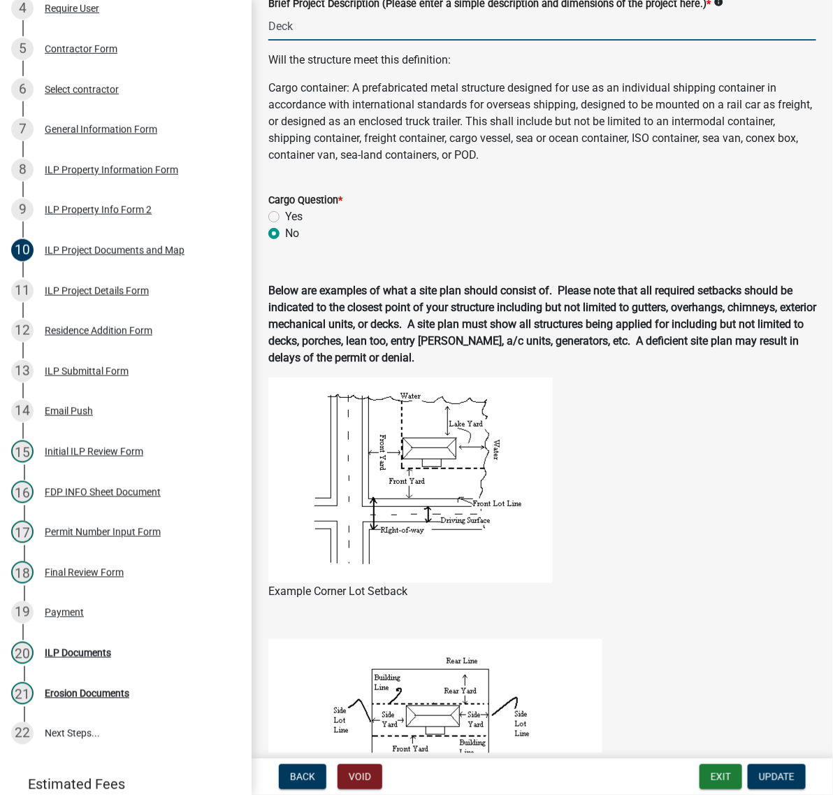
click at [273, 41] on input "Deck" at bounding box center [542, 26] width 548 height 29
type input "10x12 Deck"
click at [759, 771] on span "Update" at bounding box center [777, 776] width 36 height 11
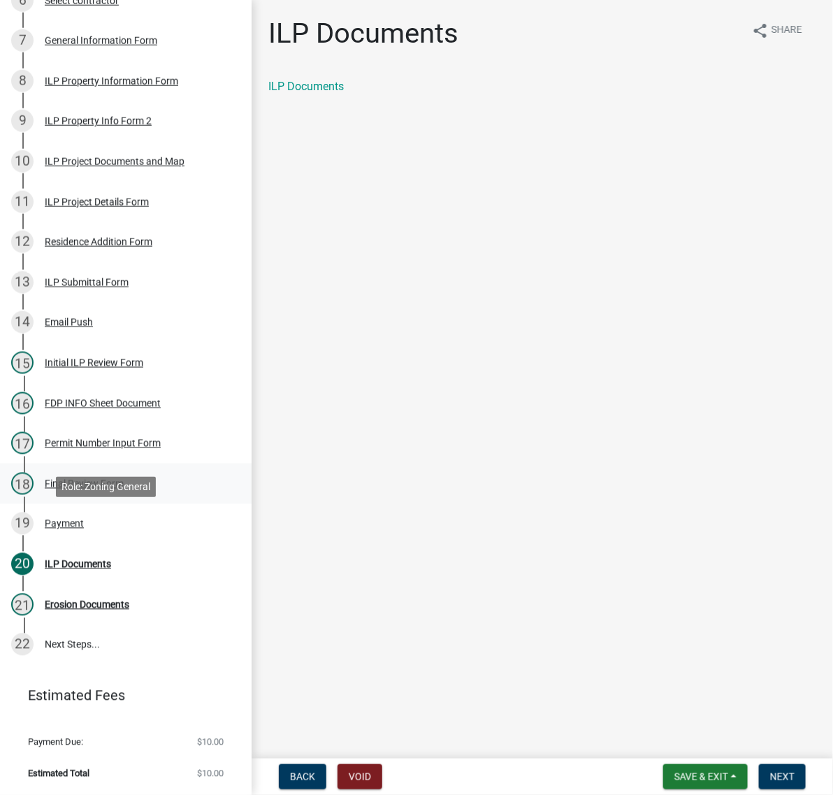
scroll to position [699, 0]
click at [107, 489] on div "Final Review Form" at bounding box center [84, 484] width 79 height 10
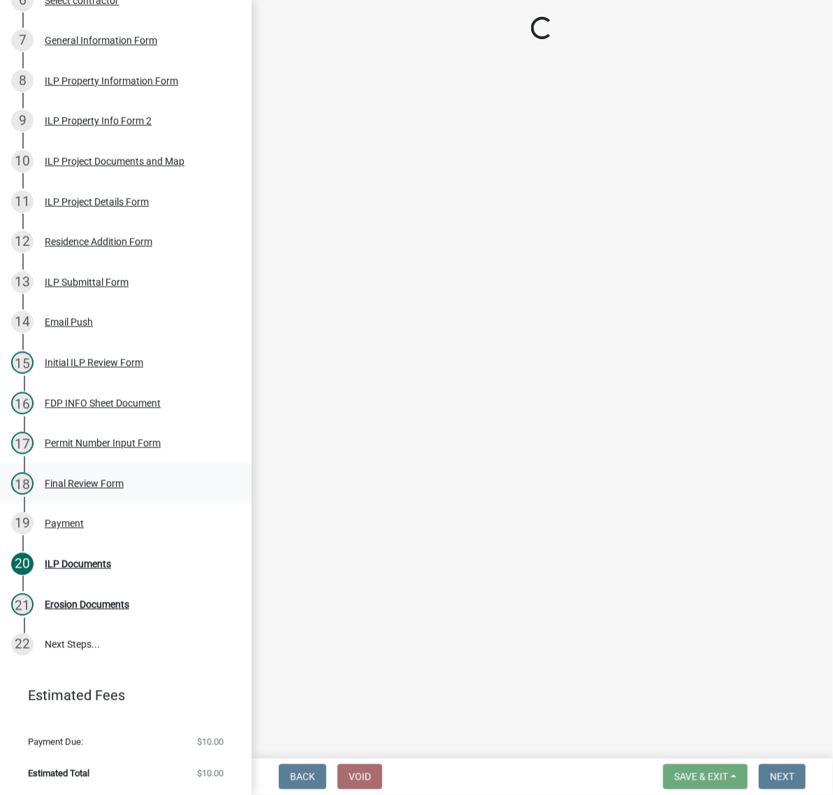
select select "c872cdc8-ca01-49f1-a213-e4b05fa58cd2"
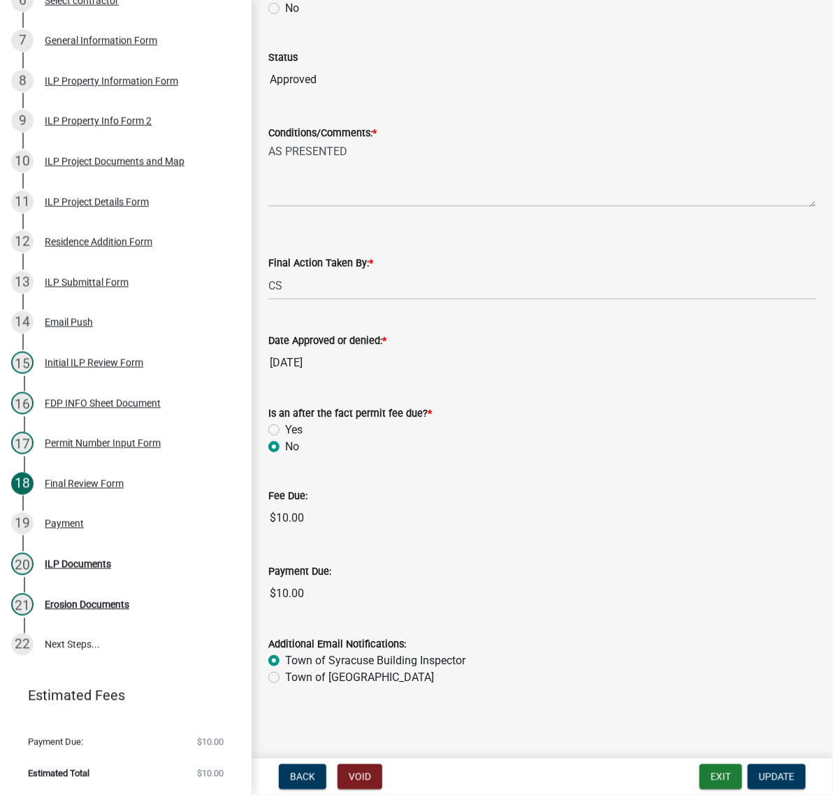
scroll to position [338, 0]
click at [68, 535] on div "19 Payment" at bounding box center [120, 523] width 218 height 22
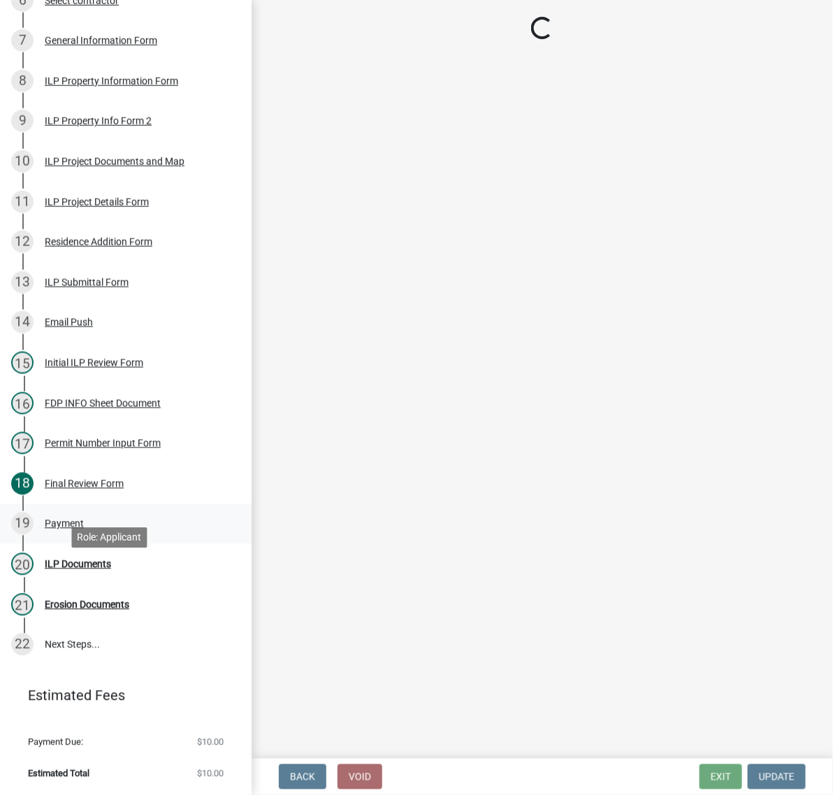
scroll to position [0, 0]
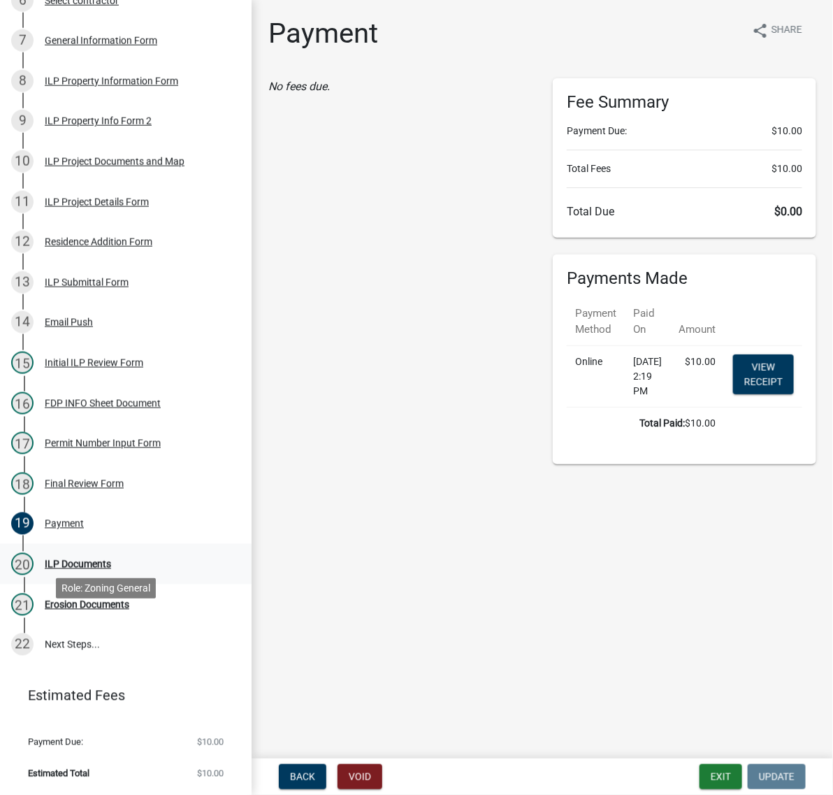
click at [111, 569] on div "ILP Documents" at bounding box center [78, 564] width 66 height 10
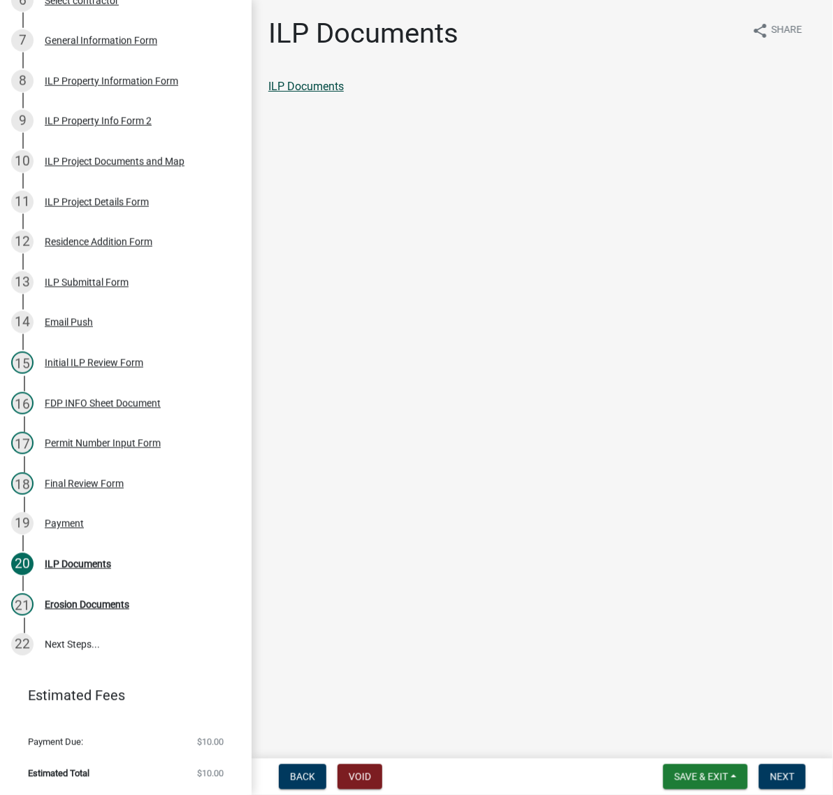
click at [344, 93] on link "ILP Documents" at bounding box center [306, 86] width 76 height 13
click at [770, 773] on span "Next" at bounding box center [782, 776] width 24 height 11
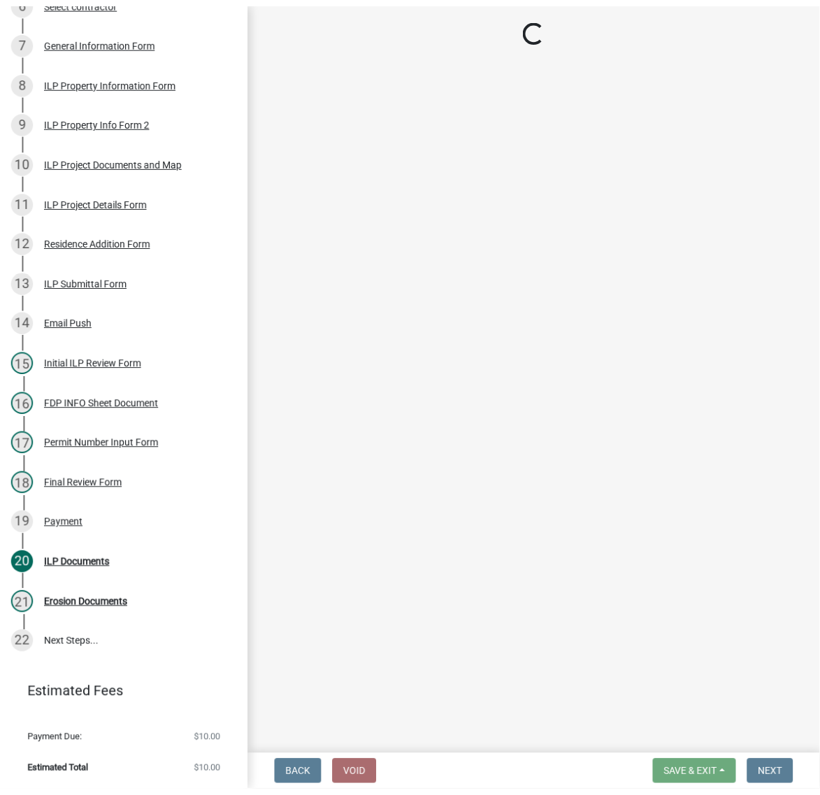
scroll to position [15, 0]
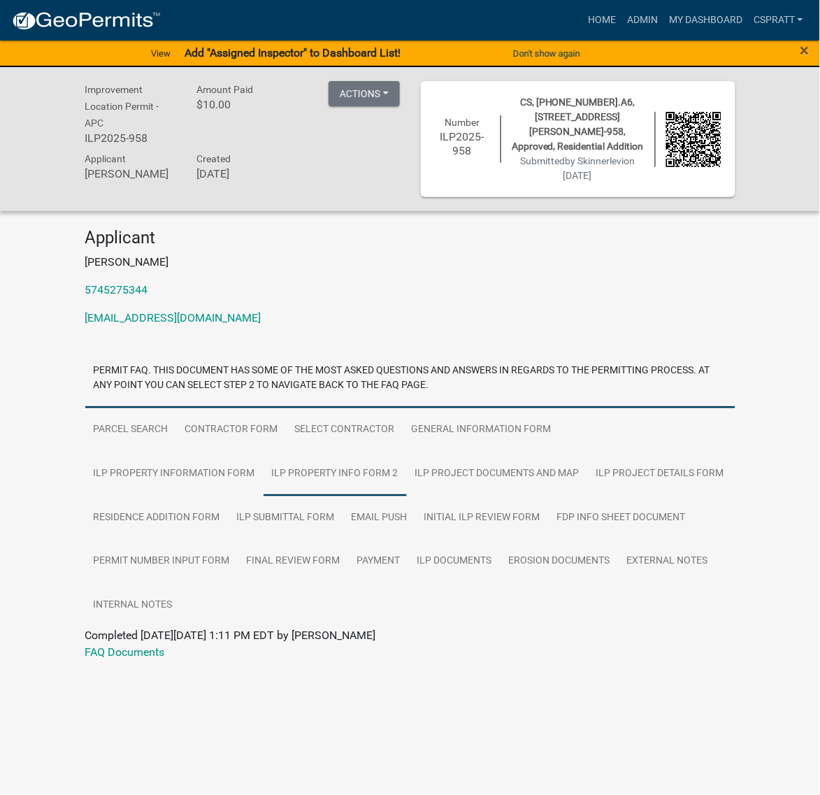
scroll to position [87, 0]
click at [403, 434] on link "Select contractor" at bounding box center [345, 430] width 117 height 45
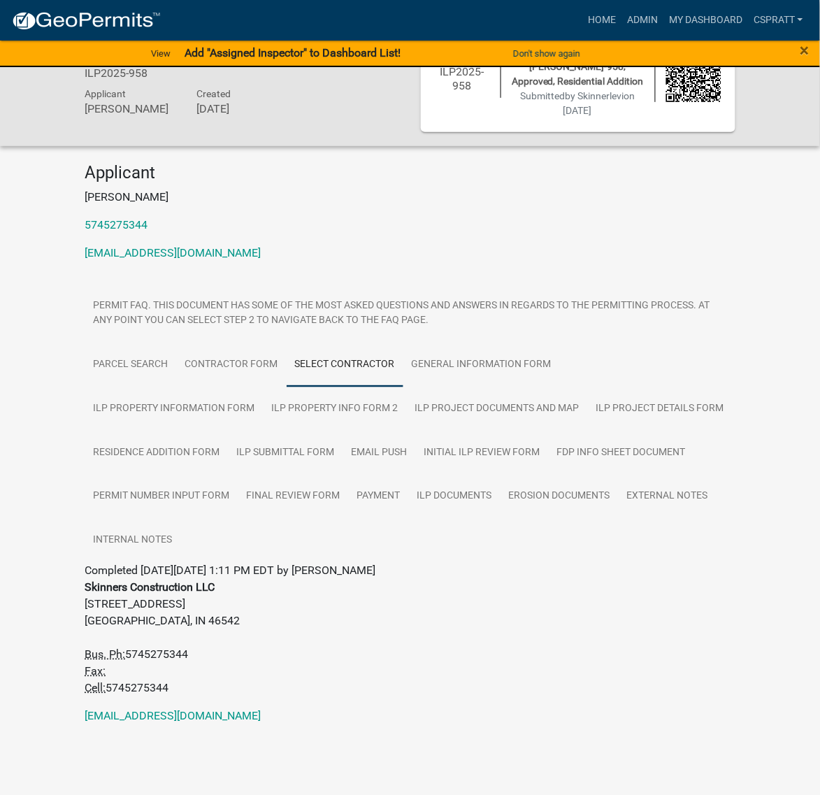
scroll to position [313, 0]
click at [582, 24] on link "Home" at bounding box center [601, 20] width 39 height 27
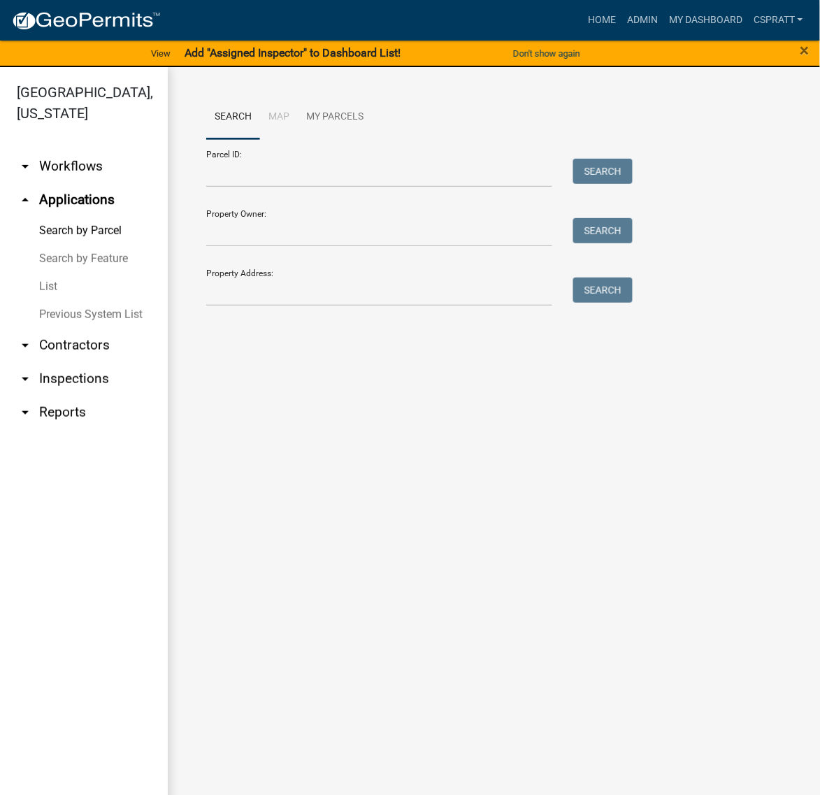
click at [54, 301] on link "List" at bounding box center [84, 287] width 168 height 28
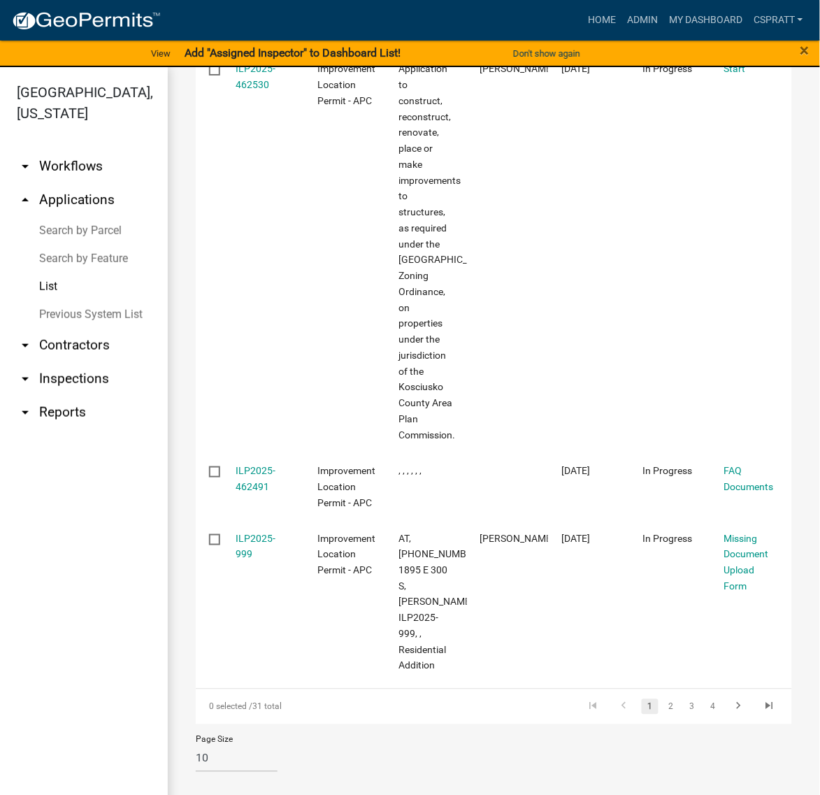
scroll to position [1988, 0]
click at [663, 699] on link "2" at bounding box center [671, 706] width 17 height 15
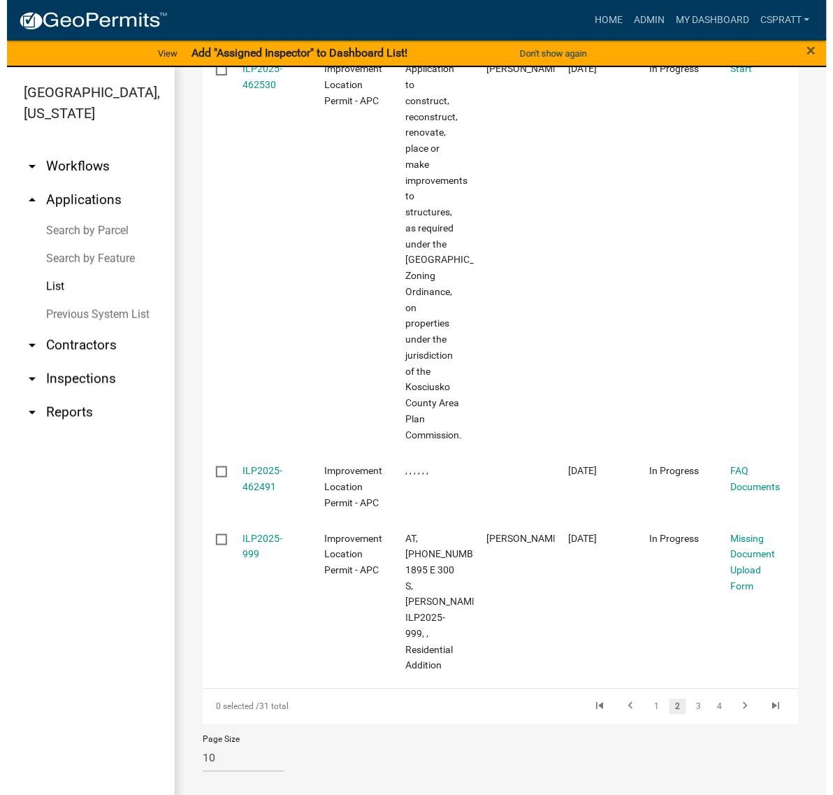
scroll to position [1305, 0]
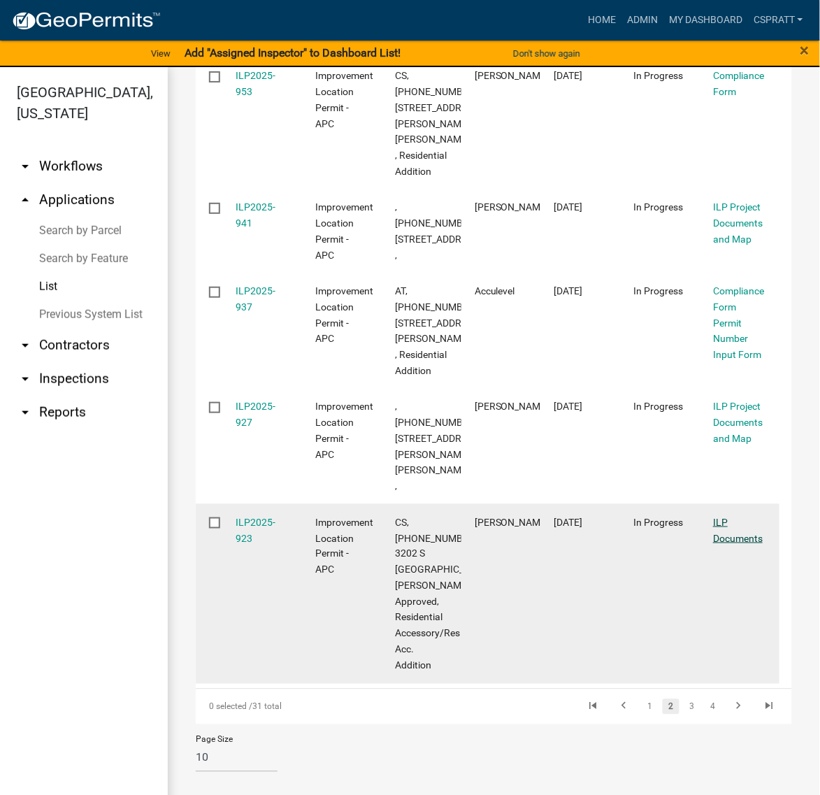
click at [726, 517] on link "ILP Documents" at bounding box center [738, 530] width 50 height 27
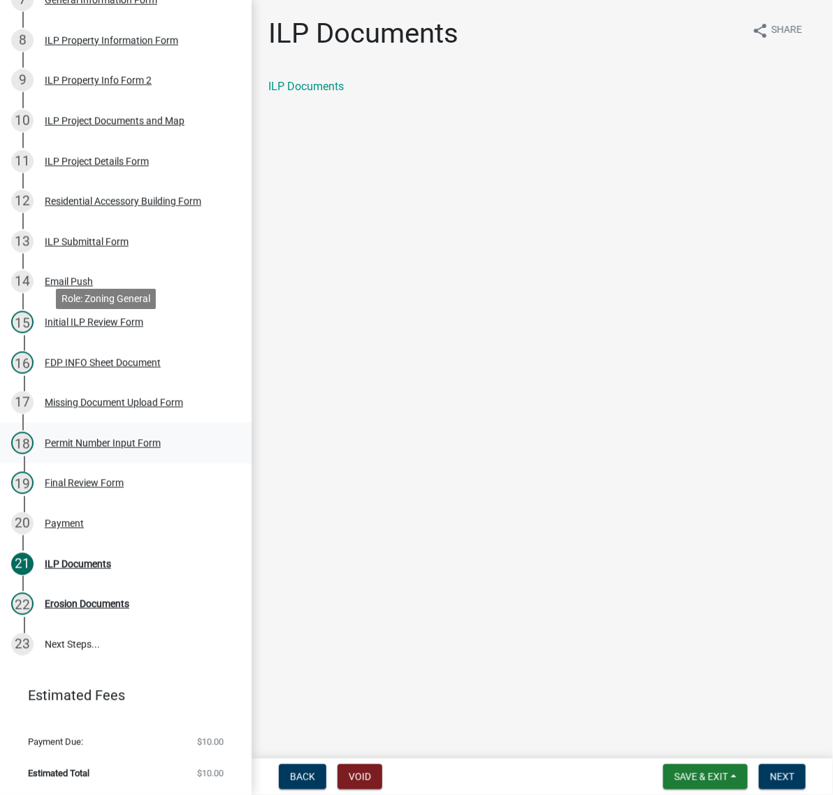
scroll to position [886, 0]
click at [81, 519] on div "Payment" at bounding box center [64, 524] width 39 height 10
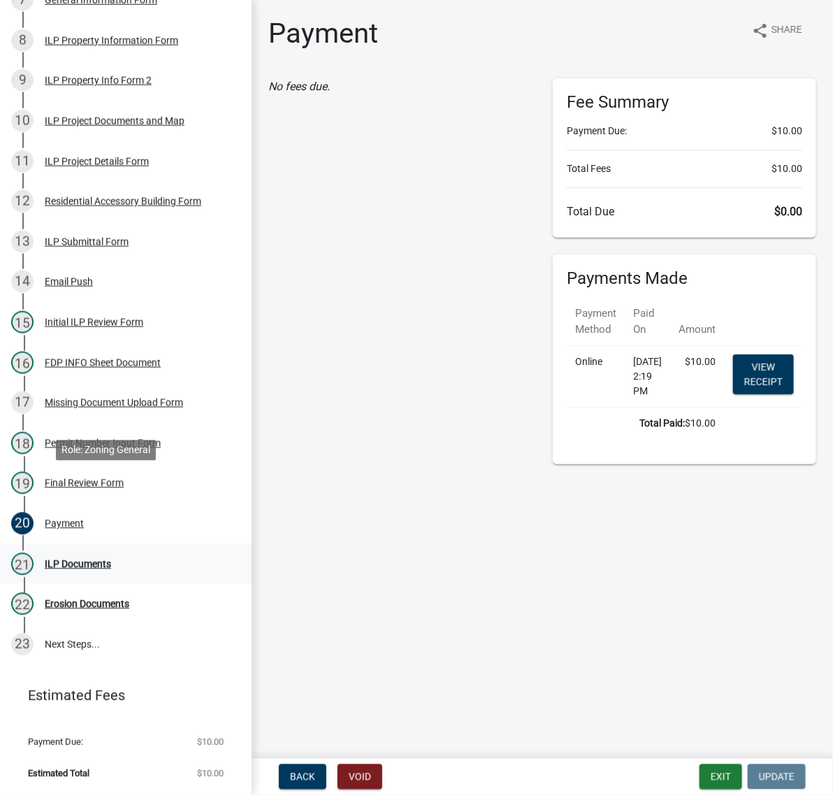
click at [103, 559] on div "ILP Documents" at bounding box center [78, 564] width 66 height 10
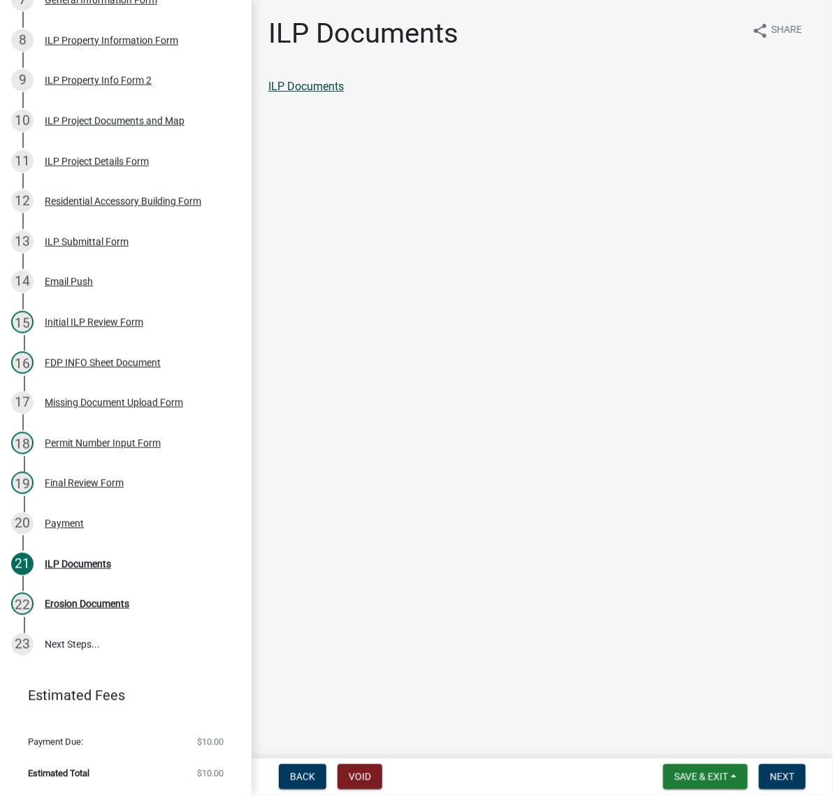
click at [340, 93] on link "ILP Documents" at bounding box center [306, 86] width 76 height 13
click at [92, 472] on div "19 Final Review Form" at bounding box center [120, 483] width 218 height 22
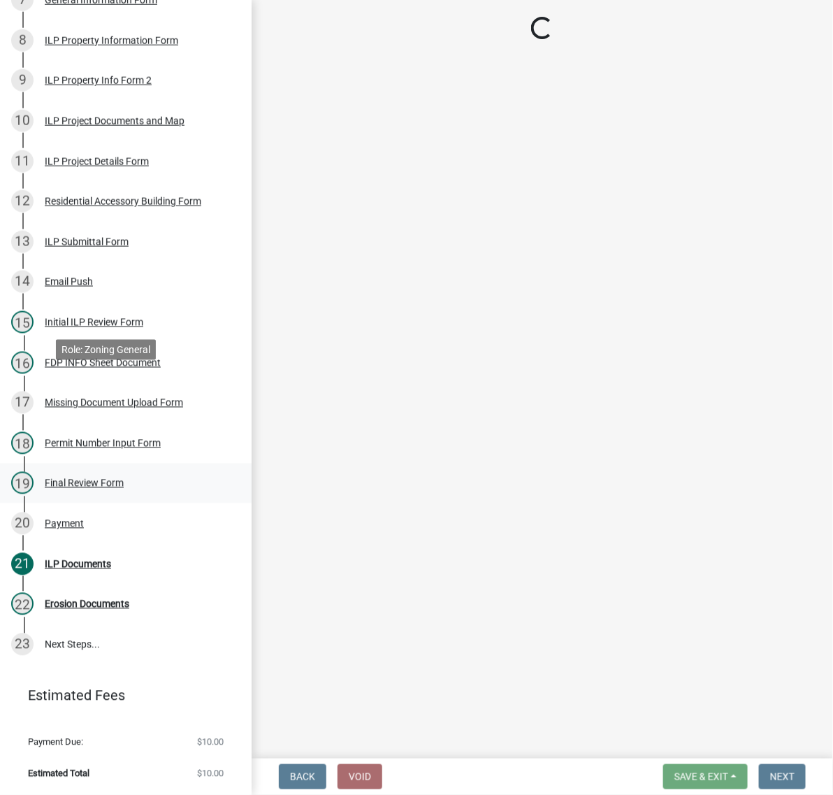
select select "c872cdc8-ca01-49f1-a213-e4b05fa58cd2"
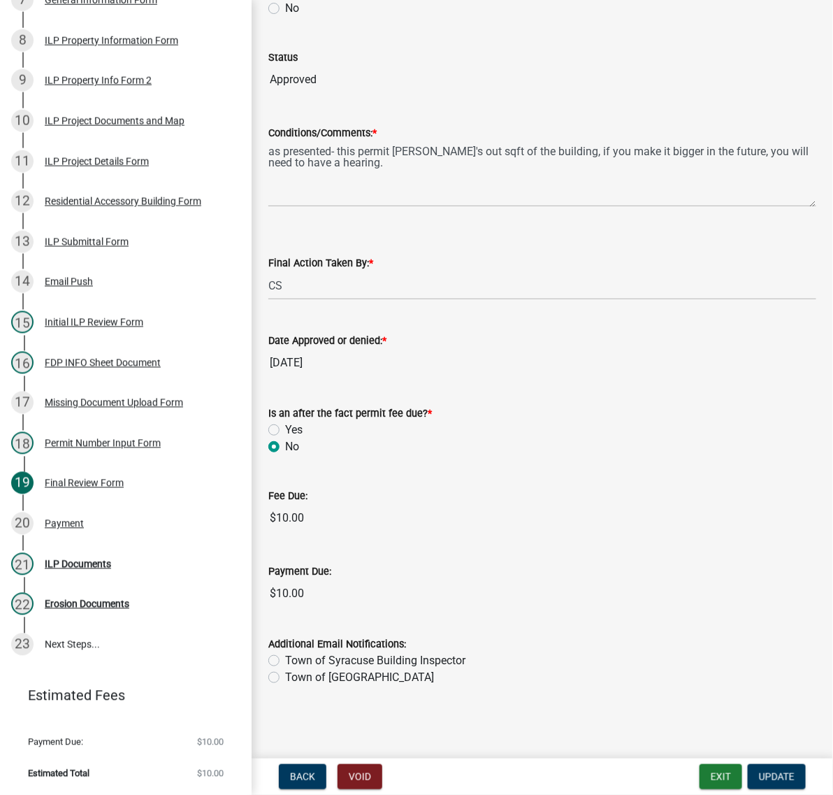
scroll to position [338, 0]
click at [82, 519] on div "Payment" at bounding box center [64, 524] width 39 height 10
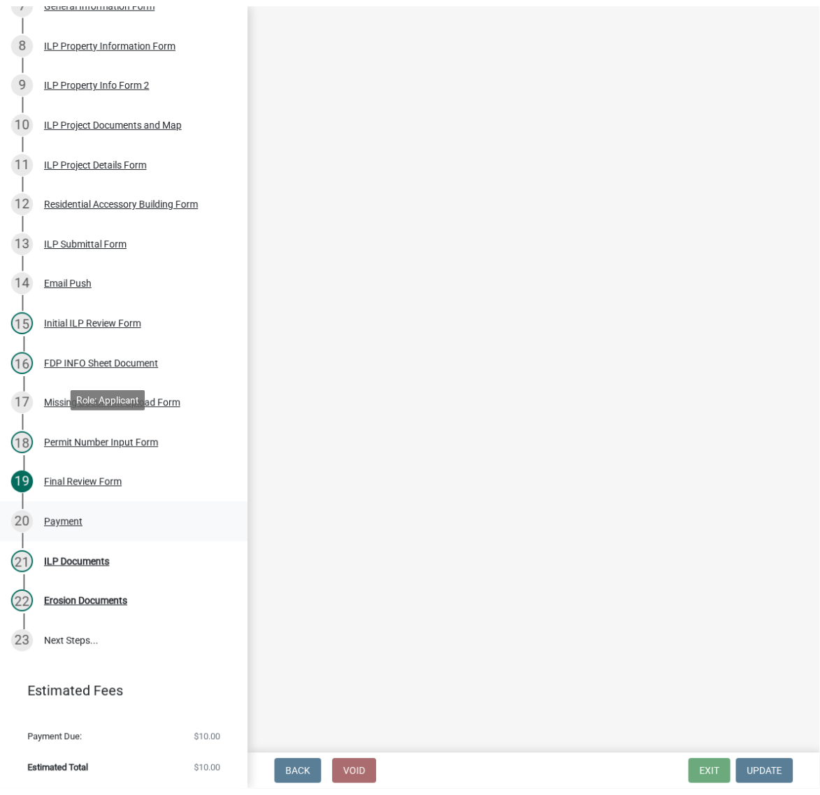
scroll to position [0, 0]
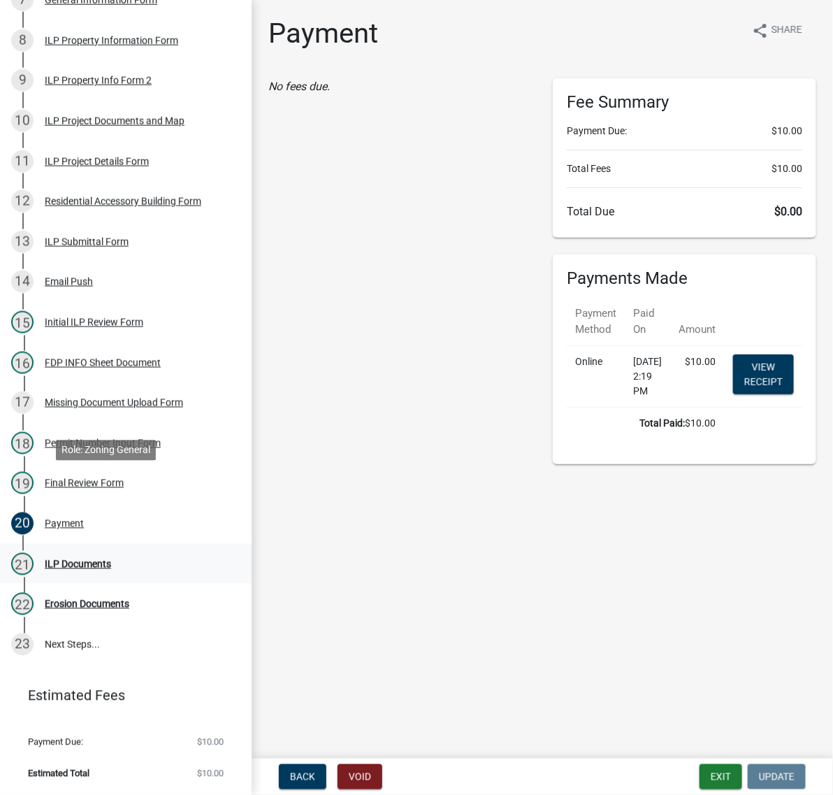
click at [94, 559] on div "ILP Documents" at bounding box center [78, 564] width 66 height 10
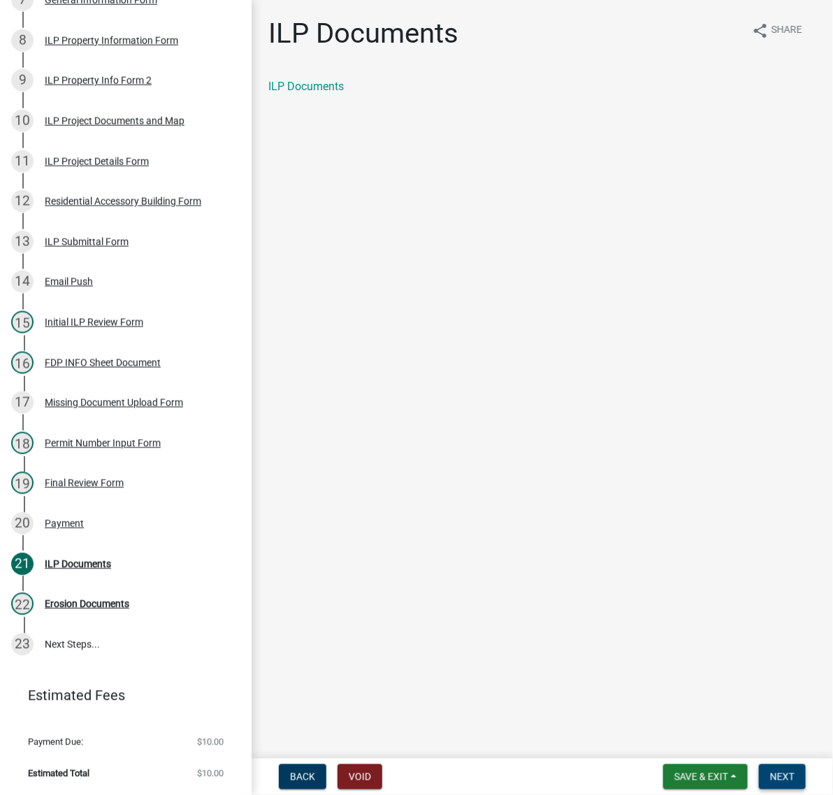
click at [783, 771] on span "Next" at bounding box center [782, 776] width 24 height 11
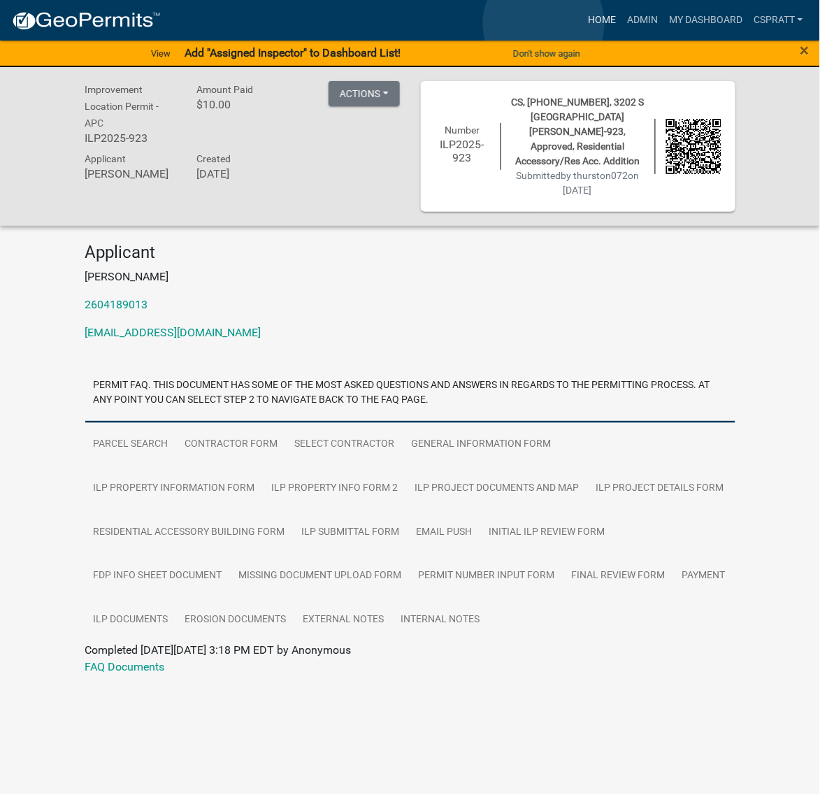
click at [582, 23] on link "Home" at bounding box center [601, 20] width 39 height 27
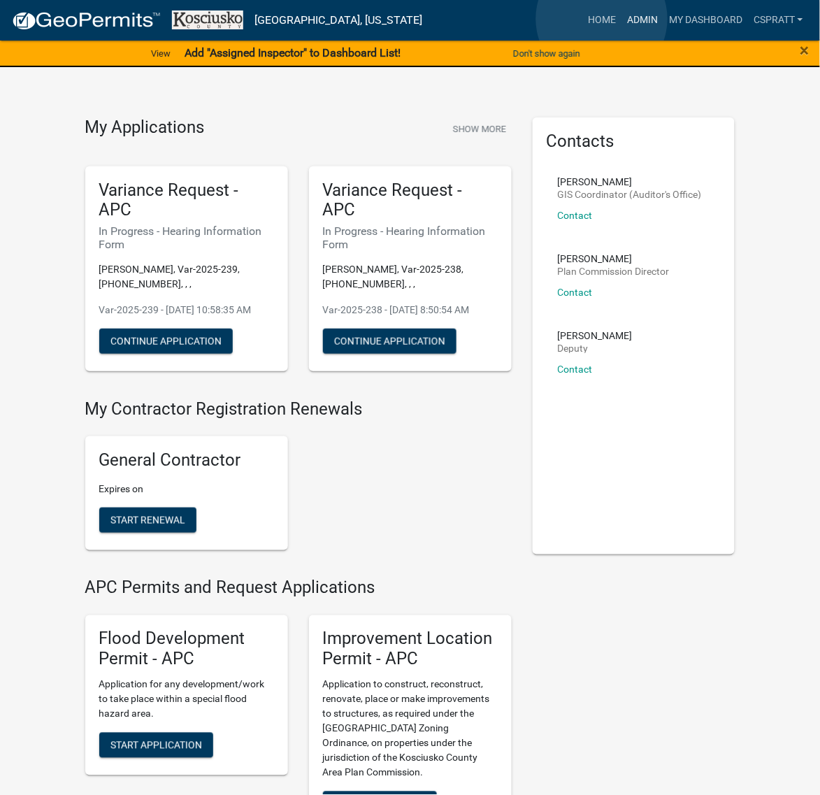
click at [622, 19] on link "Admin" at bounding box center [643, 20] width 42 height 27
click at [622, 20] on link "Admin" at bounding box center [643, 20] width 42 height 27
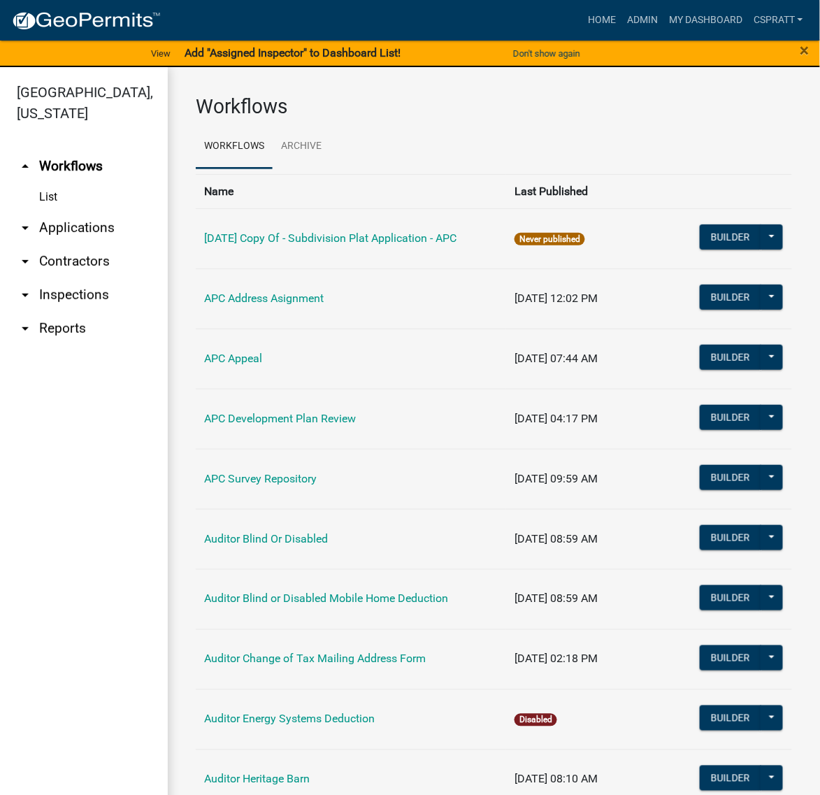
click at [107, 245] on link "arrow_drop_down Applications" at bounding box center [84, 228] width 168 height 34
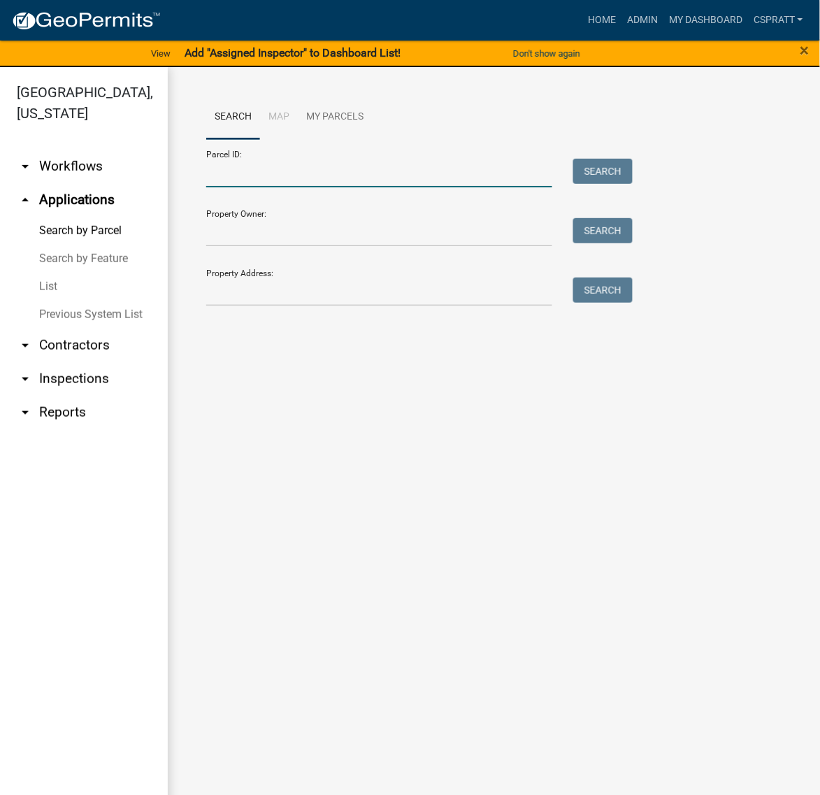
drag, startPoint x: 217, startPoint y: 201, endPoint x: 231, endPoint y: 194, distance: 15.6
click at [217, 187] on input "Parcel ID:" at bounding box center [379, 173] width 346 height 29
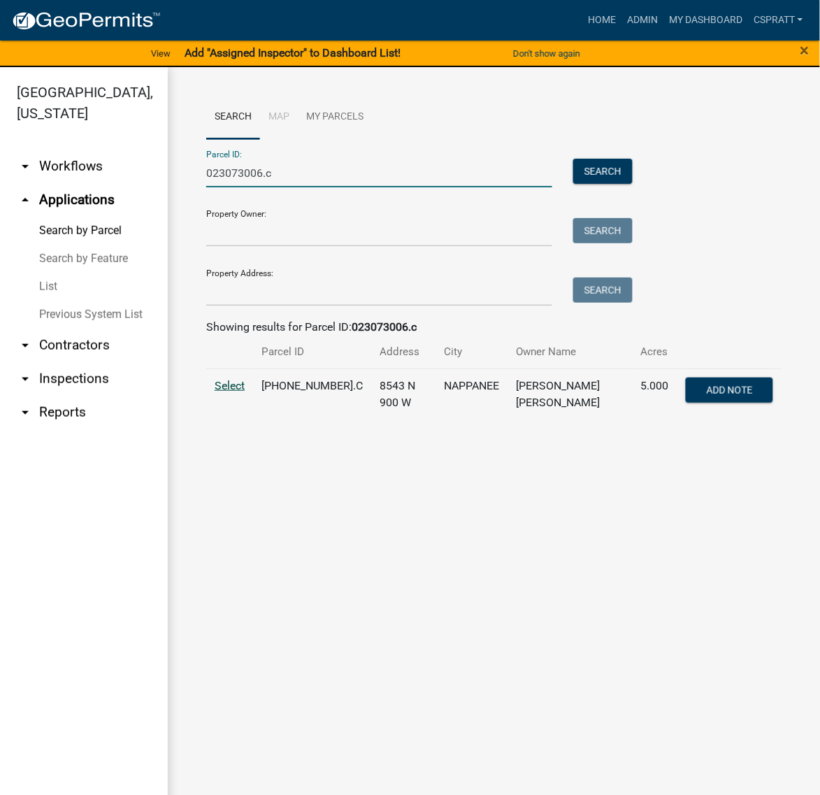
type input "023073006.c"
click at [245, 392] on span "Select" at bounding box center [230, 385] width 30 height 13
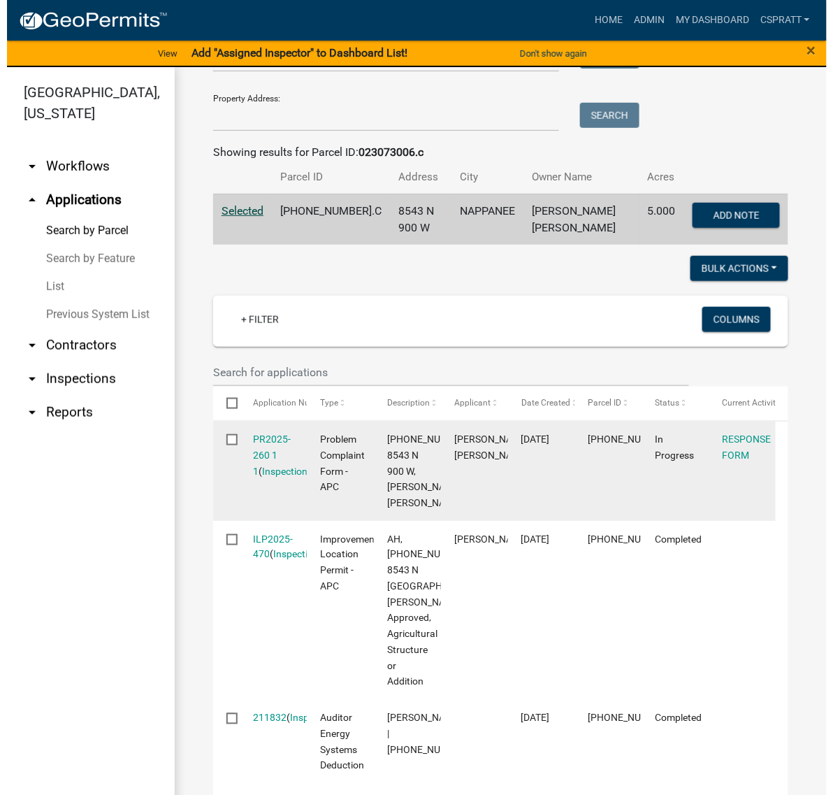
scroll to position [262, 0]
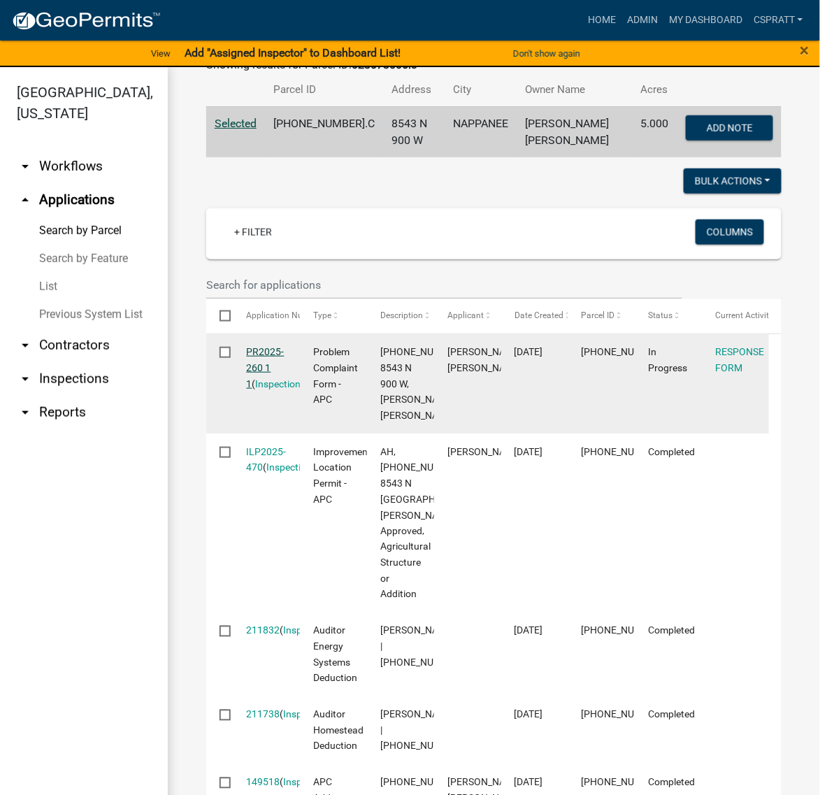
click at [276, 389] on link "PR2025-260 1 1" at bounding box center [266, 367] width 38 height 43
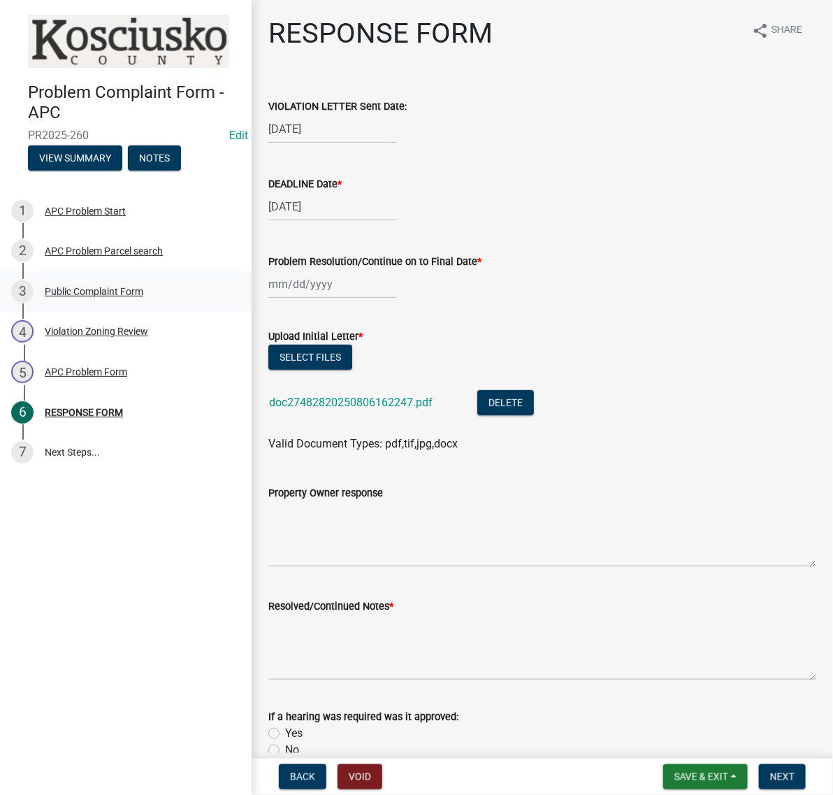
click at [100, 296] on div "Public Complaint Form" at bounding box center [94, 292] width 99 height 10
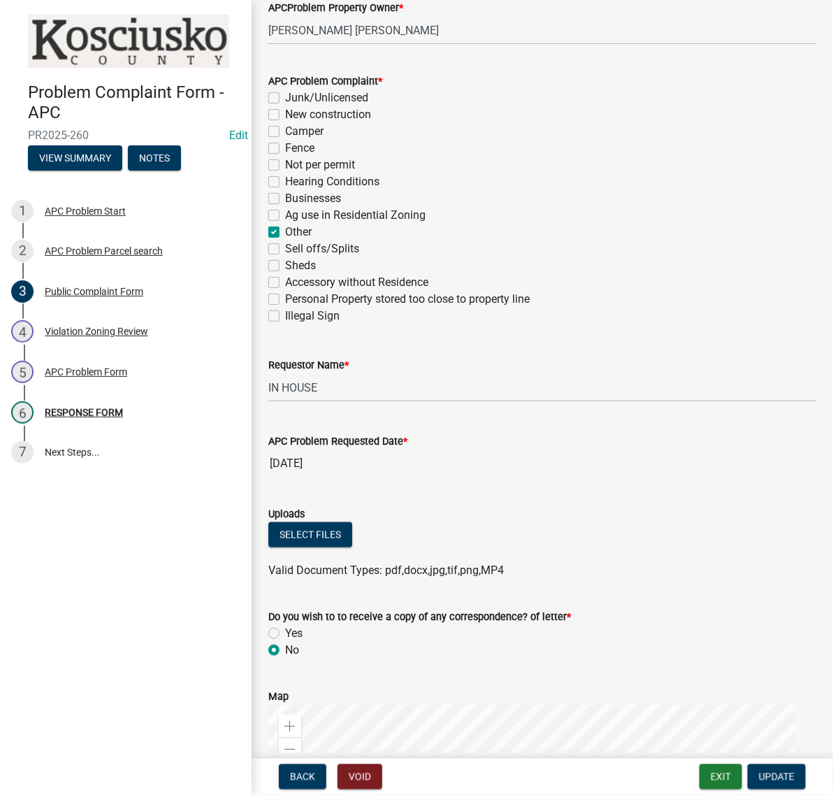
scroll to position [524, 0]
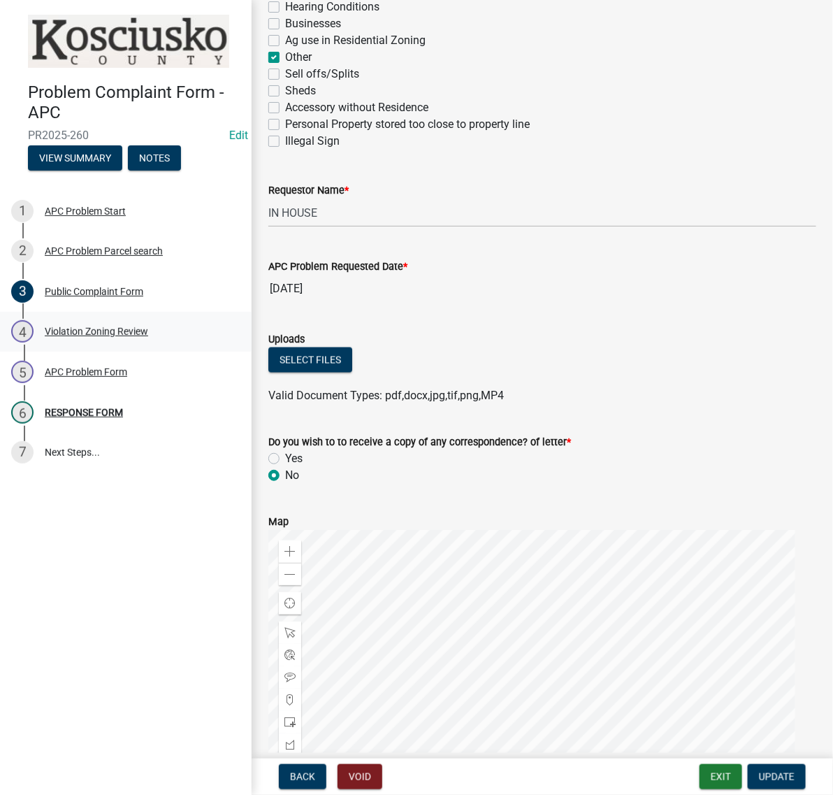
click at [148, 336] on div "Violation Zoning Review" at bounding box center [96, 331] width 103 height 10
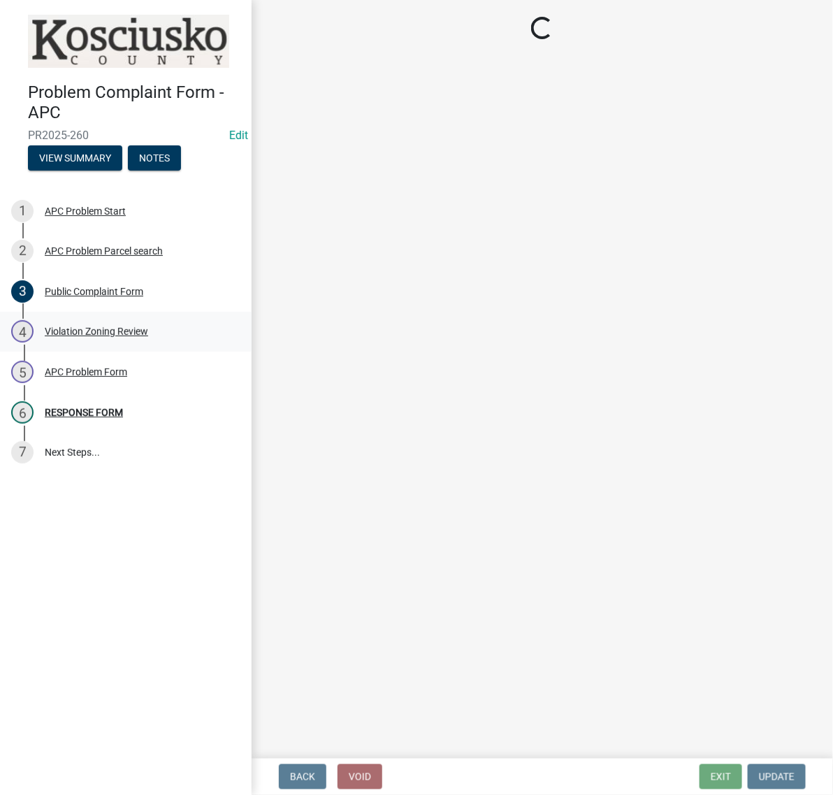
select select "ea119d11-e52e-4559-b746-af06211fe819"
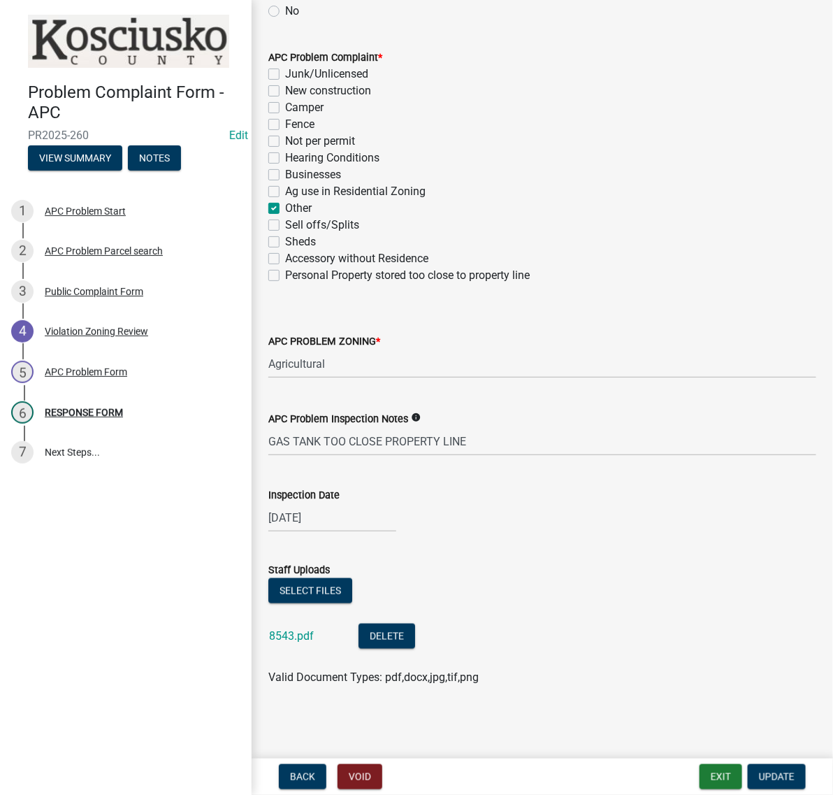
scroll to position [433, 0]
click at [314, 629] on link "8543.pdf" at bounding box center [291, 635] width 45 height 13
click at [127, 377] on div "APC Problem Form" at bounding box center [86, 372] width 82 height 10
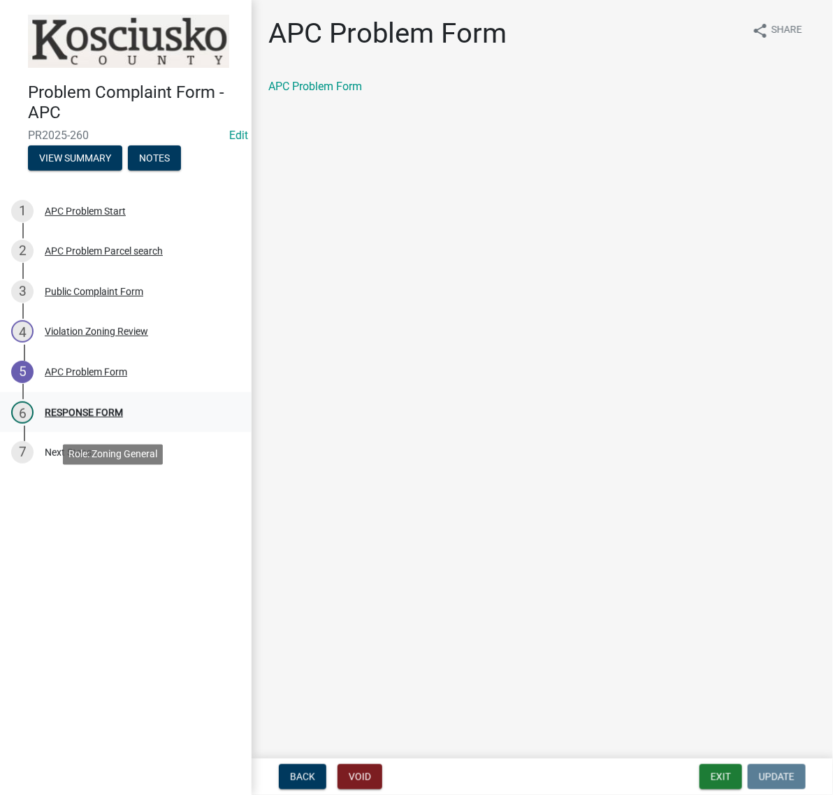
click at [109, 417] on div "RESPONSE FORM" at bounding box center [84, 413] width 78 height 10
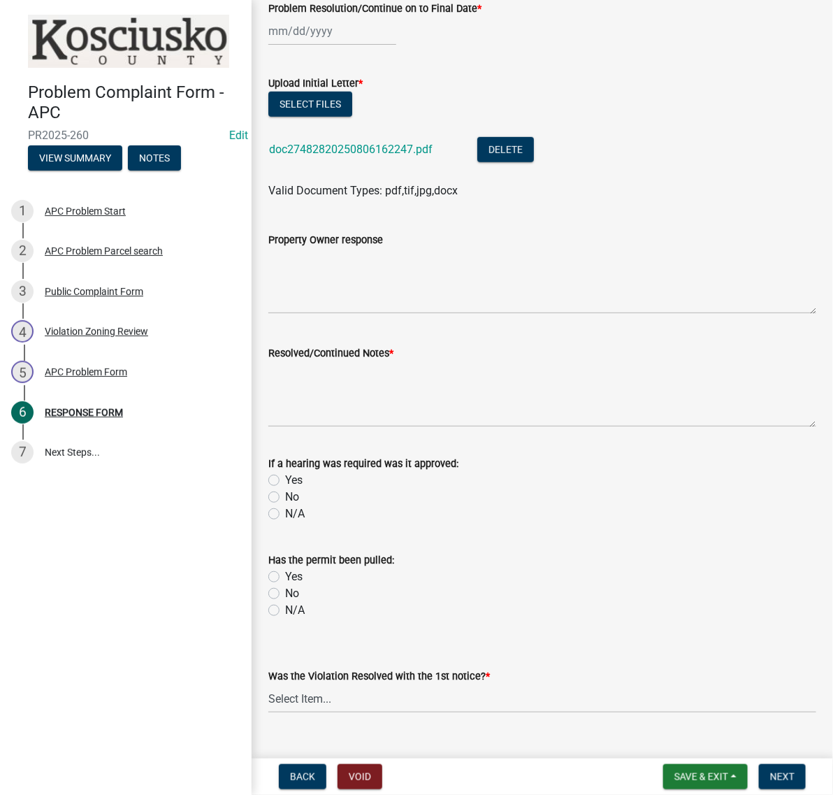
scroll to position [262, 0]
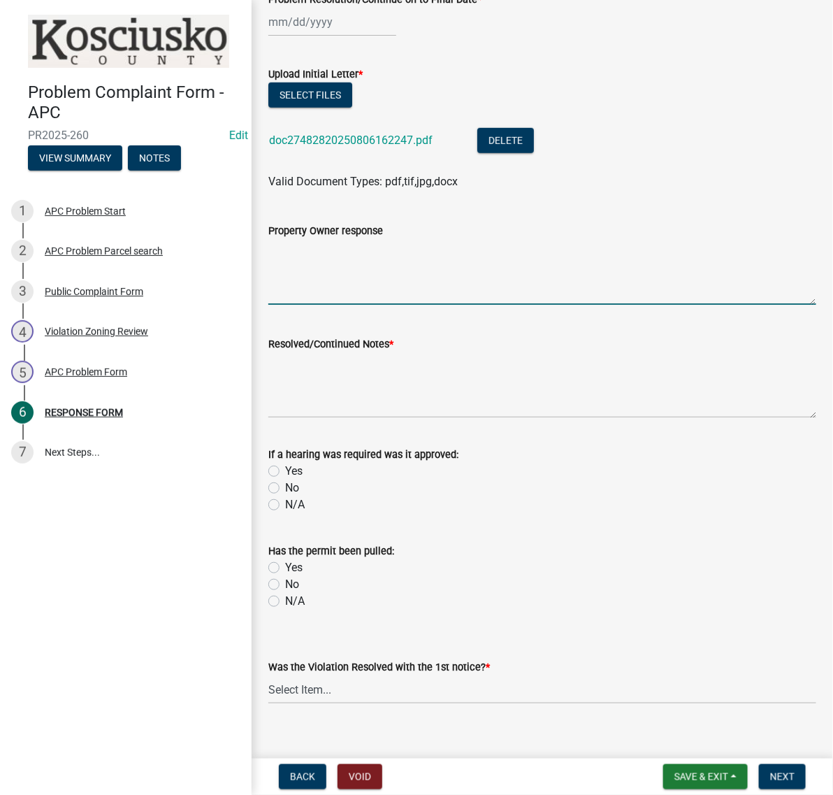
click at [326, 305] on textarea "Property Owner response" at bounding box center [542, 272] width 548 height 66
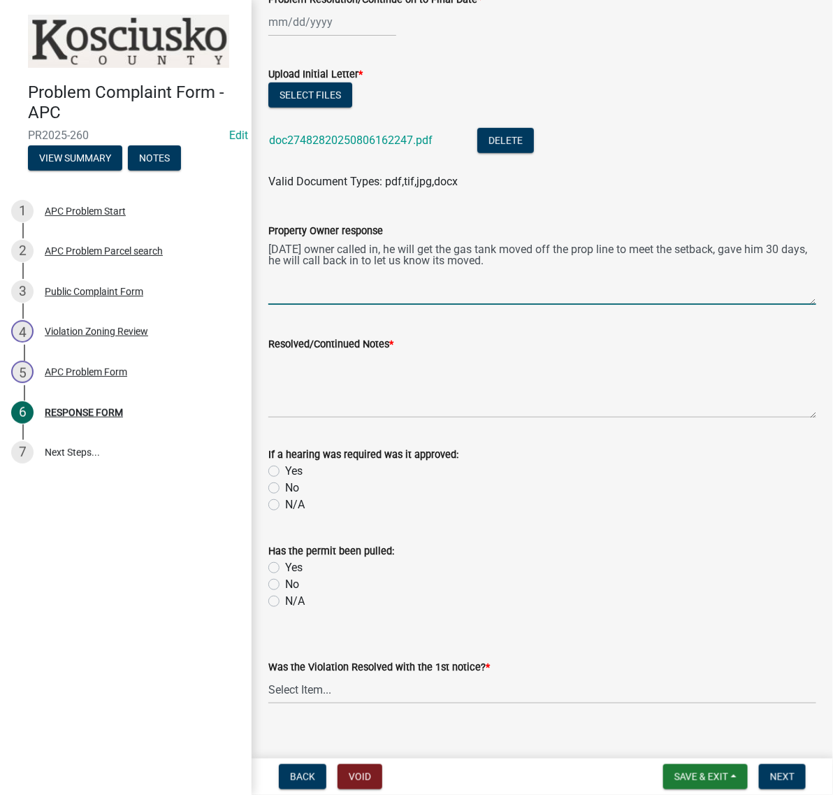
scroll to position [87, 0]
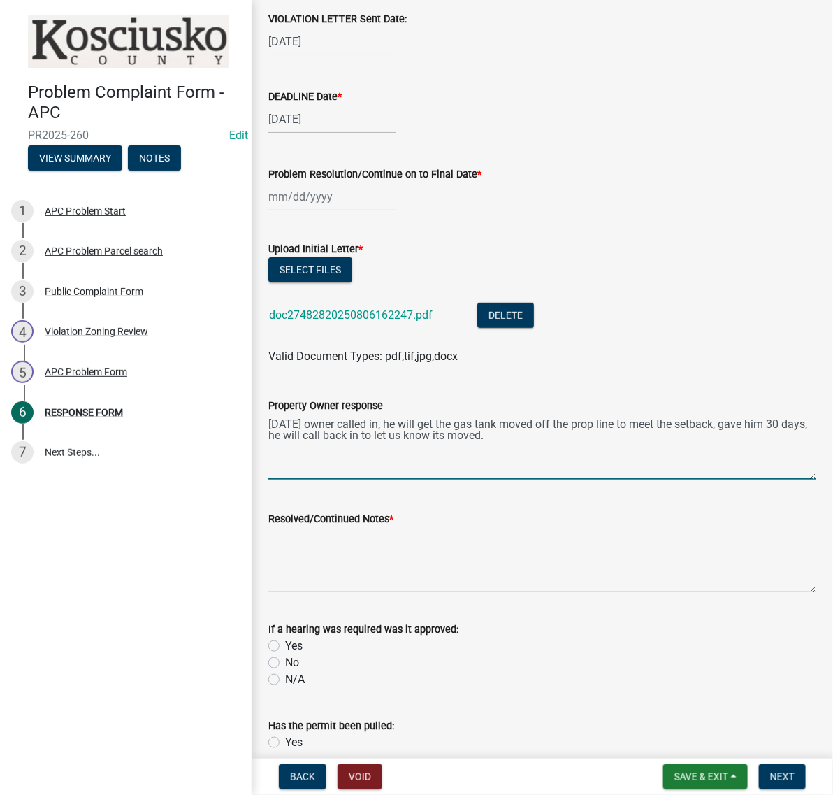
type textarea "8/13/25 owner called in, he will get the gas tank moved off the prop line to me…"
select select "8"
select select "2025"
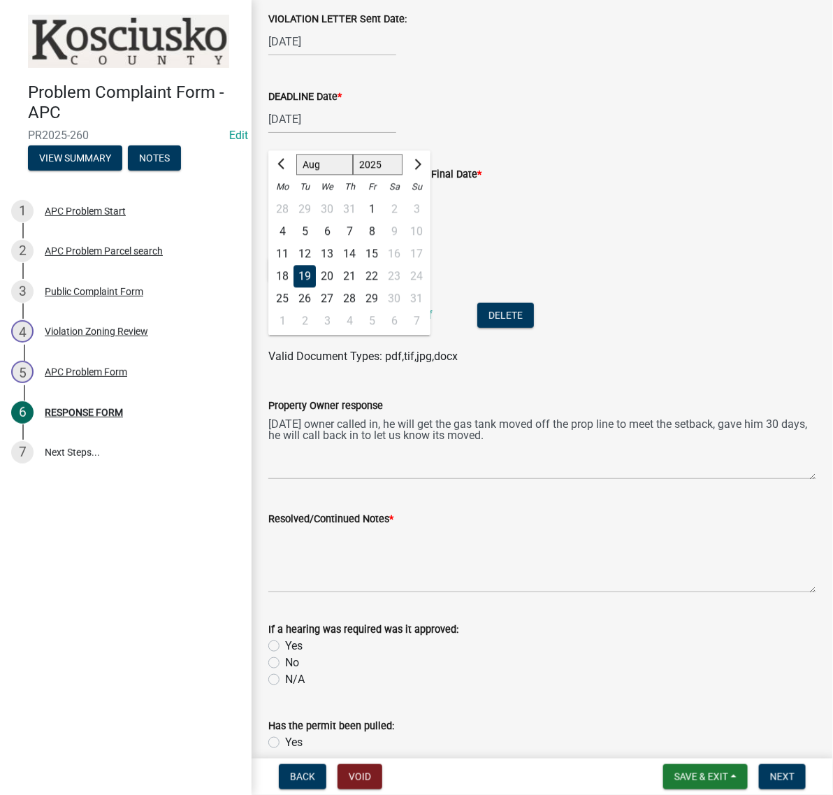
click at [367, 134] on div "08/19/2025 Jan Feb Mar Apr May Jun Jul Aug Sep Oct Nov Dec 1525 1526 1527 1528 …" at bounding box center [332, 119] width 128 height 29
click at [422, 169] on span "Next month" at bounding box center [416, 164] width 10 height 10
select select "9"
click at [383, 243] on div "12" at bounding box center [372, 232] width 22 height 22
type input "09/12/2025"
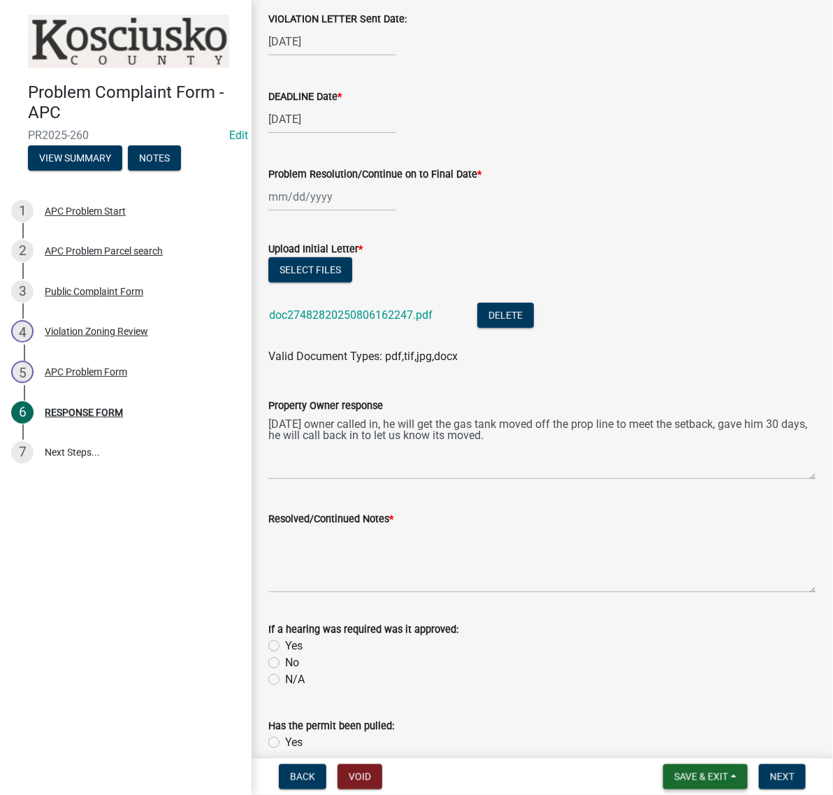
click at [676, 781] on button "Save & Exit" at bounding box center [705, 776] width 85 height 25
click at [650, 725] on button "Save & Exit" at bounding box center [692, 734] width 112 height 34
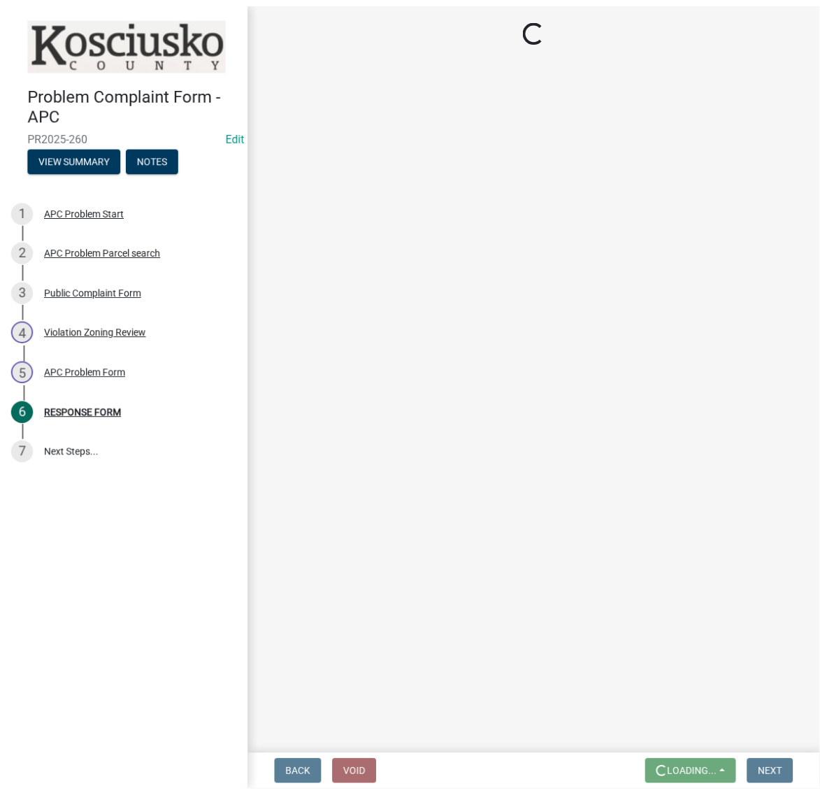
scroll to position [0, 0]
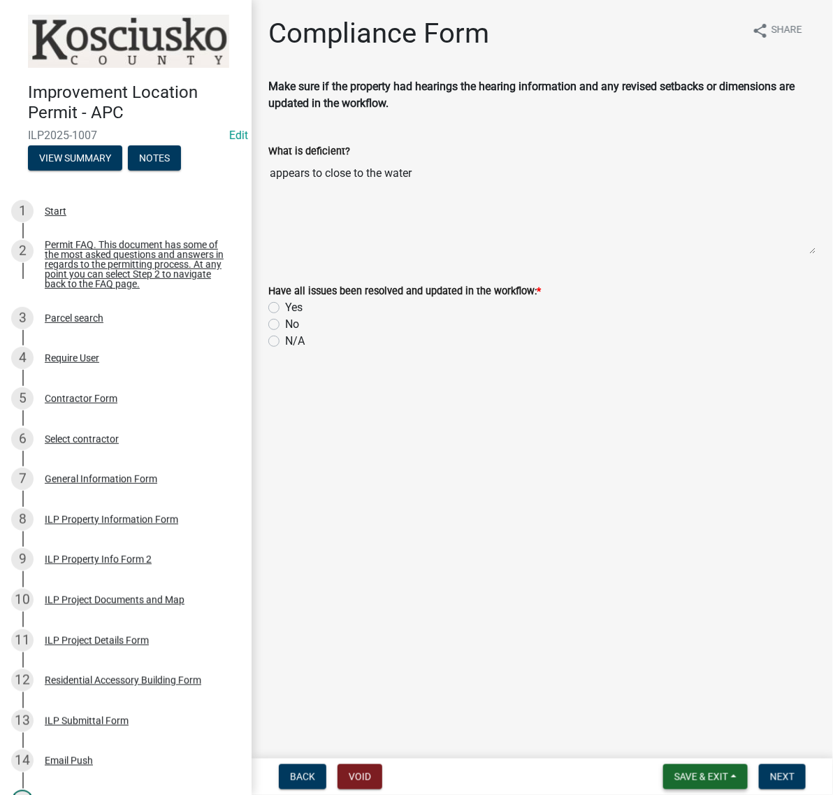
click at [680, 764] on button "Save & Exit" at bounding box center [705, 776] width 85 height 25
click at [666, 724] on button "Save & Exit" at bounding box center [692, 734] width 112 height 34
